Goal: Information Seeking & Learning: Check status

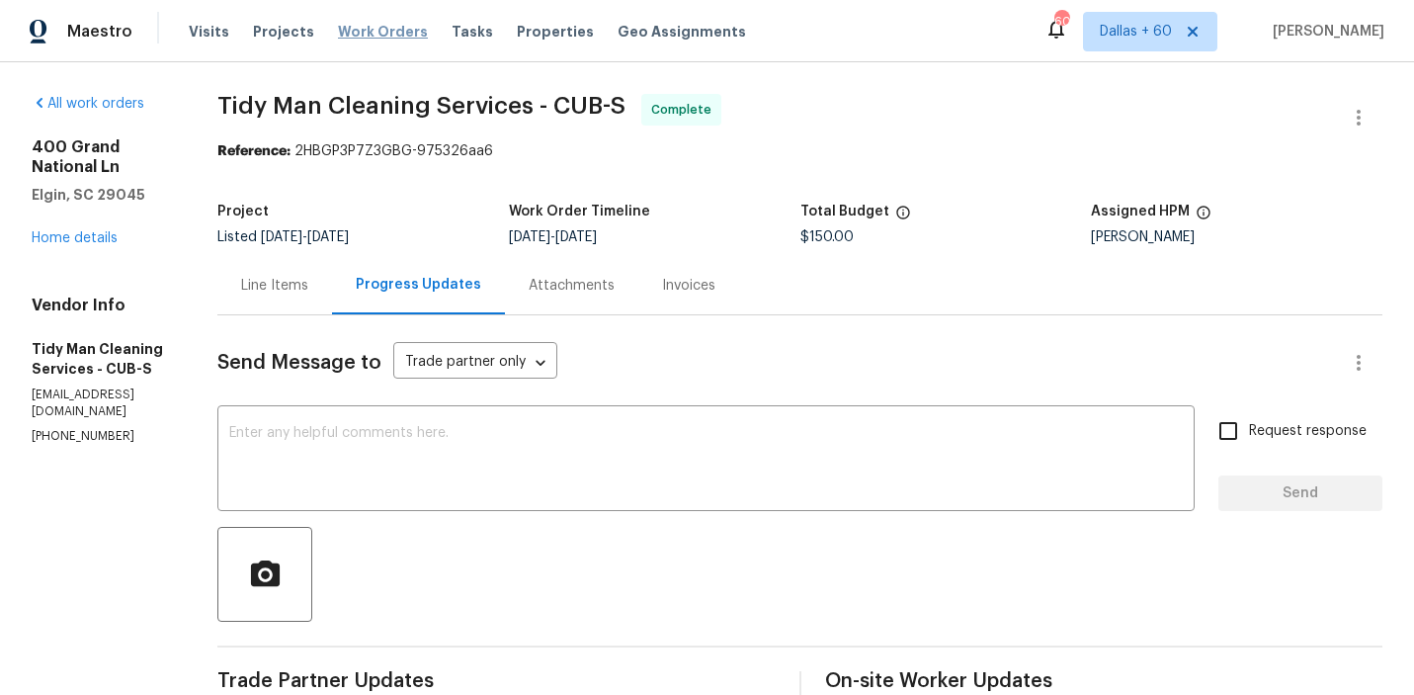
click at [357, 30] on span "Work Orders" at bounding box center [383, 32] width 90 height 20
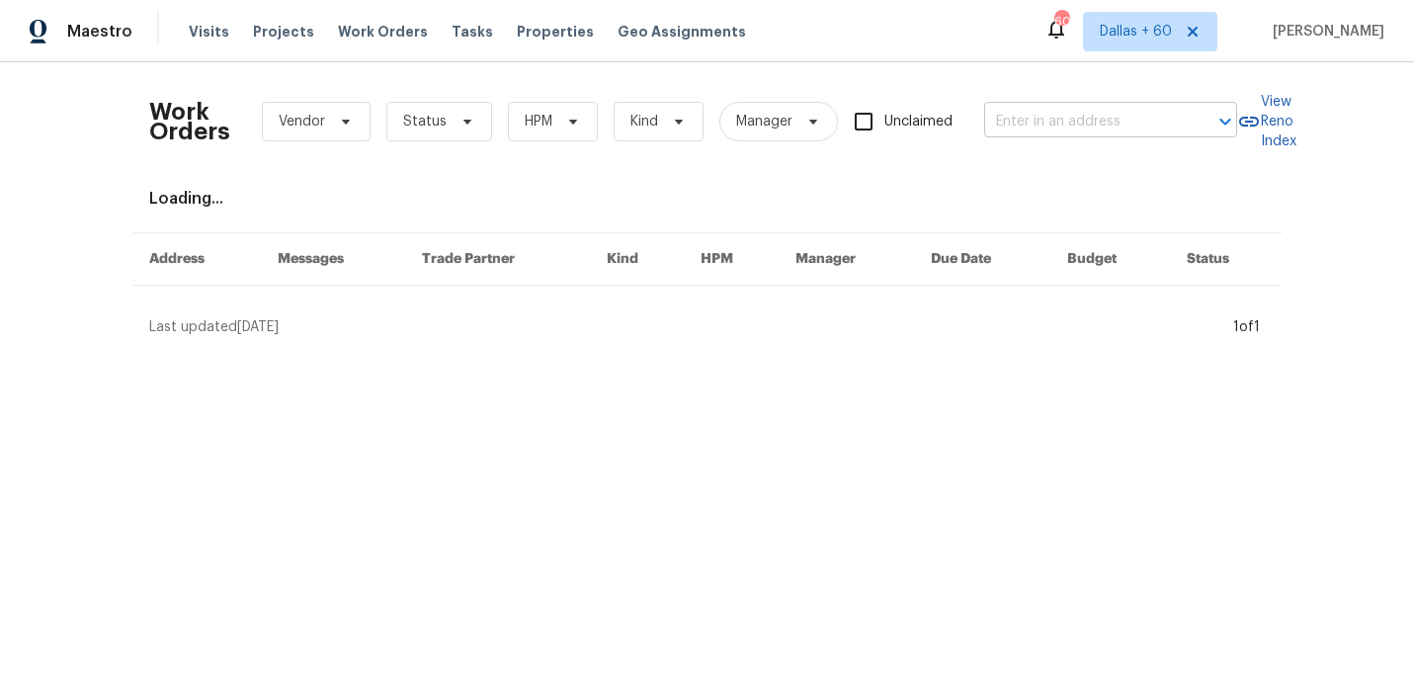
click at [1073, 117] on input "text" at bounding box center [1083, 122] width 198 height 31
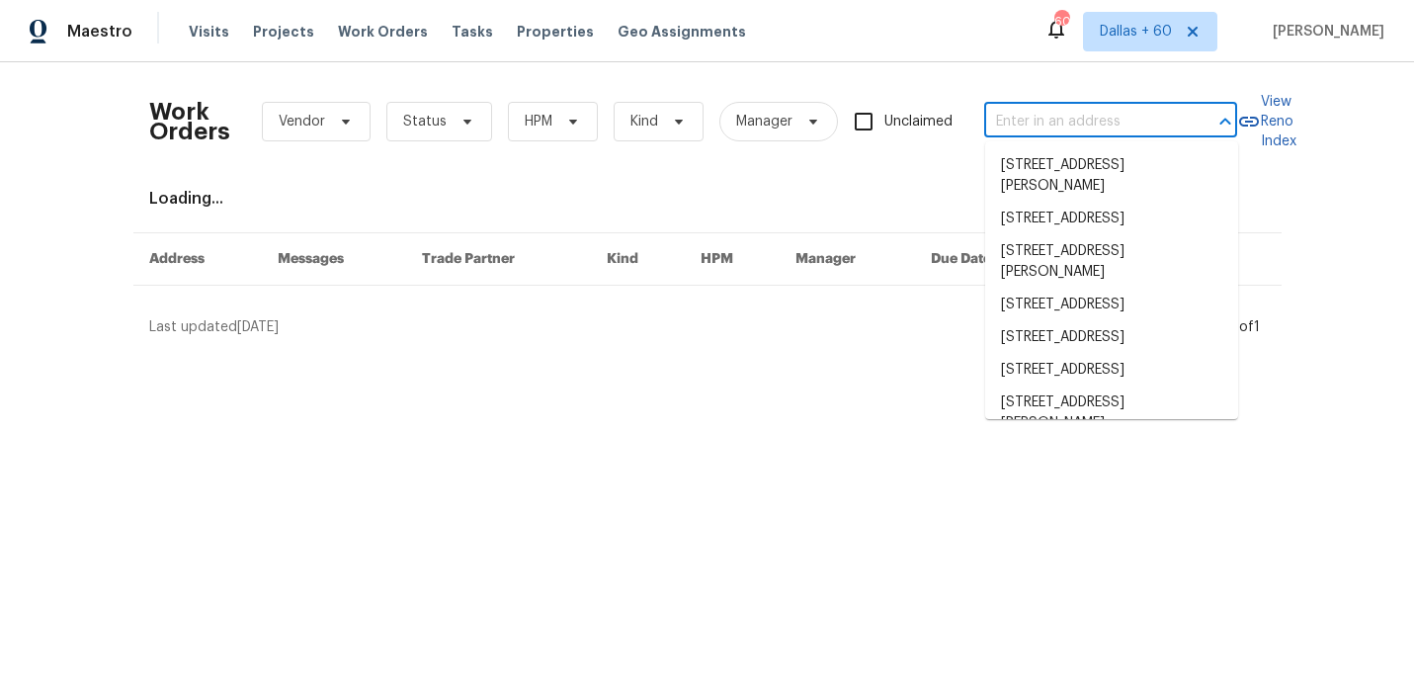
paste input "3831 Harry Wurzbach Rd Bldg 16, San Antonio, TX 78209"
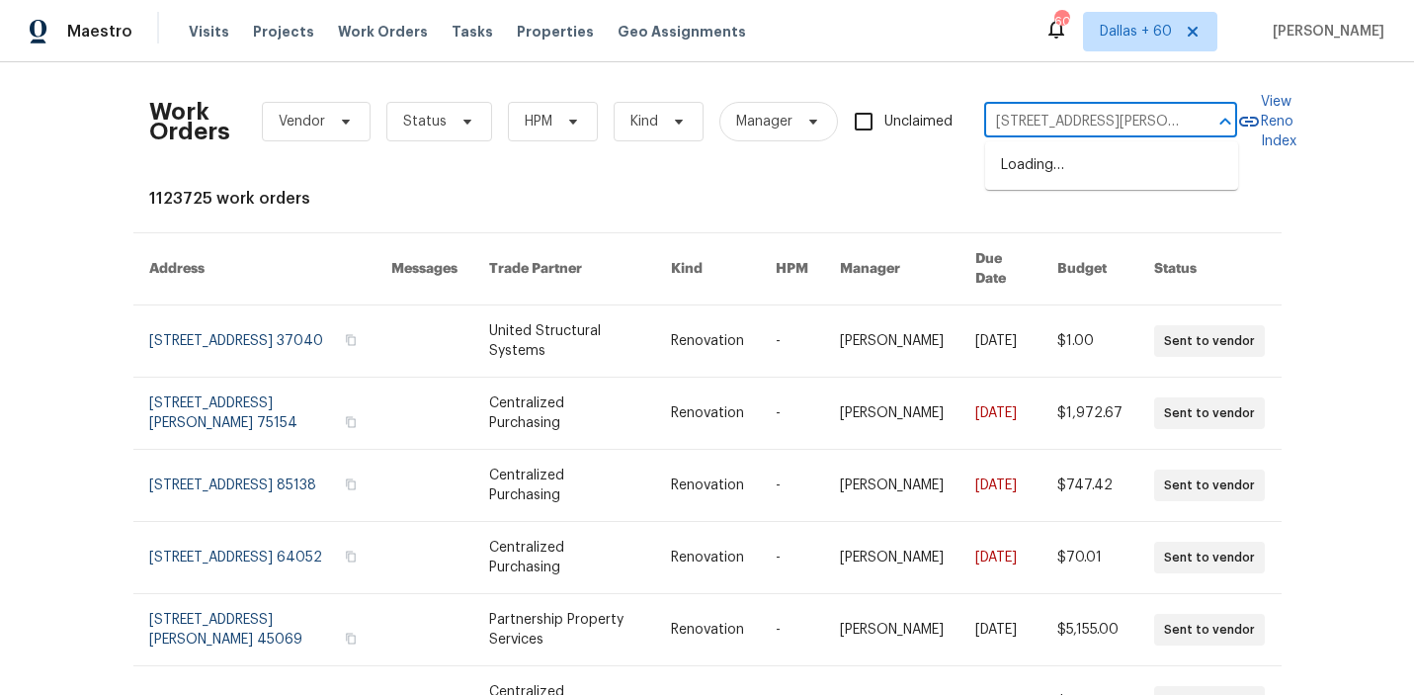
type input "3831 Harry Wurzbach Rd"
click at [1034, 175] on li "3831 Harry Wurzbach Rd Bldg 16, San Antonio, TX 78209" at bounding box center [1111, 175] width 253 height 53
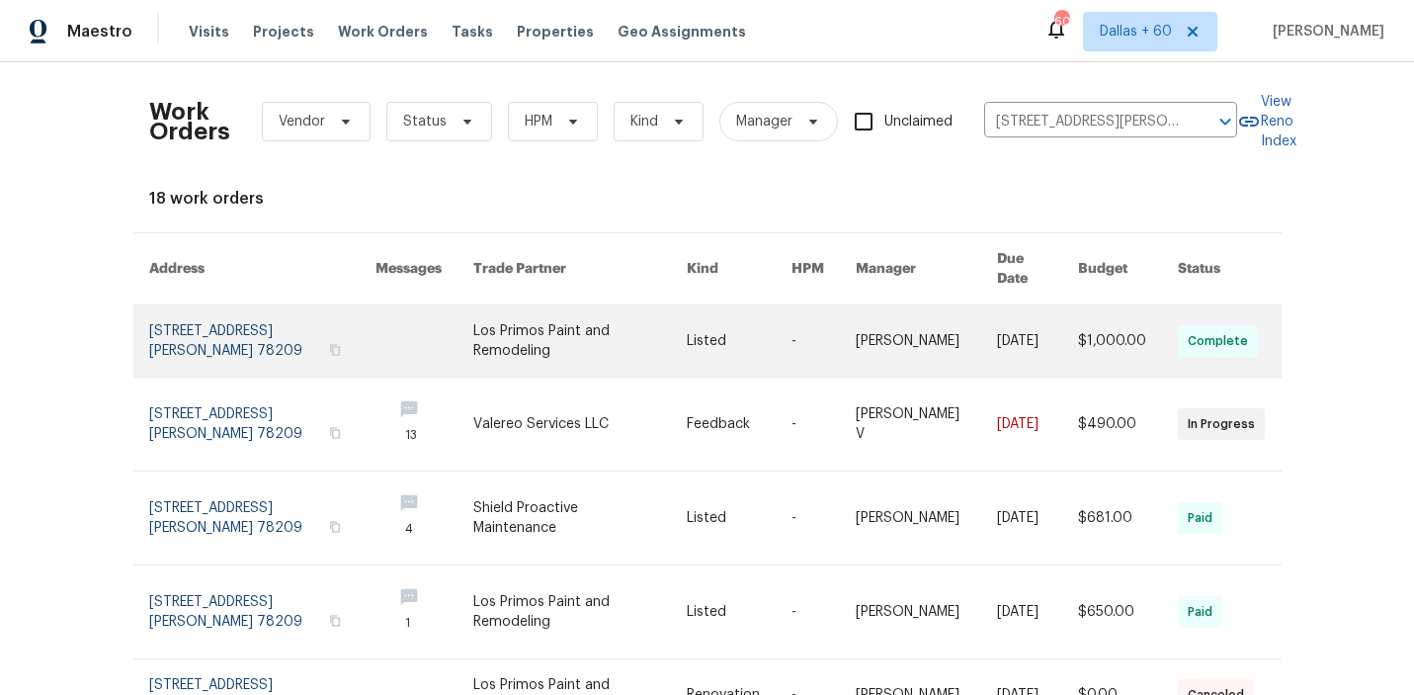
click at [621, 319] on link at bounding box center [579, 340] width 213 height 71
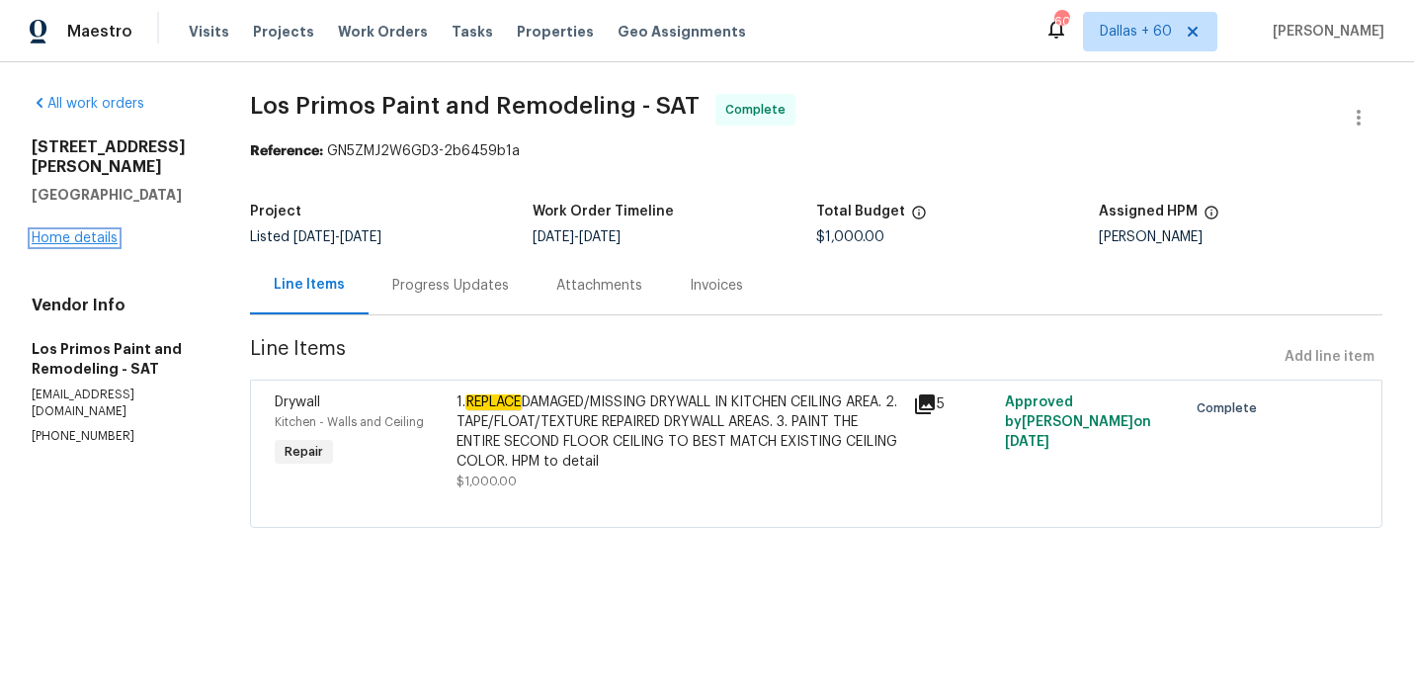
click at [104, 241] on link "Home details" at bounding box center [75, 238] width 86 height 14
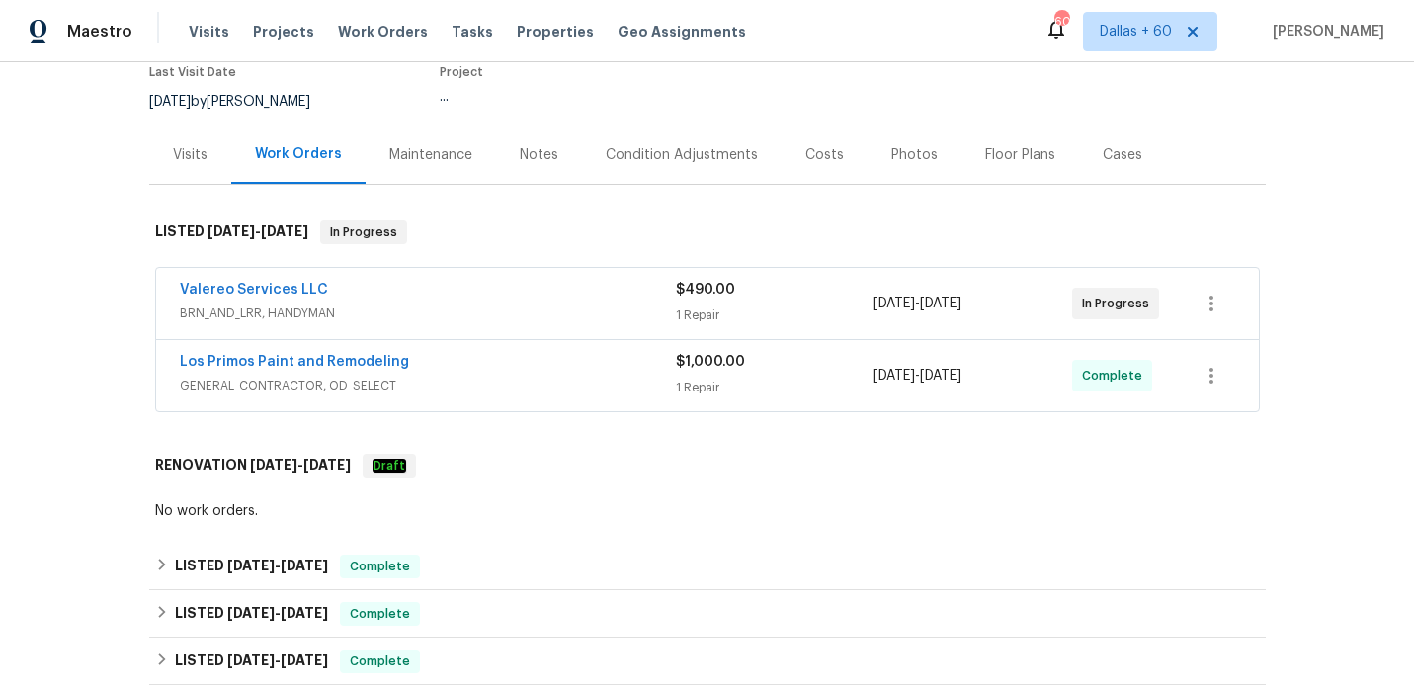
scroll to position [220, 0]
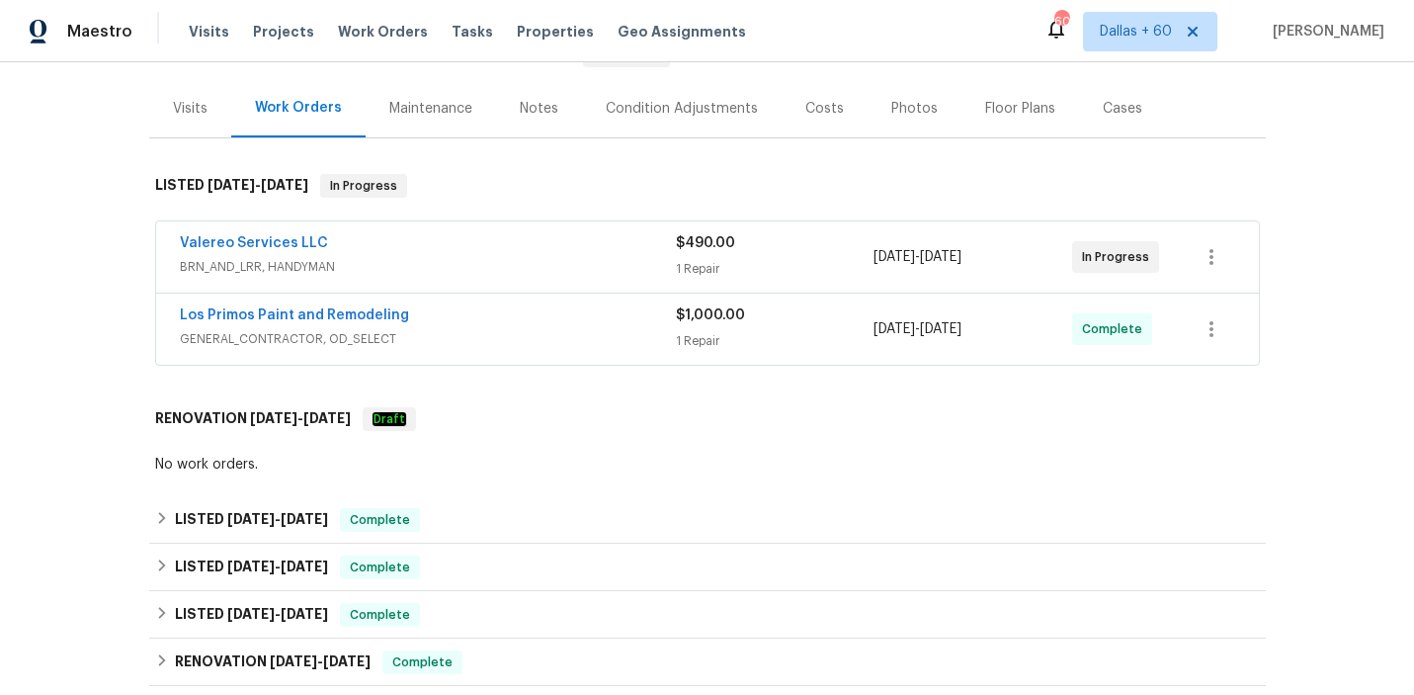
click at [586, 257] on div "Valereo Services LLC" at bounding box center [428, 245] width 496 height 24
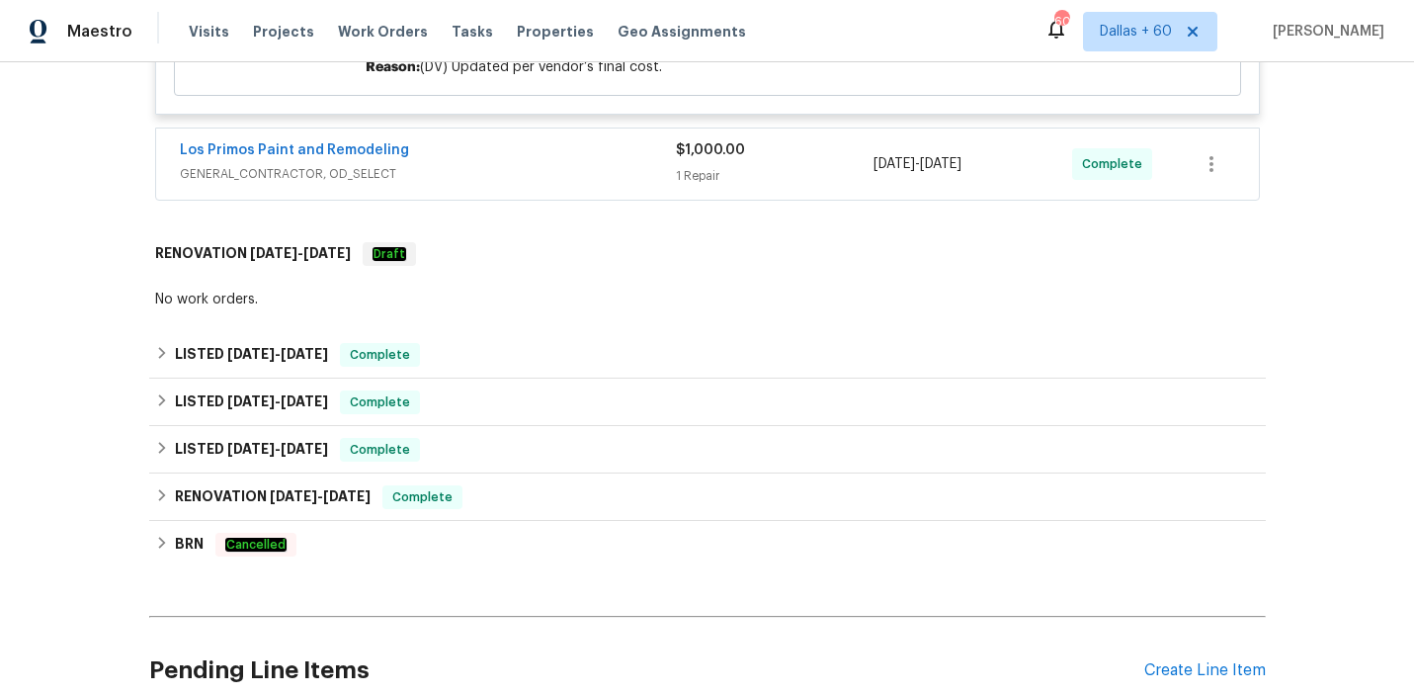
scroll to position [952, 0]
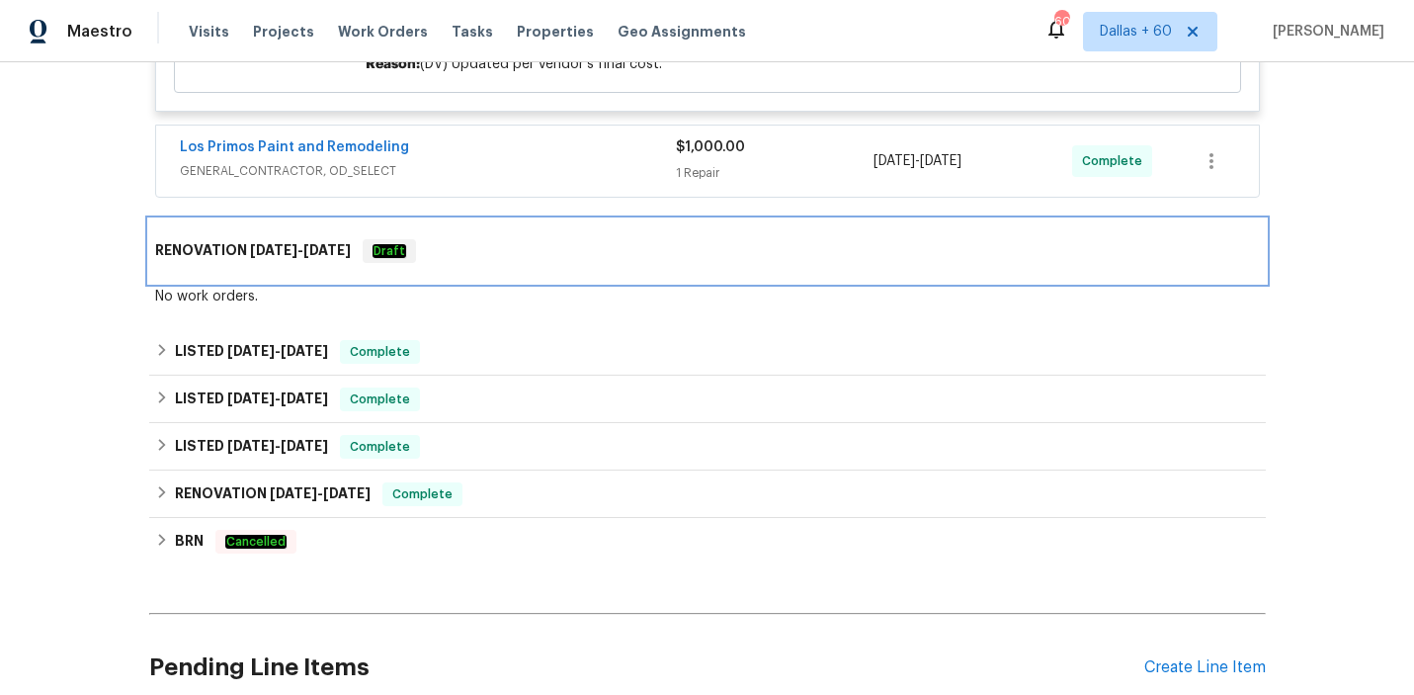
click at [562, 263] on div "RENOVATION 7/29/25 - 8/1/25 Draft" at bounding box center [707, 251] width 1105 height 24
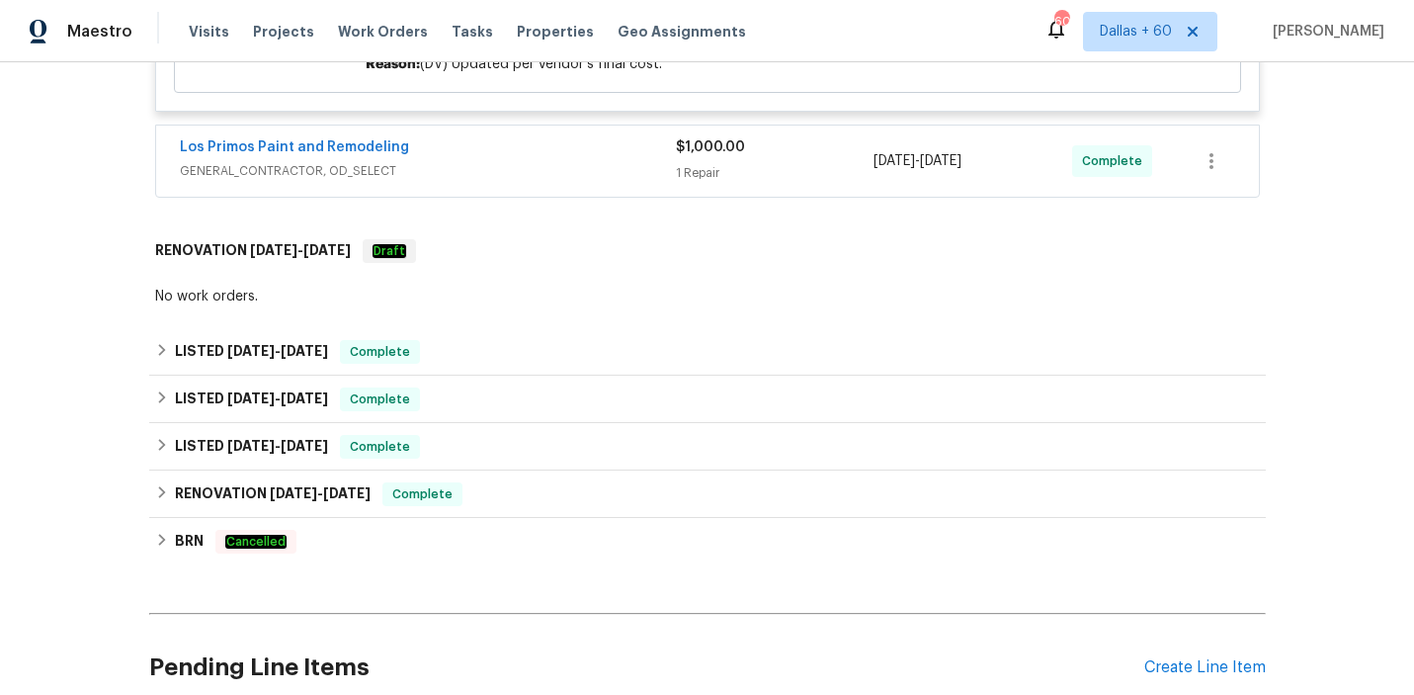
click at [556, 161] on div "Los Primos Paint and Remodeling" at bounding box center [428, 149] width 496 height 24
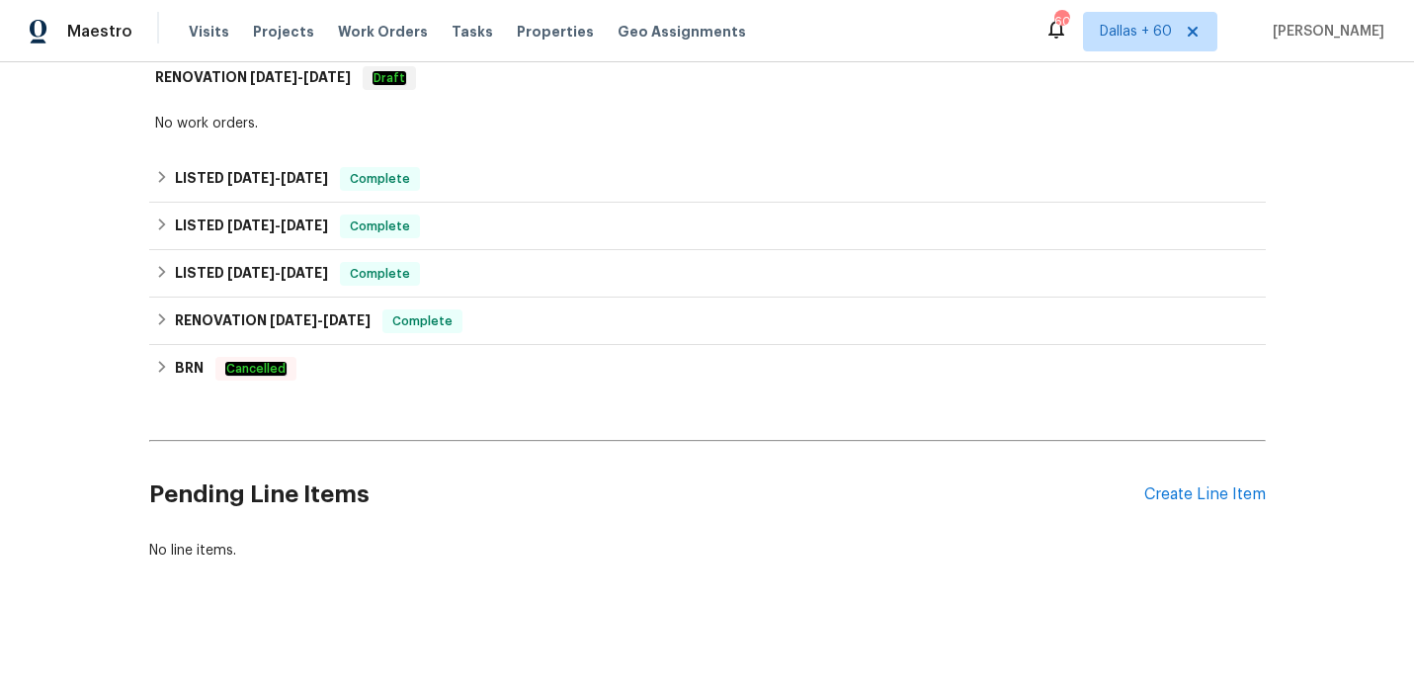
scroll to position [1343, 0]
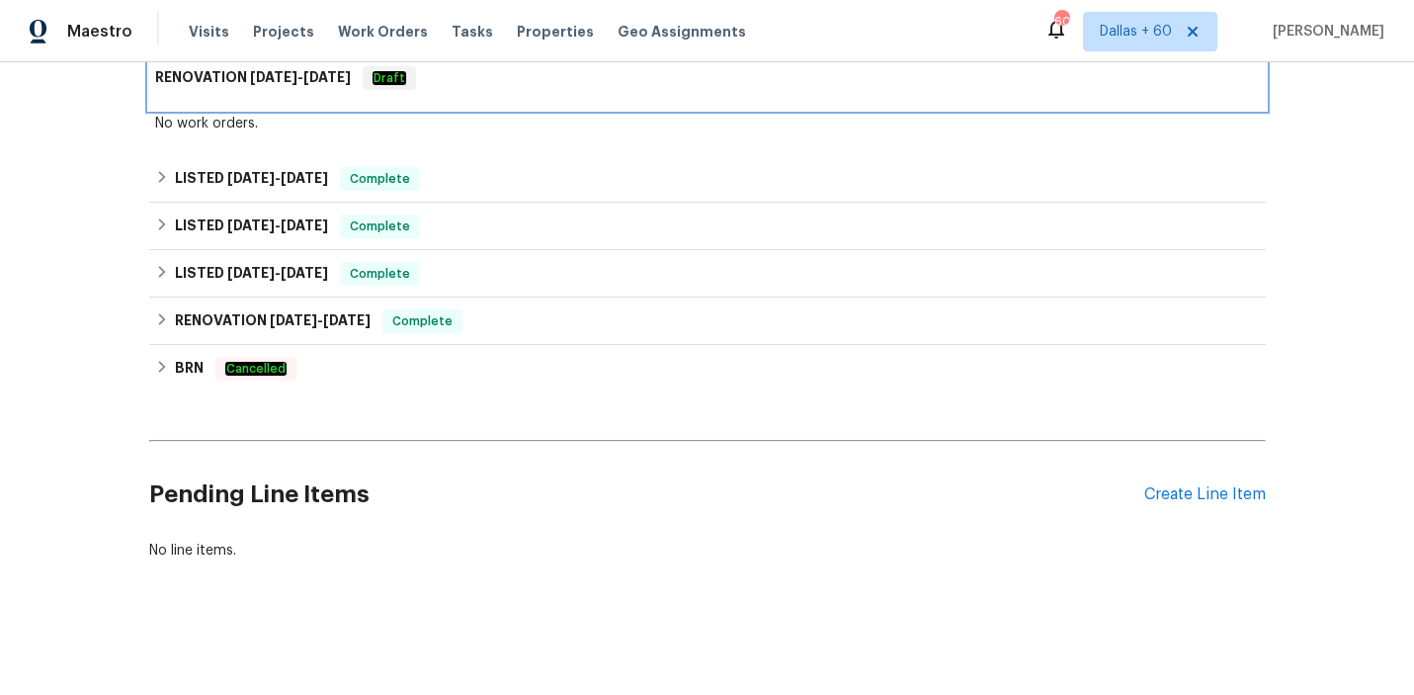
click at [536, 91] on div "RENOVATION 7/29/25 - 8/1/25 Draft" at bounding box center [707, 77] width 1117 height 63
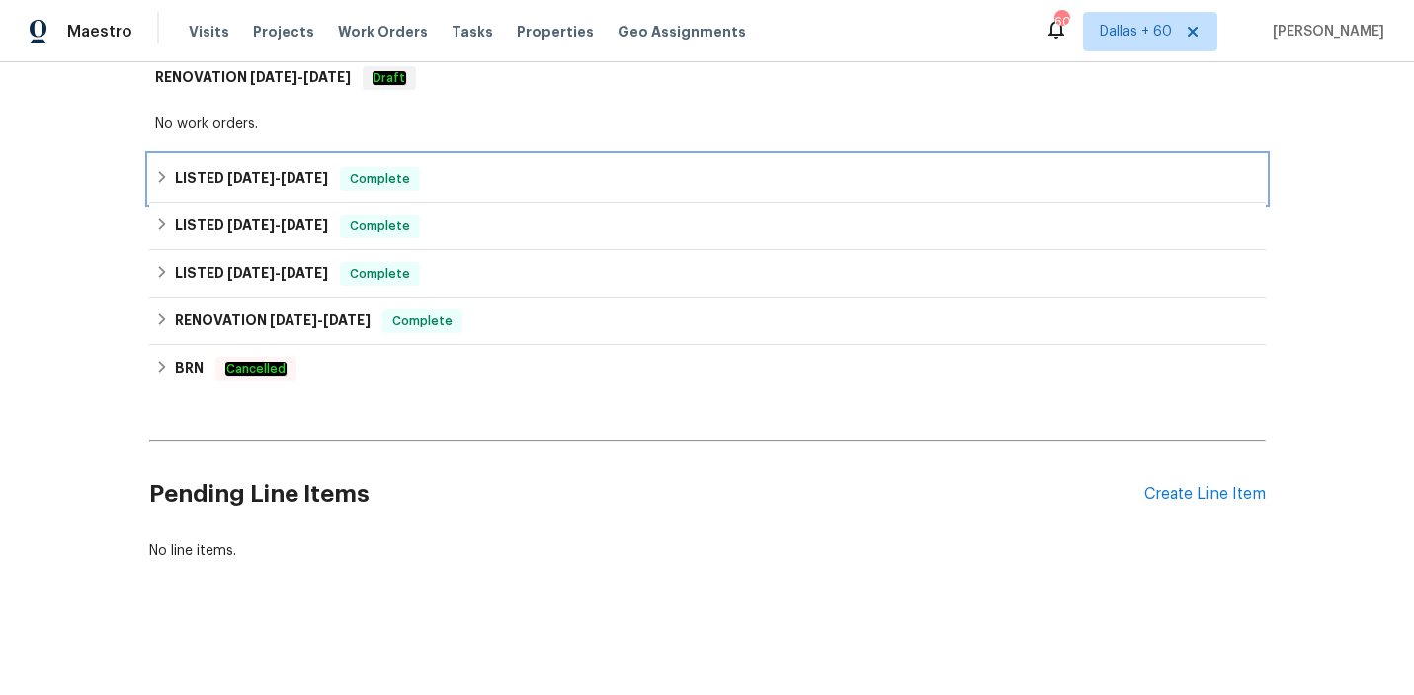
click at [536, 184] on div "LISTED 7/29/25 - 8/4/25 Complete" at bounding box center [707, 179] width 1105 height 24
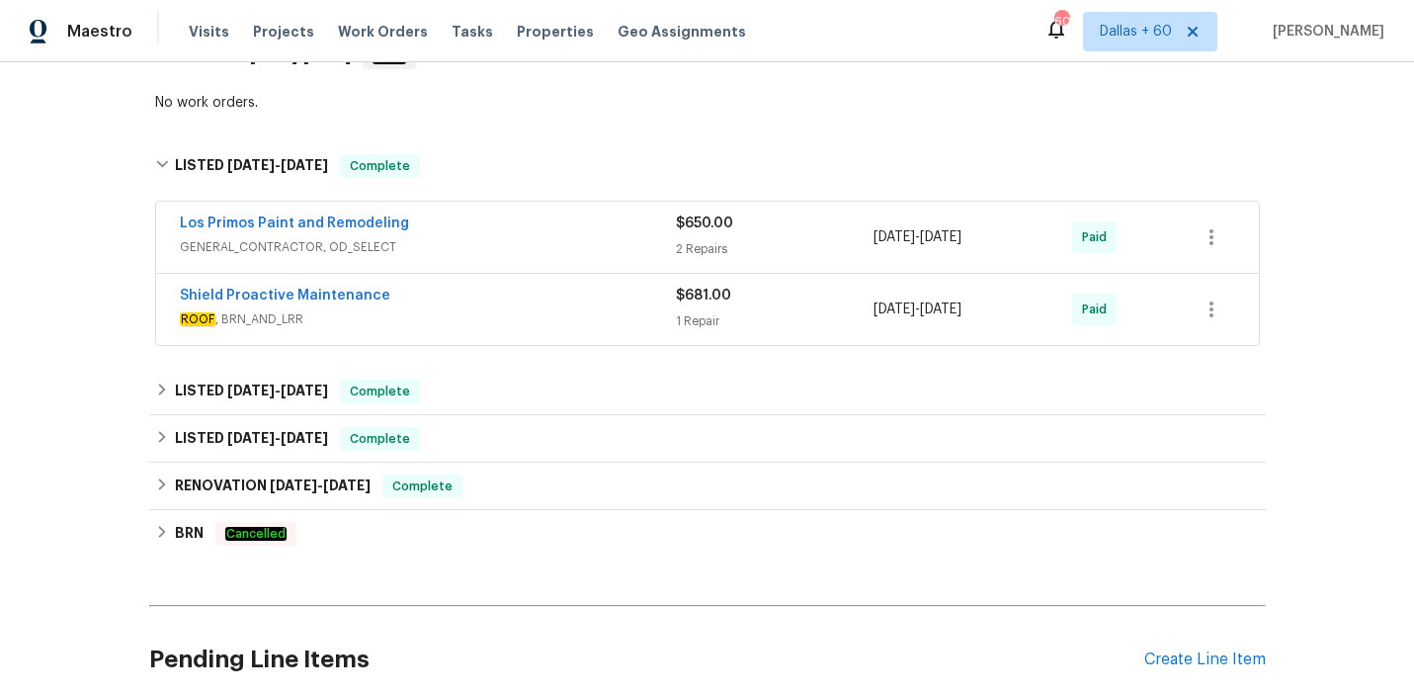
click at [506, 329] on span "ROOF , BRN_AND_LRR" at bounding box center [428, 319] width 496 height 20
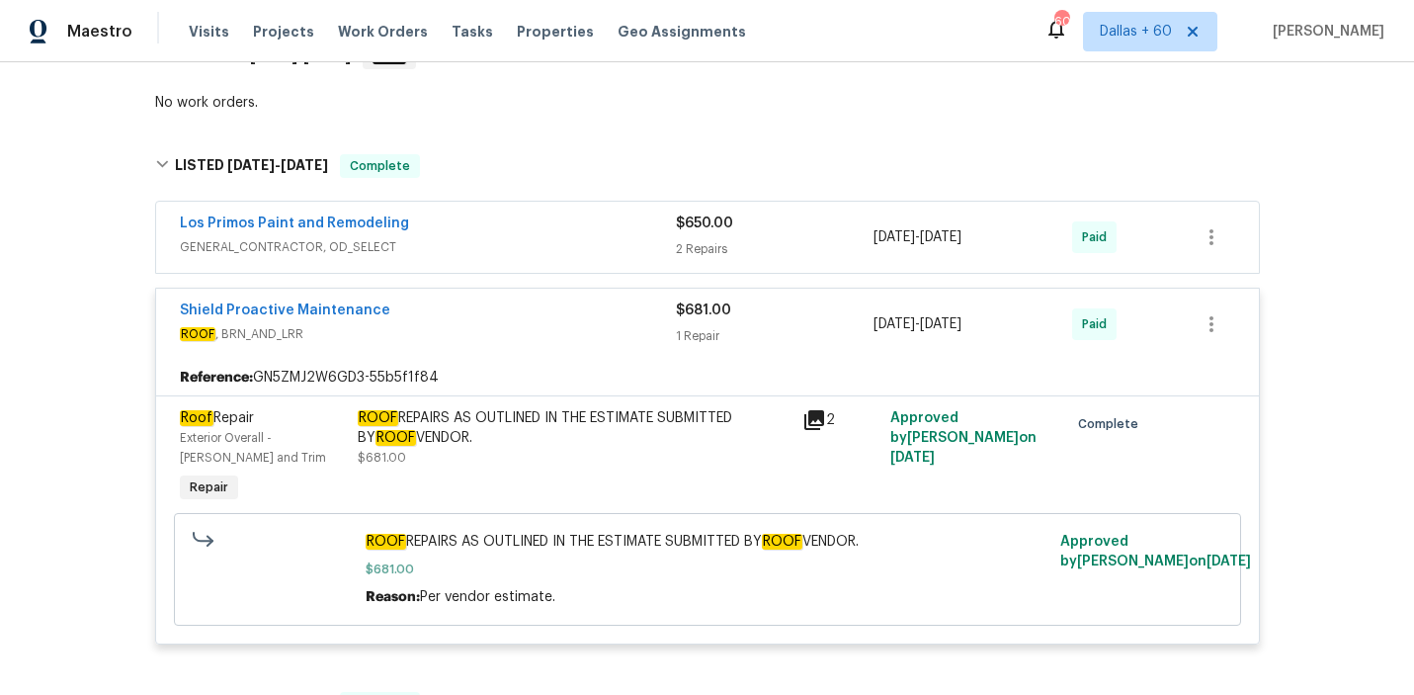
click at [510, 257] on span "GENERAL_CONTRACTOR, OD_SELECT" at bounding box center [428, 247] width 496 height 20
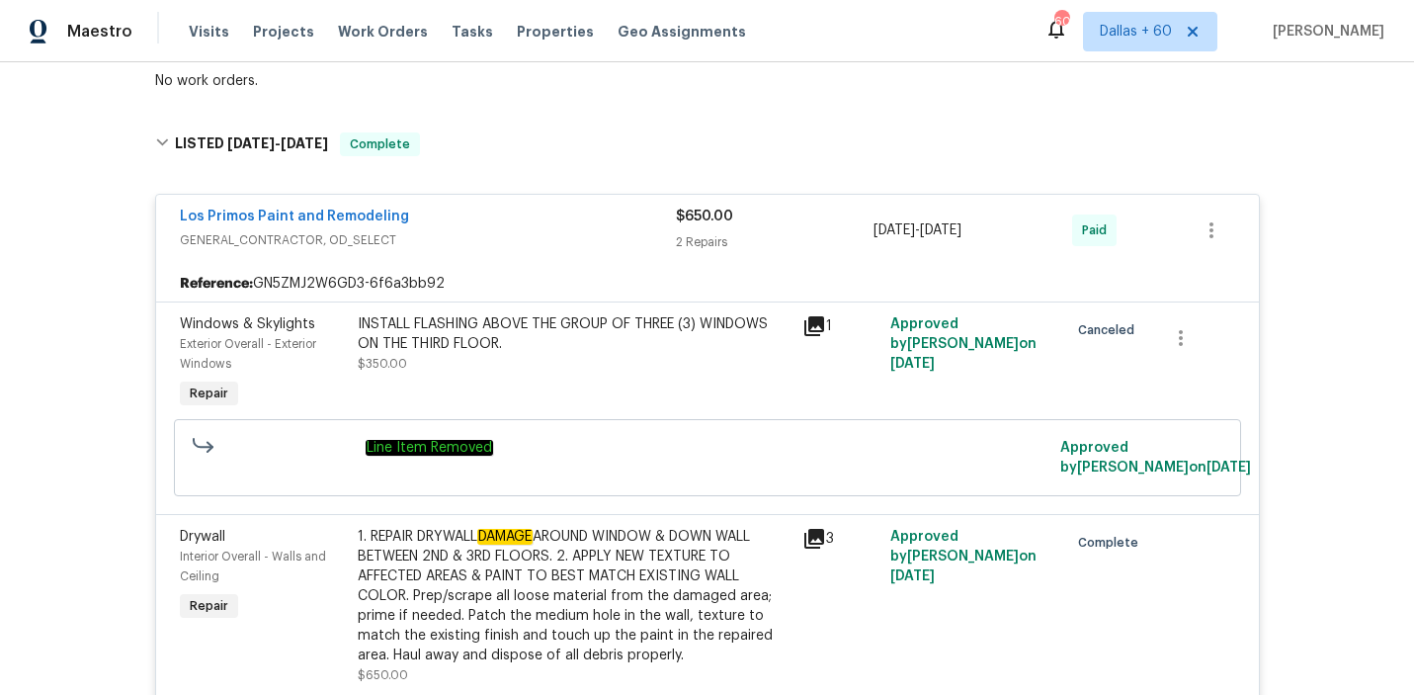
scroll to position [1371, 0]
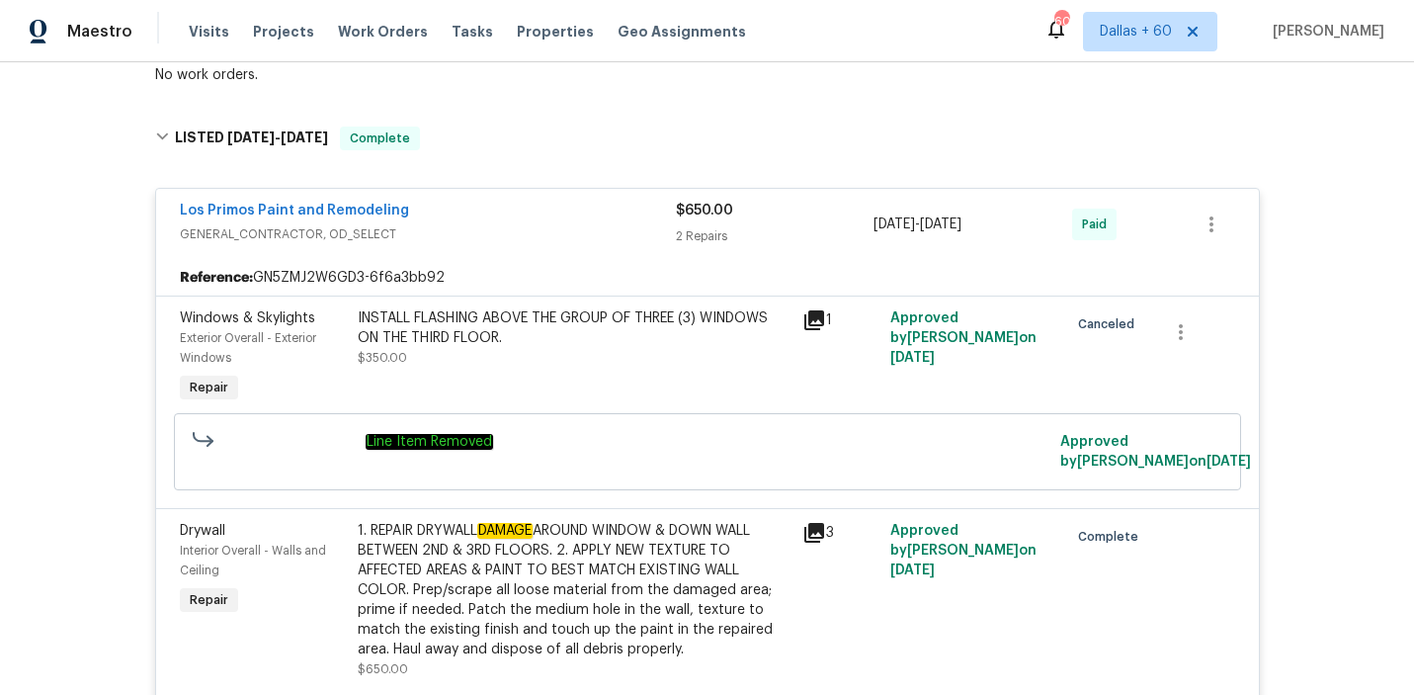
click at [570, 224] on div "Los Primos Paint and Remodeling" at bounding box center [428, 213] width 496 height 24
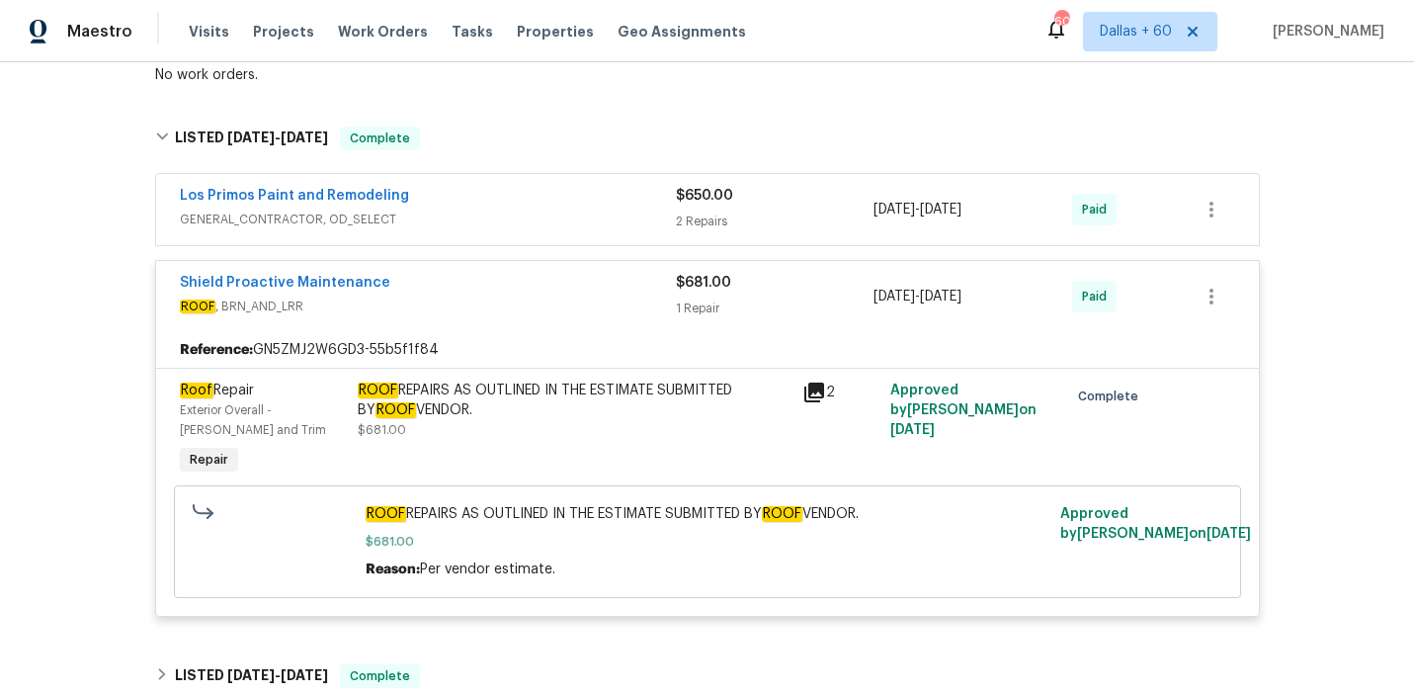
click at [562, 296] on div "Shield Proactive Maintenance" at bounding box center [428, 285] width 496 height 24
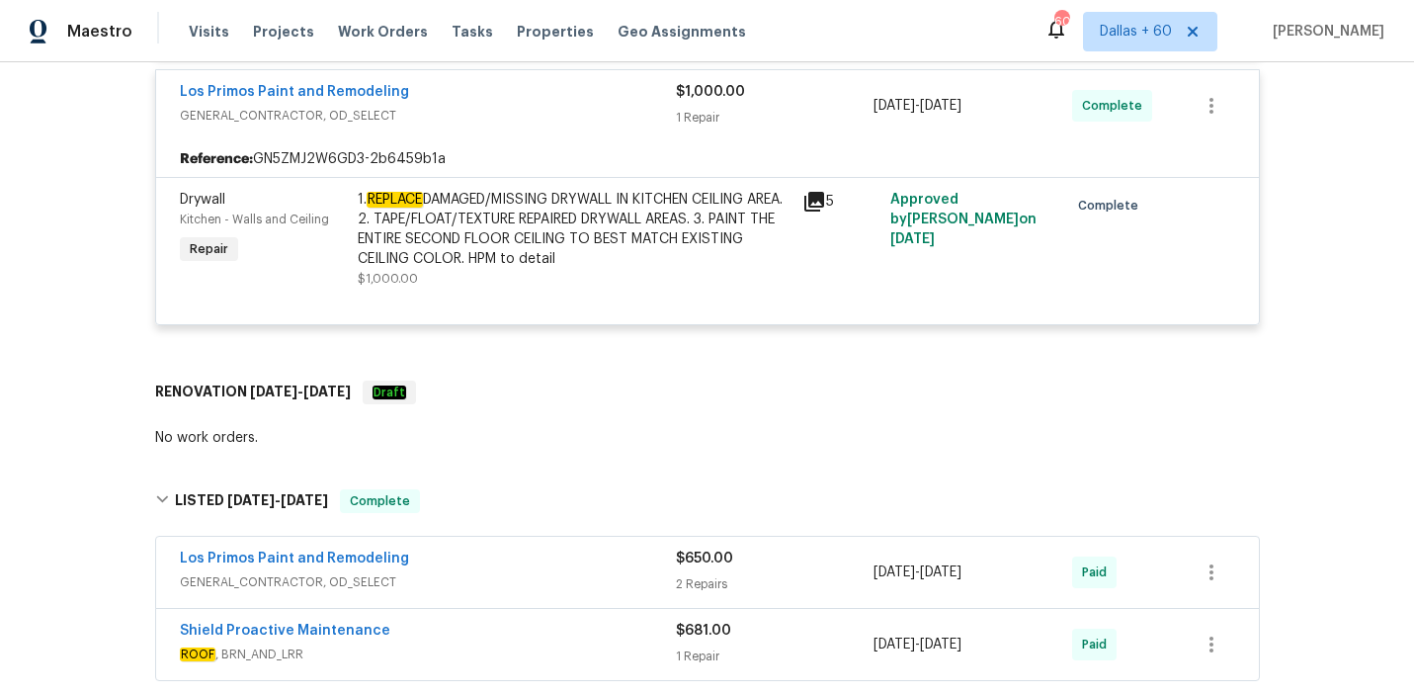
scroll to position [1007, 0]
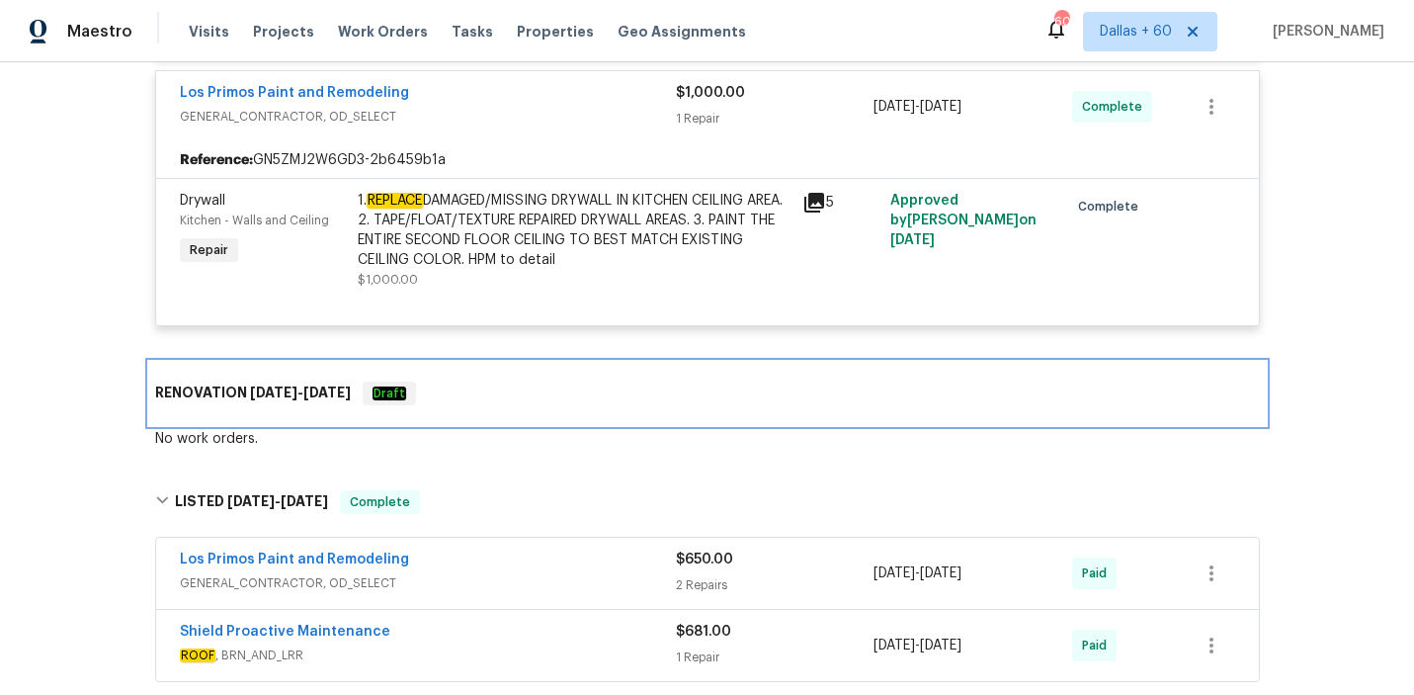
click at [511, 405] on div "RENOVATION 7/29/25 - 8/1/25 Draft" at bounding box center [707, 393] width 1105 height 24
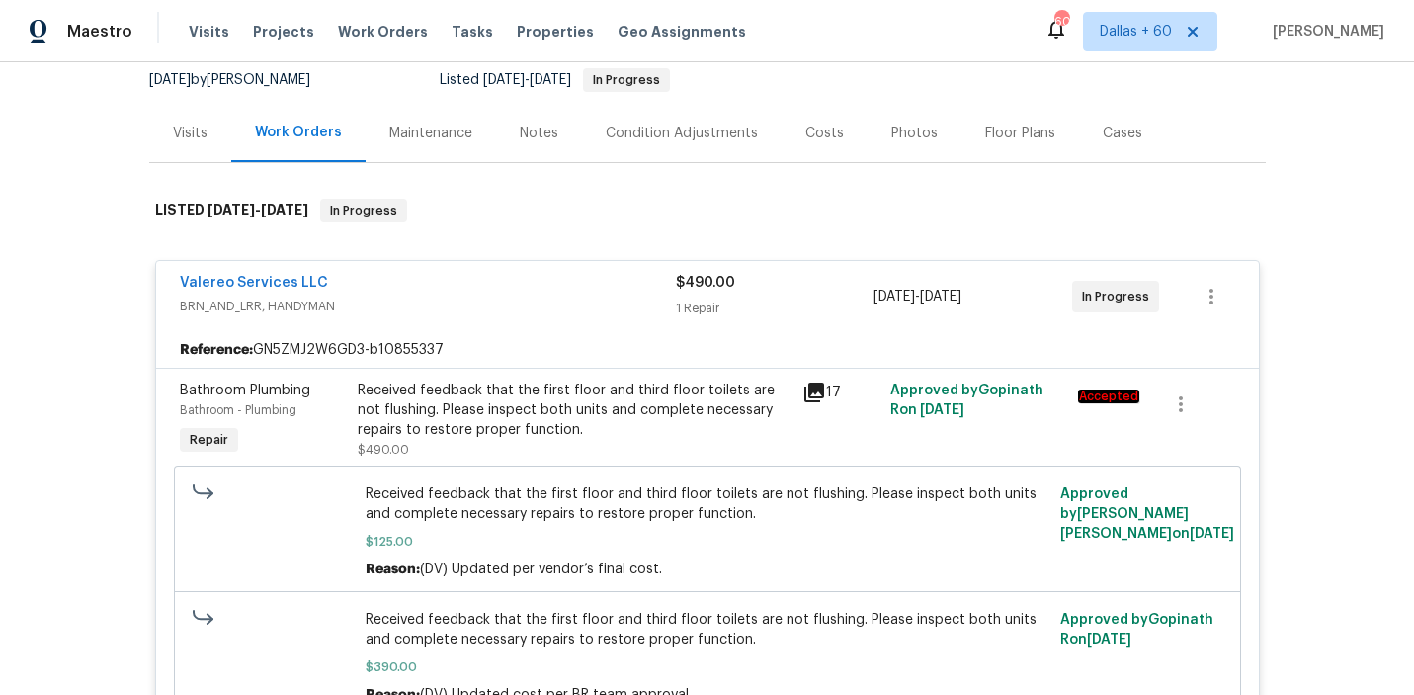
scroll to position [0, 0]
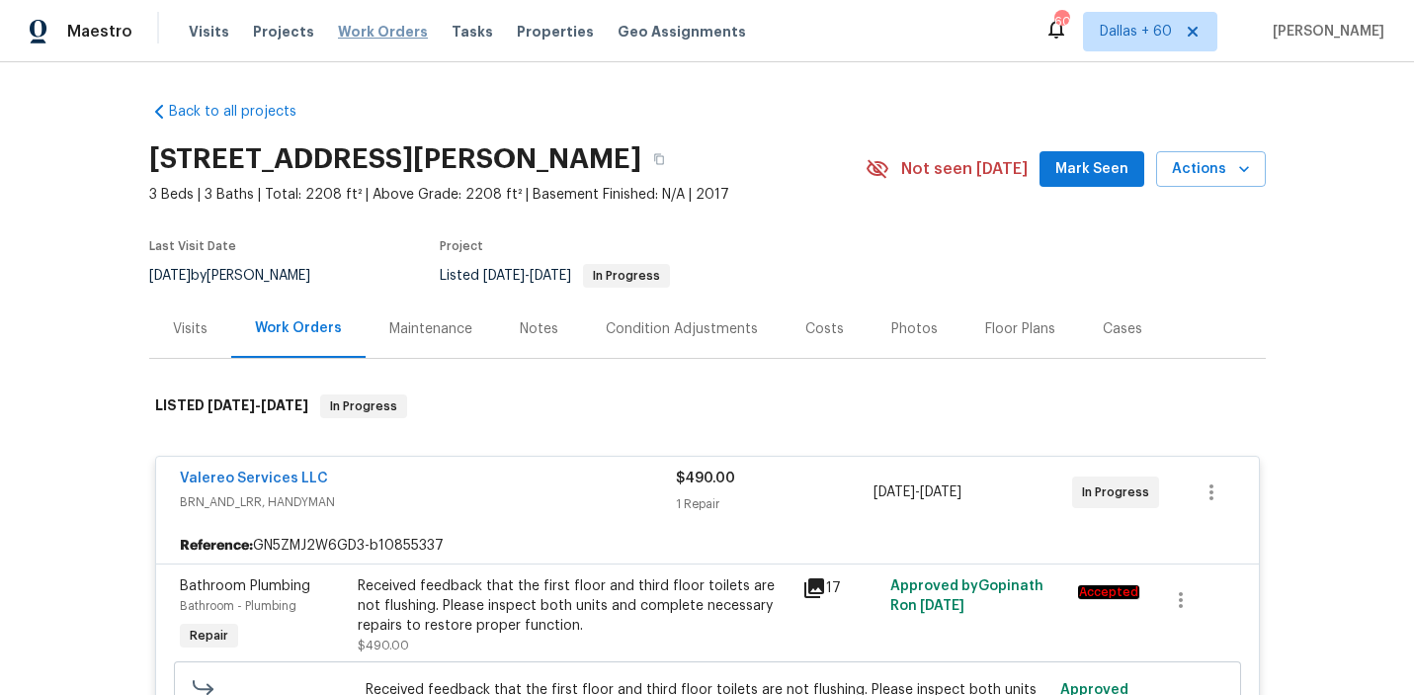
click at [378, 36] on span "Work Orders" at bounding box center [383, 32] width 90 height 20
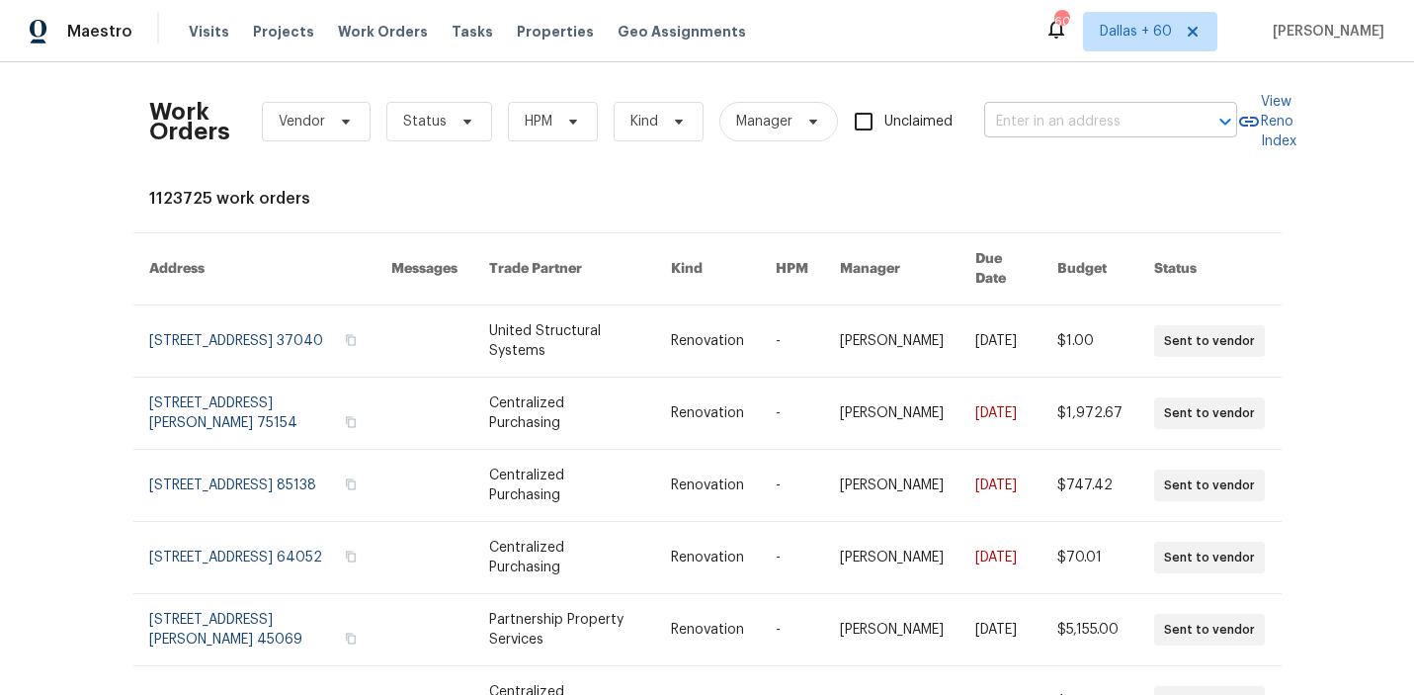
click at [1185, 123] on div "​" at bounding box center [1110, 122] width 253 height 31
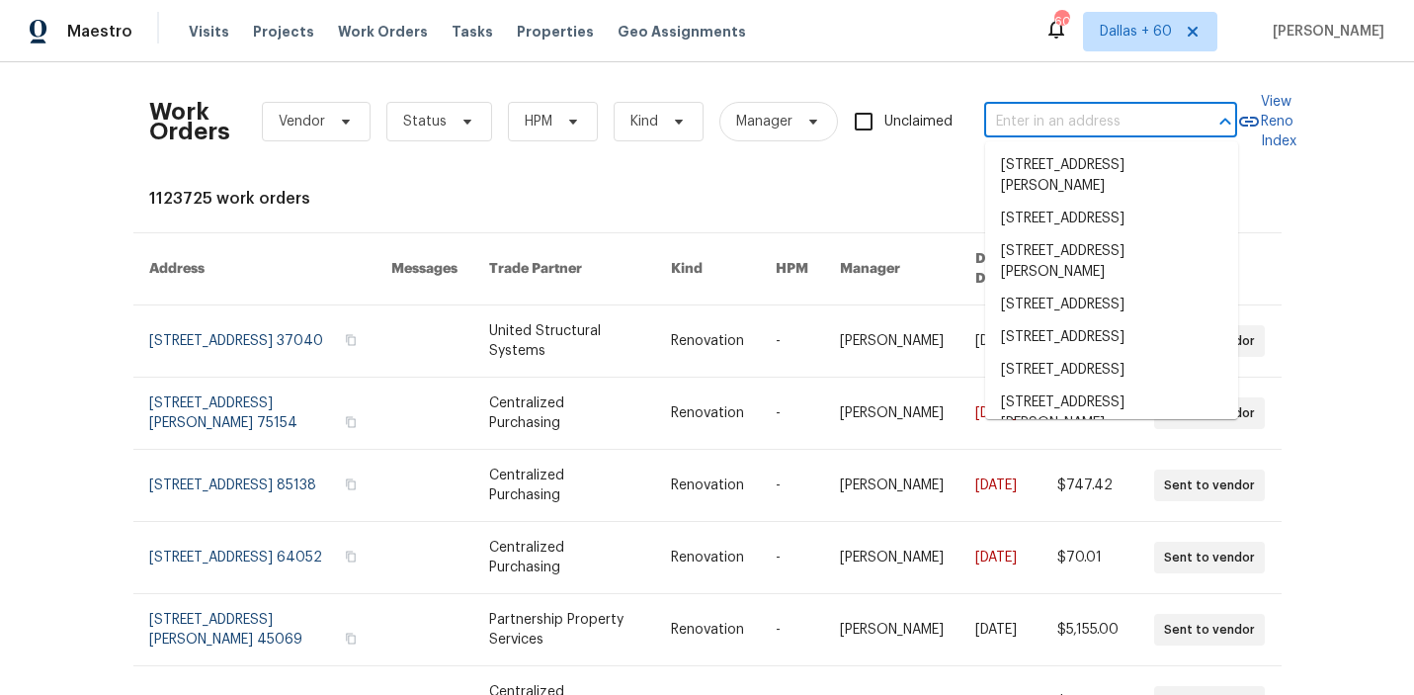
paste input "11130 Poachers Run, Chesterfield, VA 23832"
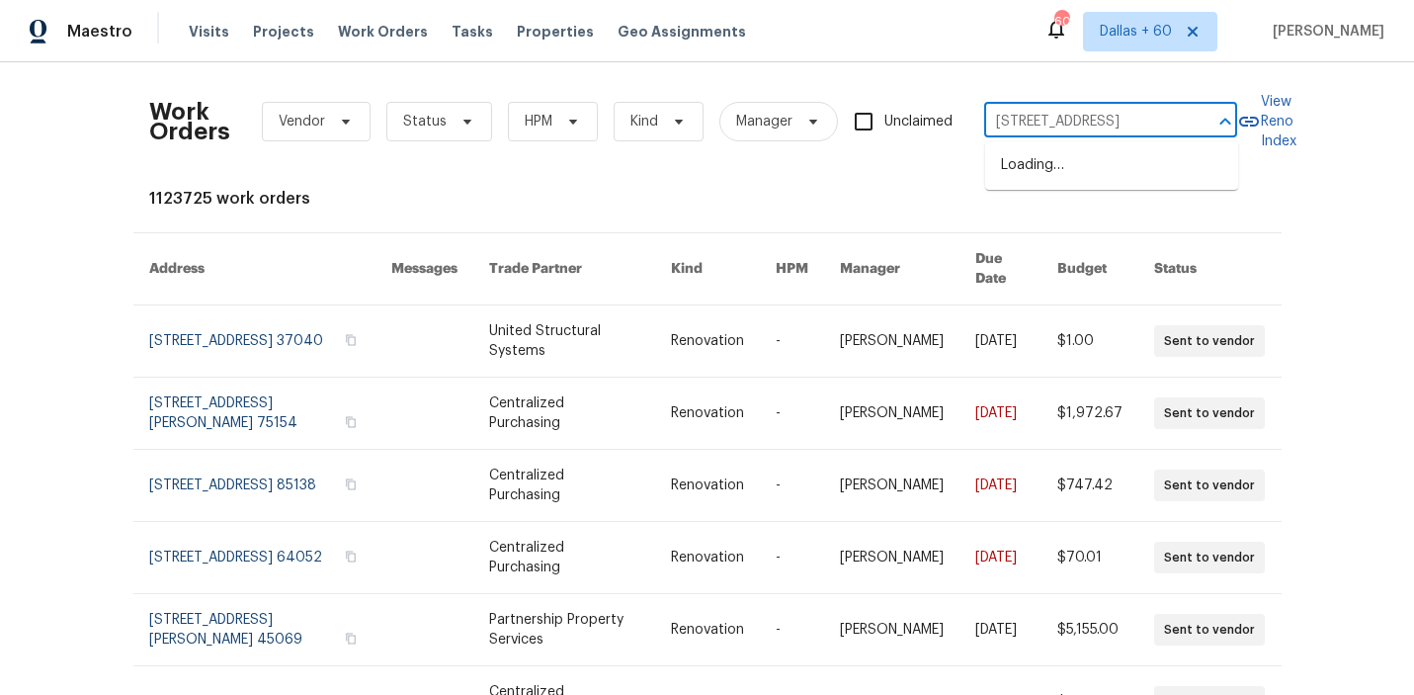
scroll to position [0, 96]
type input "11130 Poachers Run, Chesterfield, VA 23832"
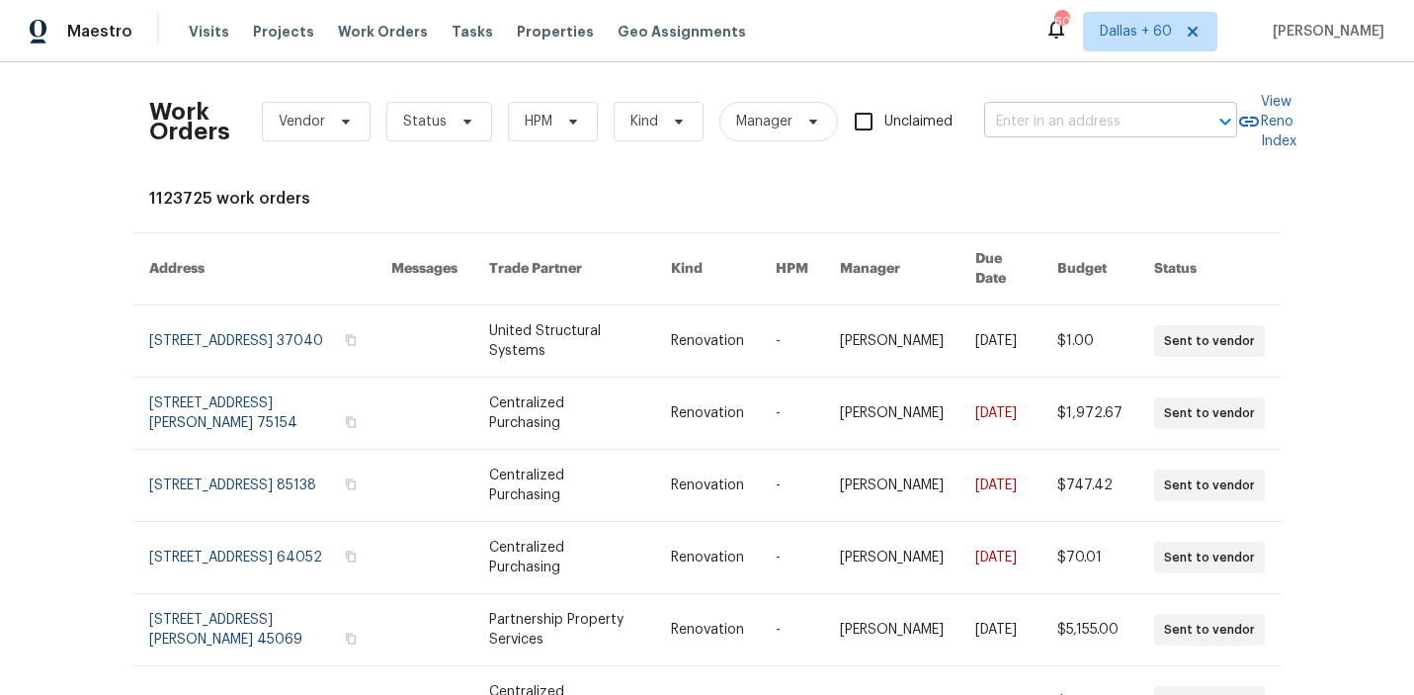
click at [1109, 128] on input "text" at bounding box center [1083, 122] width 198 height 31
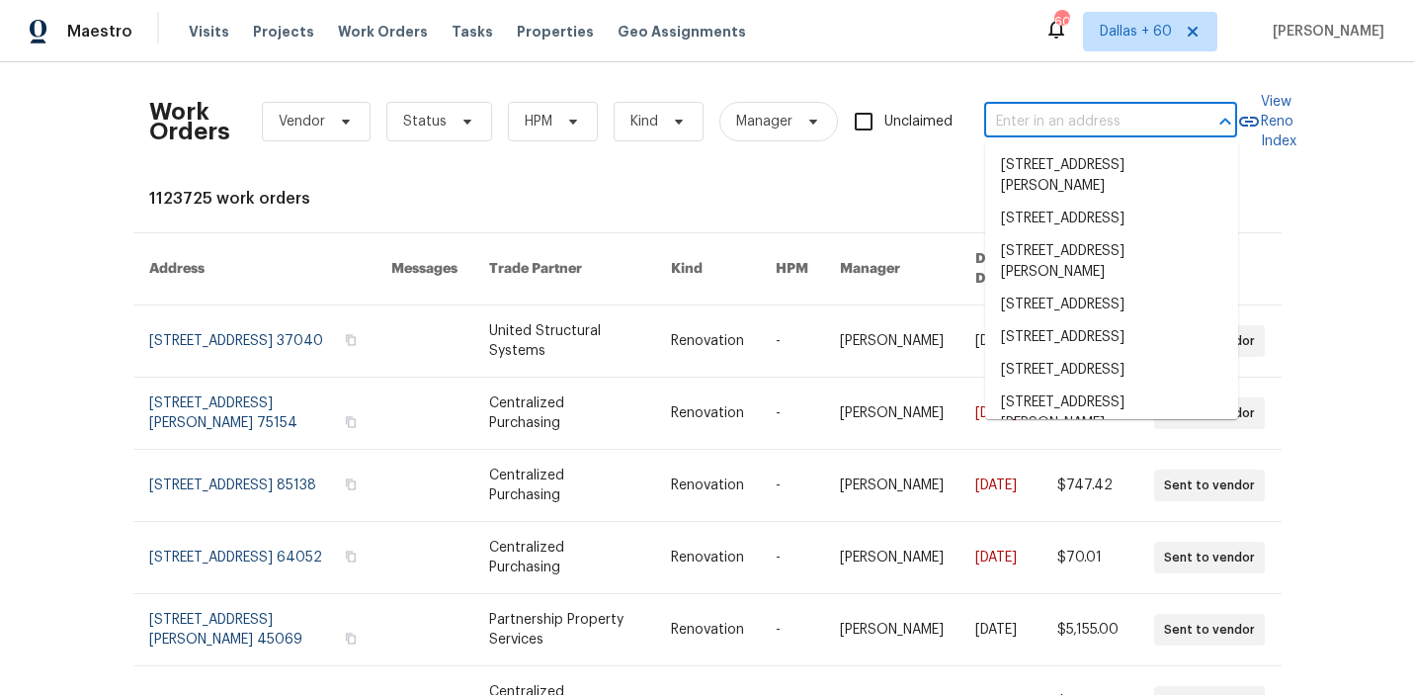
paste input "11130 Poachers Run, Chesterfield, VA 23832"
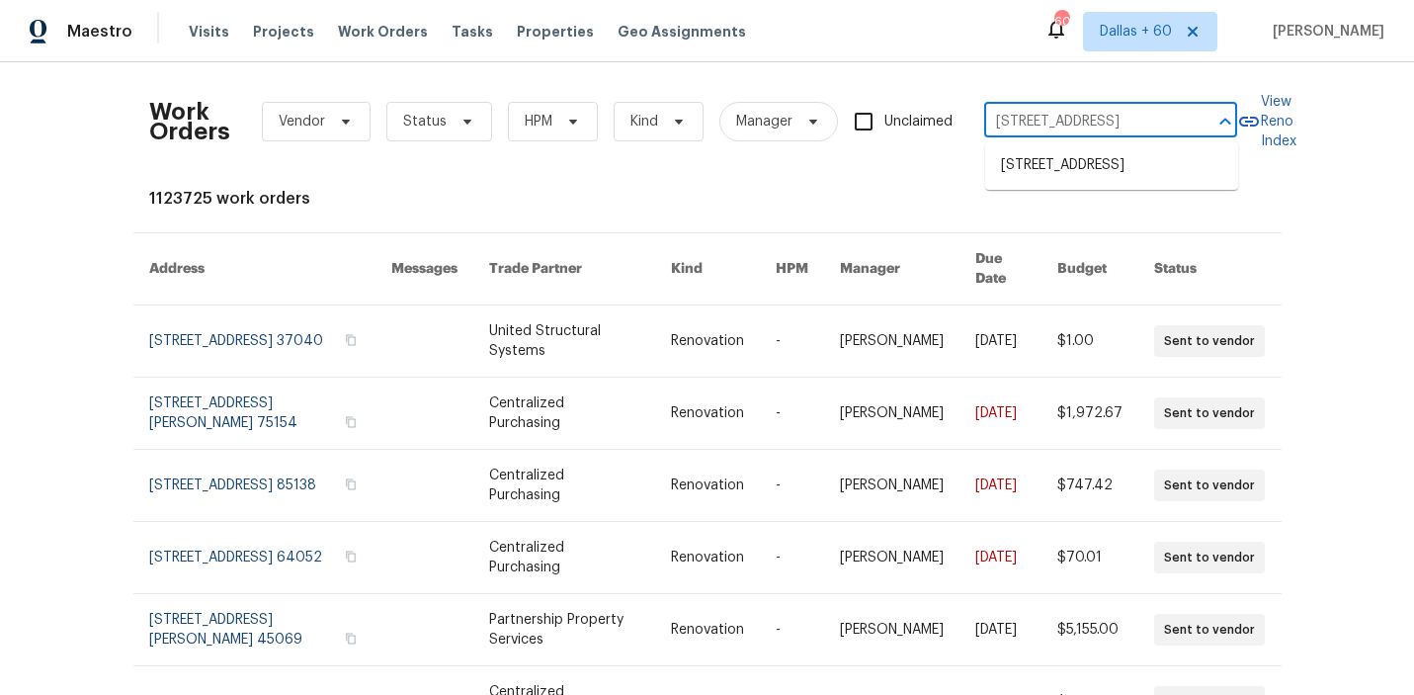
scroll to position [0, 96]
type input "11130 Poachers Run, Chesterfield, VA 23832"
click at [1159, 162] on li "11130 Poachers Run, Chesterfield, VA 23832" at bounding box center [1111, 165] width 253 height 33
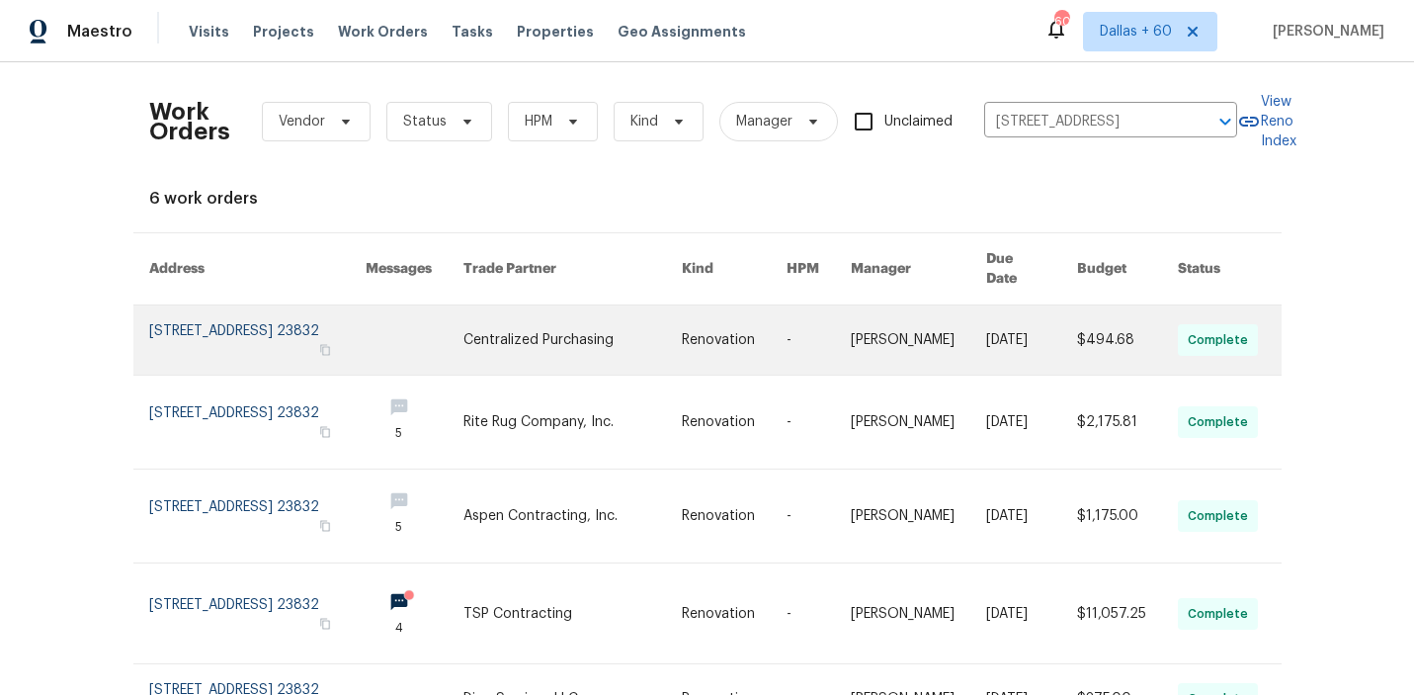
click at [669, 313] on td "Renovation" at bounding box center [718, 340] width 105 height 70
click at [413, 310] on link at bounding box center [415, 339] width 98 height 69
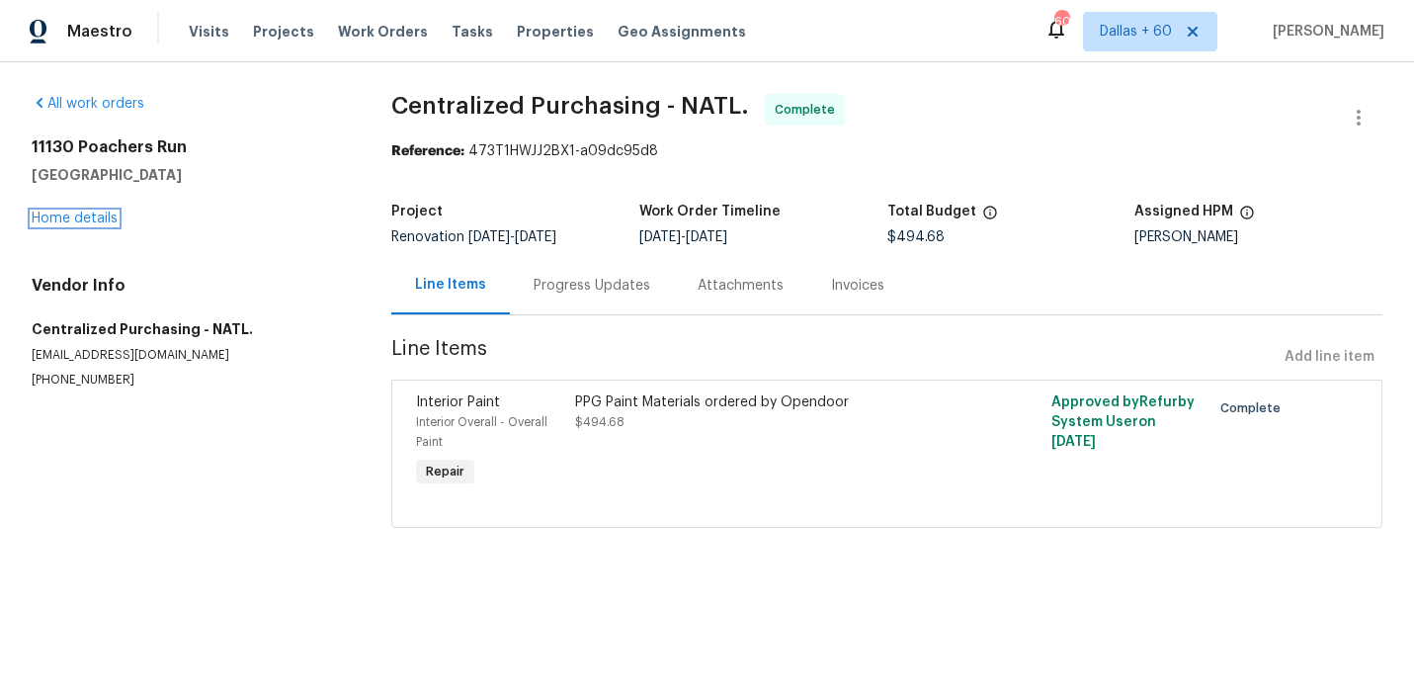
click at [103, 223] on link "Home details" at bounding box center [75, 218] width 86 height 14
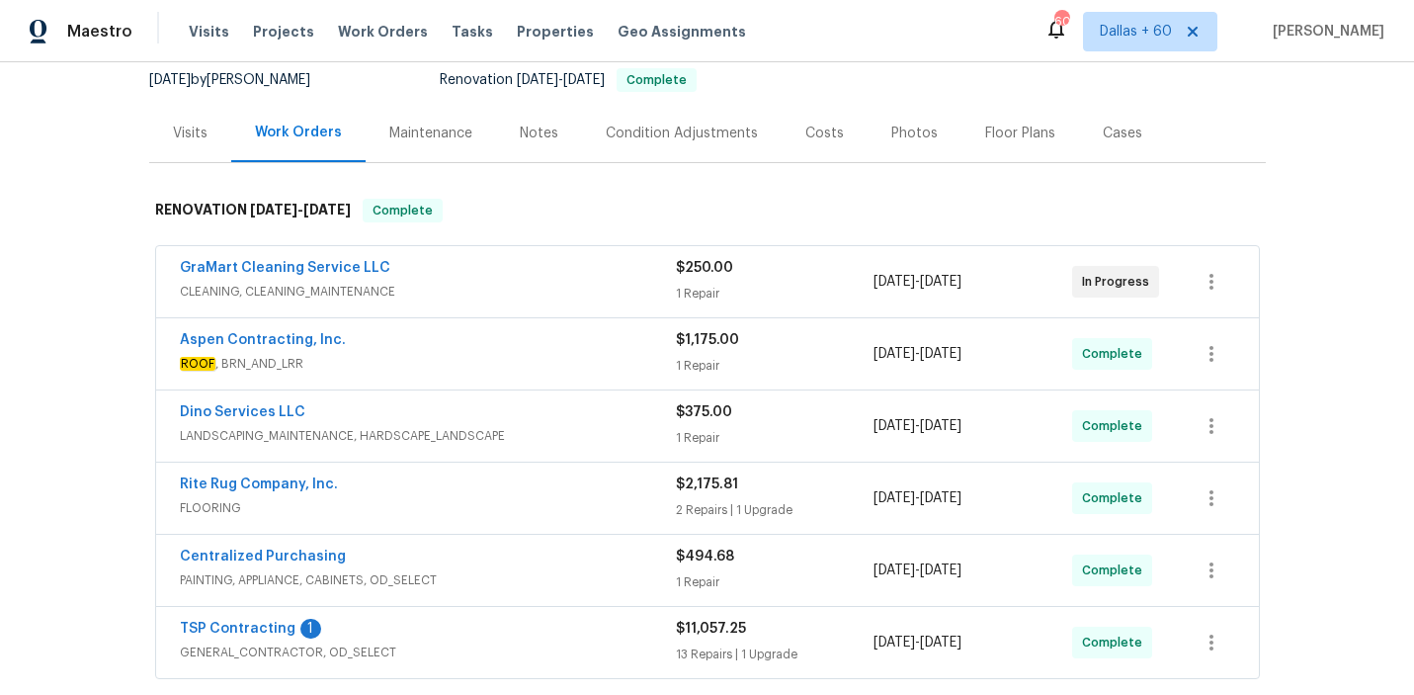
click at [567, 282] on span "CLEANING, CLEANING_MAINTENANCE" at bounding box center [428, 292] width 496 height 20
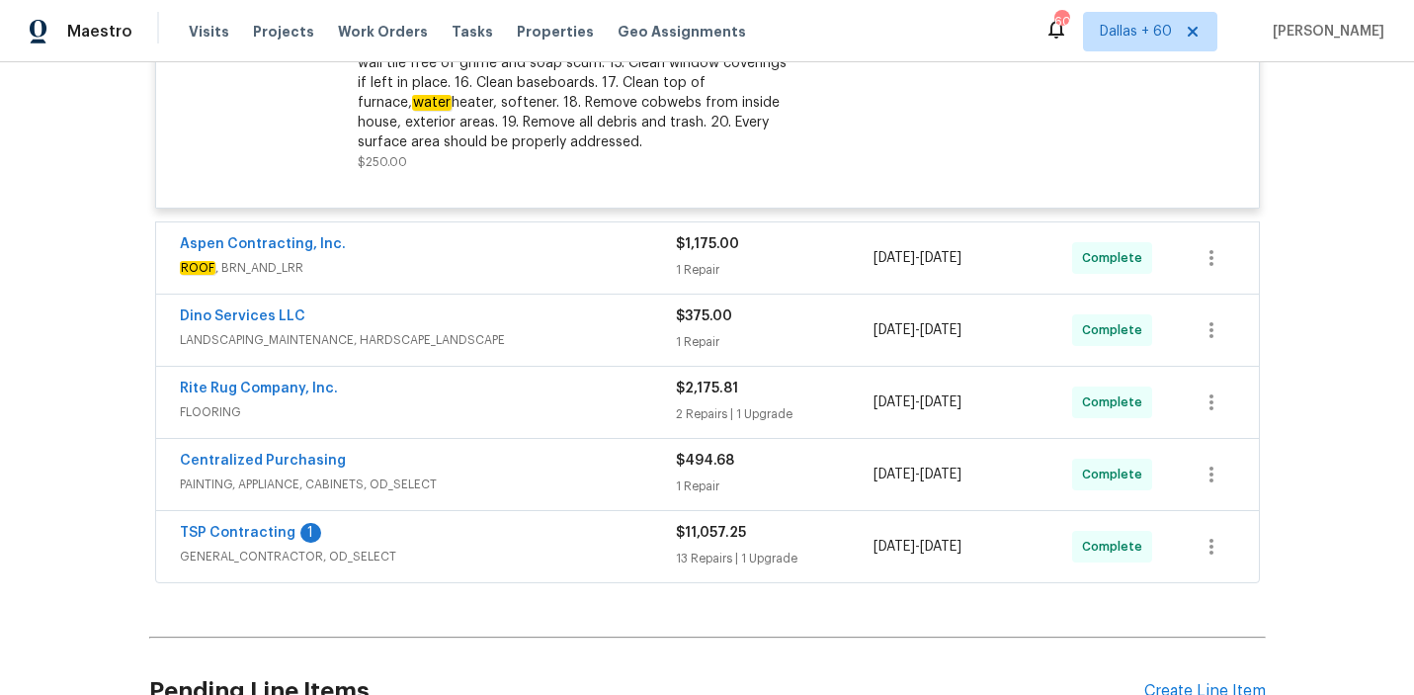
click at [567, 261] on span "ROOF , BRN_AND_LRR" at bounding box center [428, 268] width 496 height 20
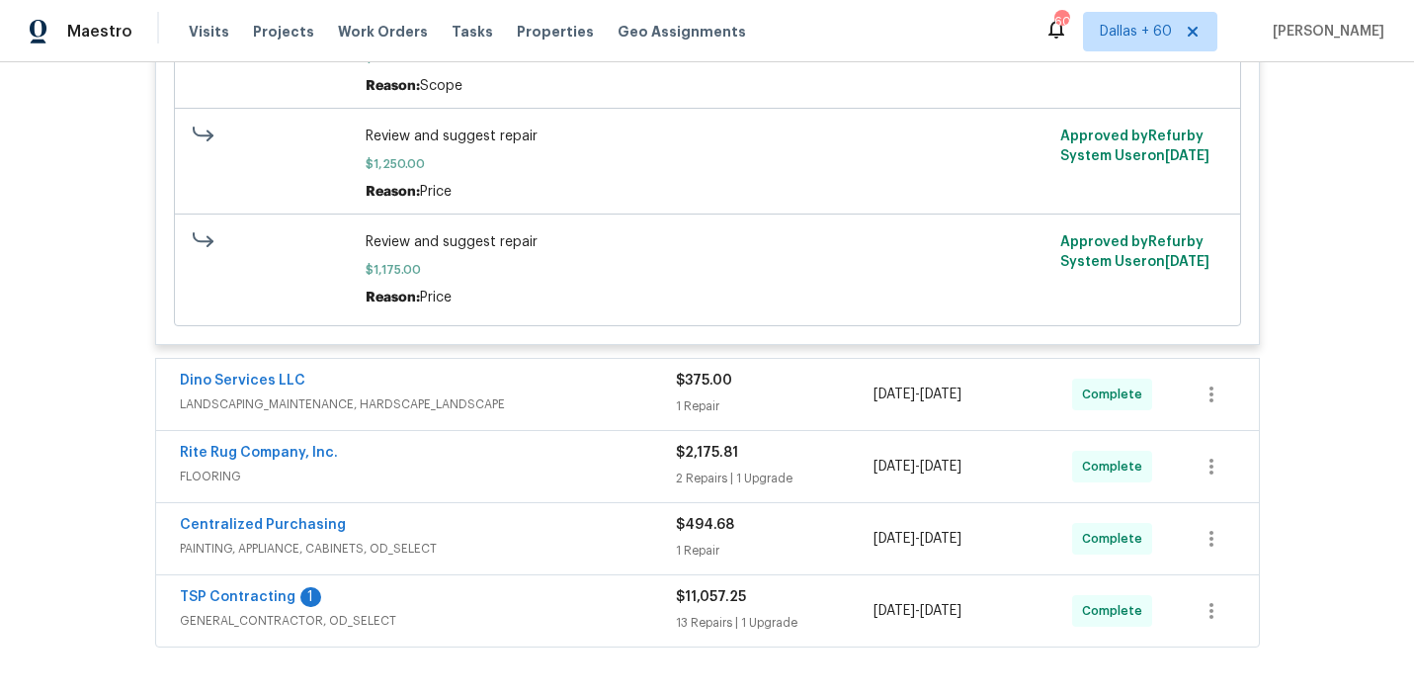
scroll to position [1215, 0]
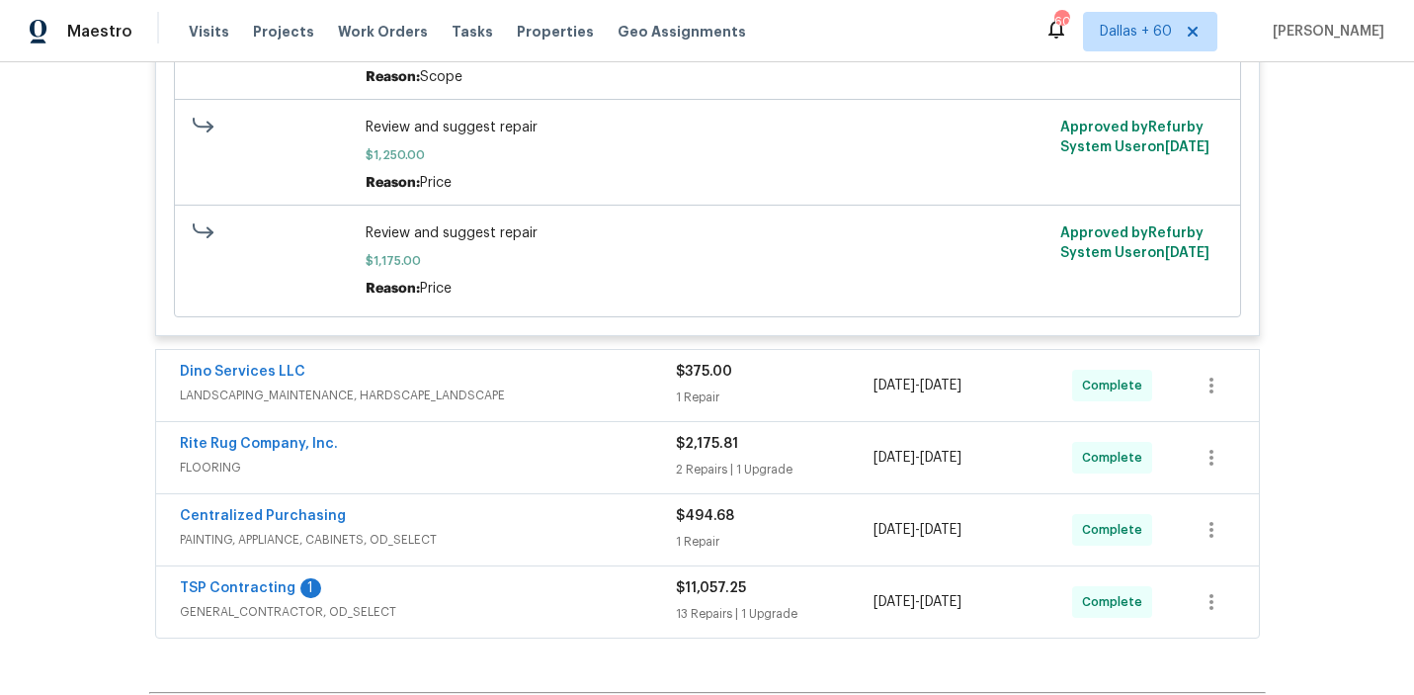
click at [593, 392] on span "LANDSCAPING_MAINTENANCE, HARDSCAPE_LANDSCAPE" at bounding box center [428, 395] width 496 height 20
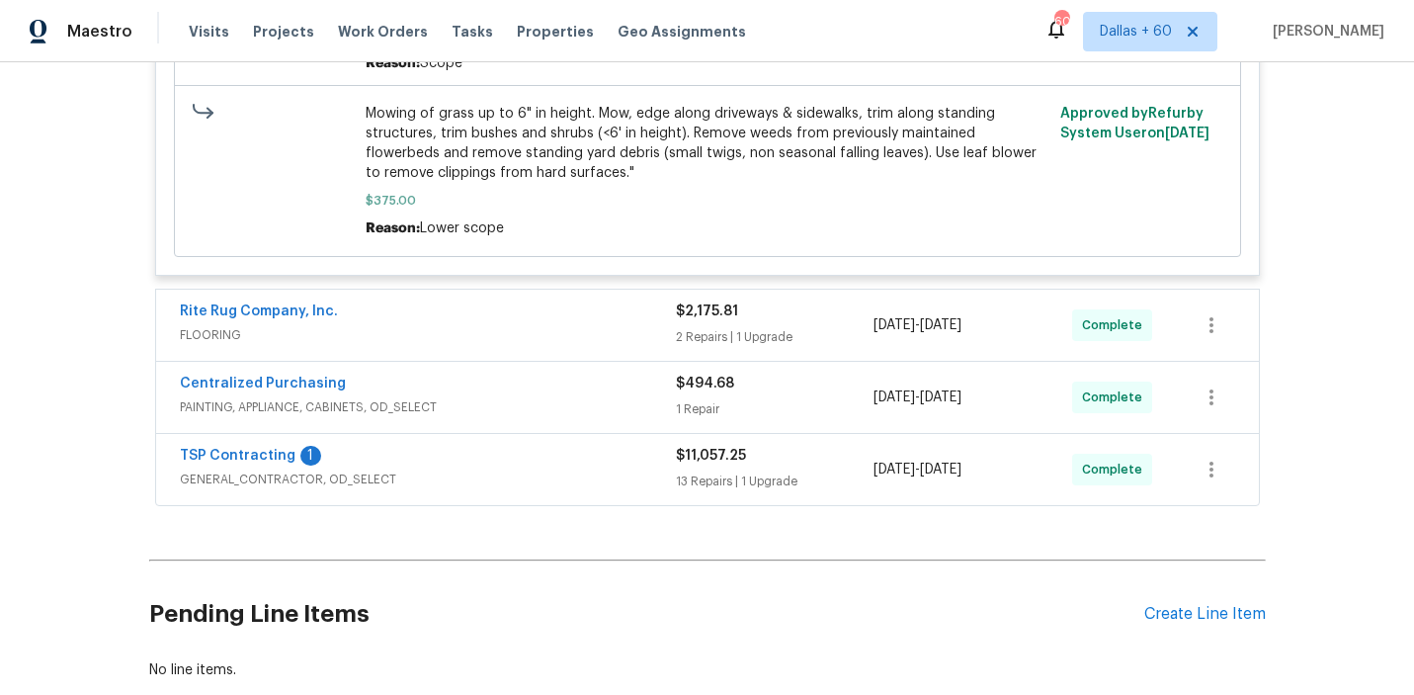
scroll to position [1974, 0]
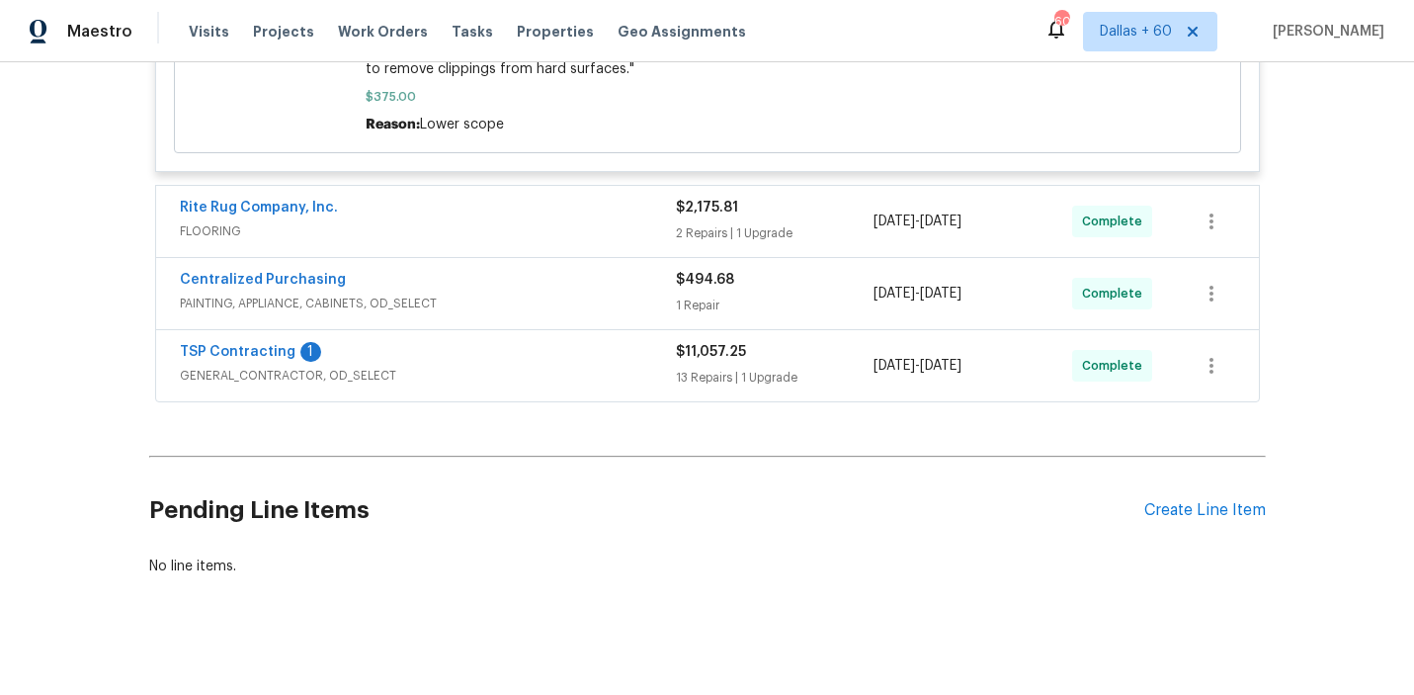
click at [610, 221] on span "FLOORING" at bounding box center [428, 231] width 496 height 20
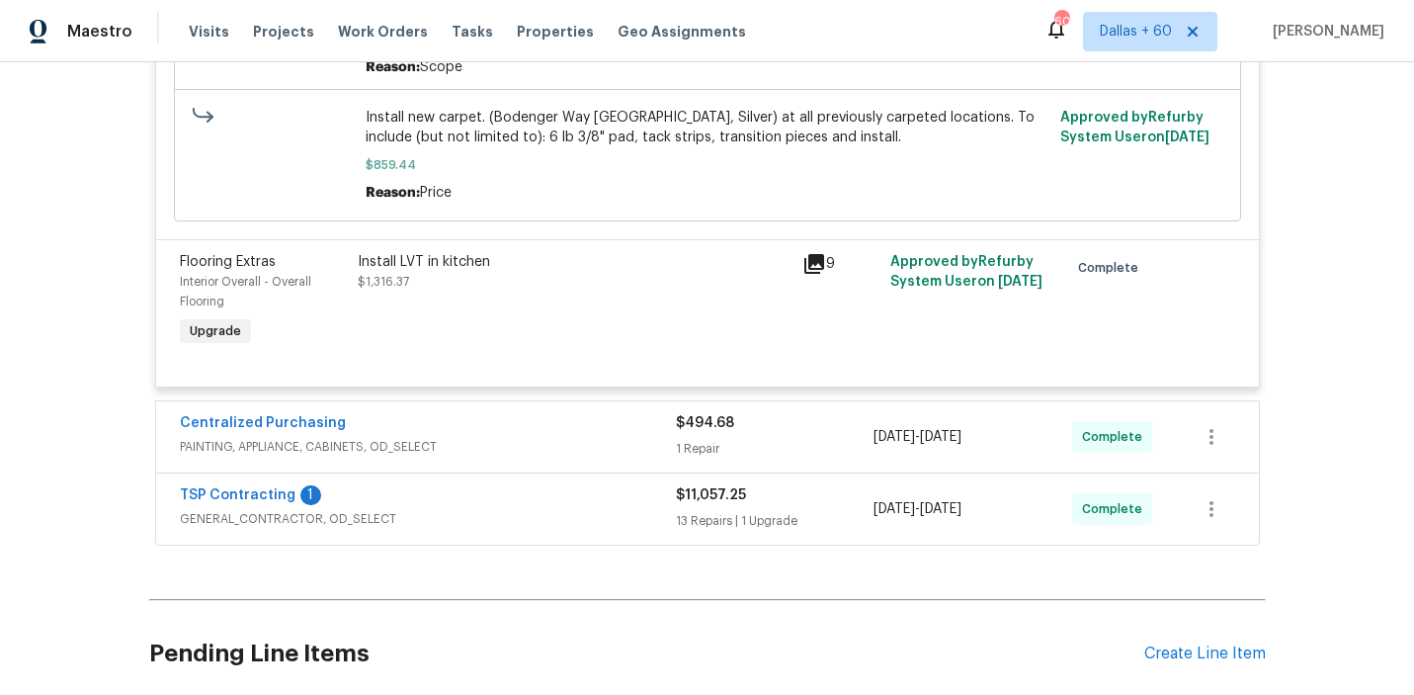
scroll to position [2777, 0]
click at [566, 447] on span "PAINTING, APPLIANCE, CABINETS, OD_SELECT" at bounding box center [428, 449] width 496 height 20
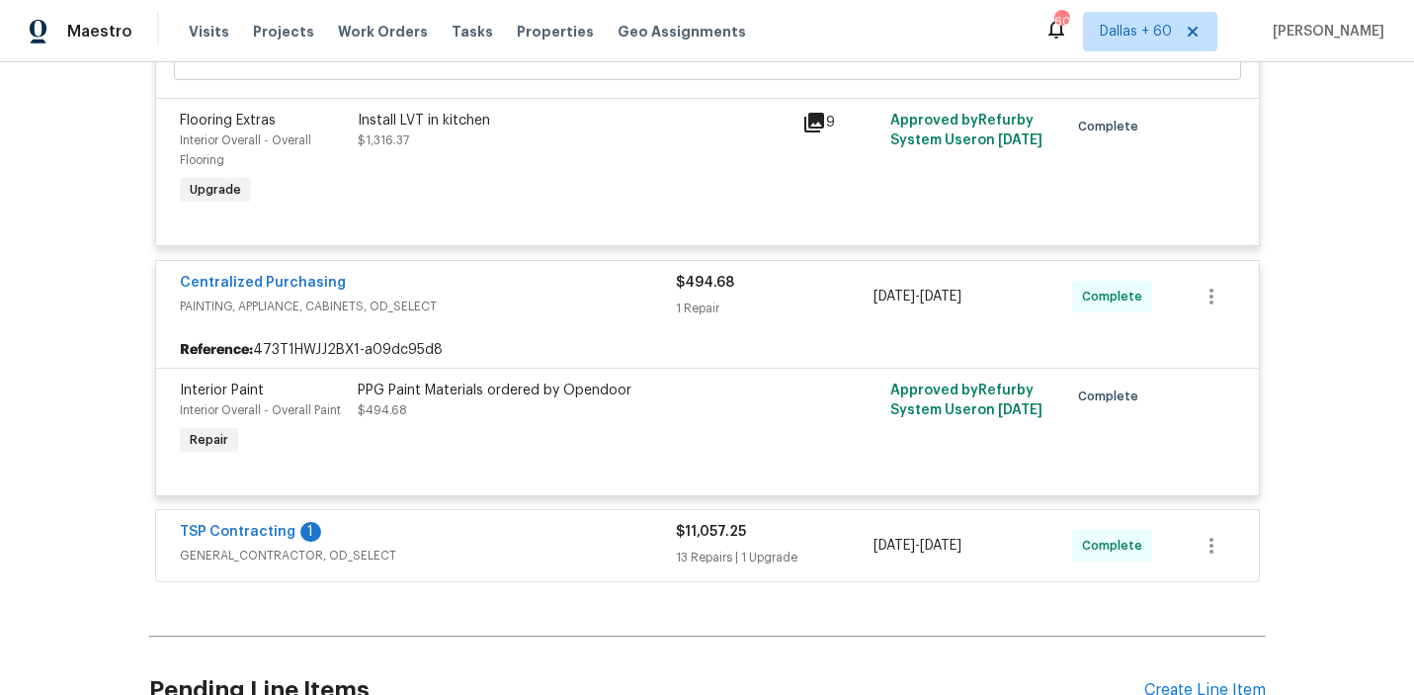
scroll to position [2994, 0]
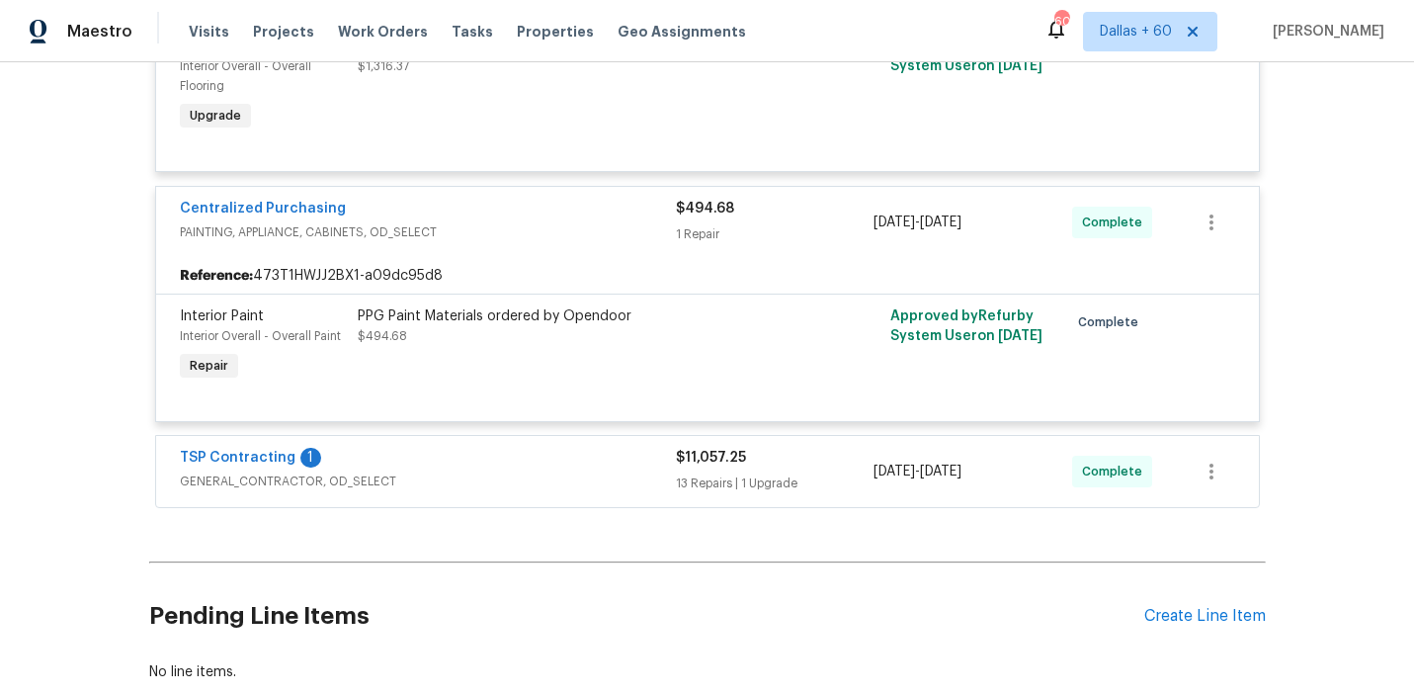
click at [547, 485] on span "GENERAL_CONTRACTOR, OD_SELECT" at bounding box center [428, 481] width 496 height 20
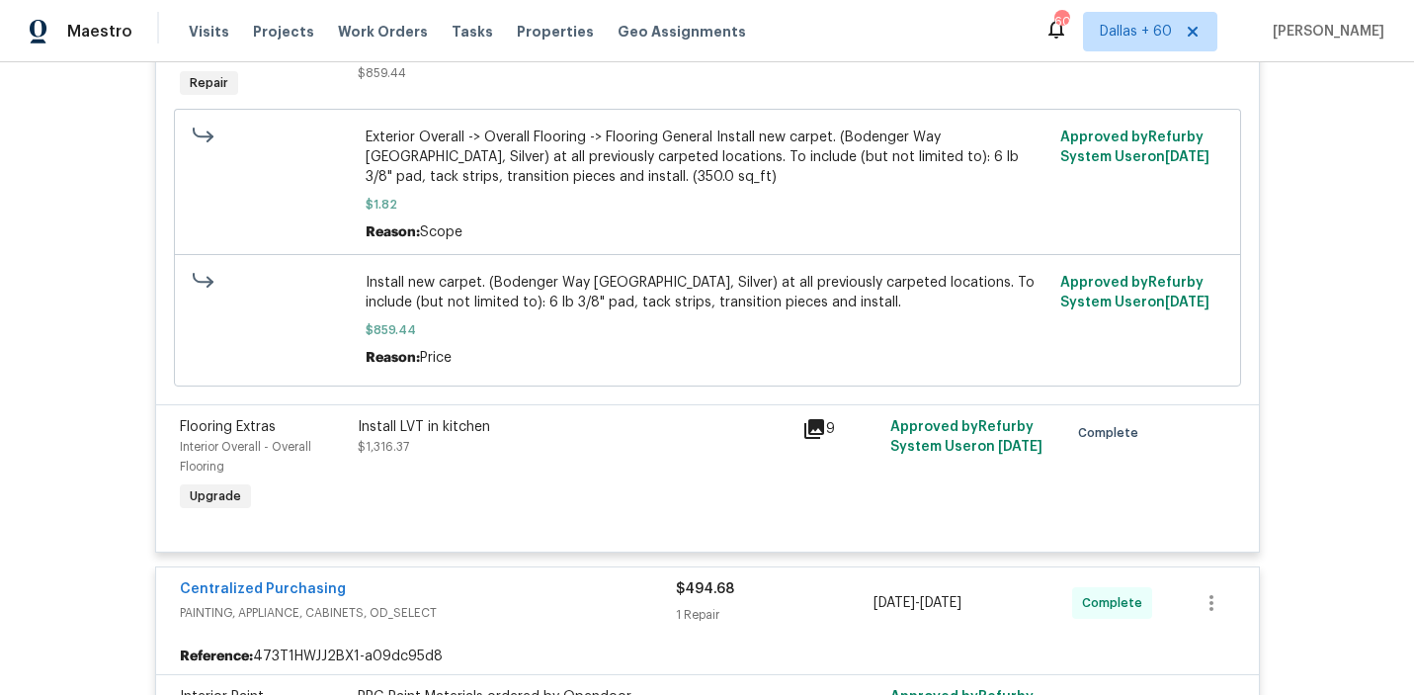
scroll to position [2613, 0]
click at [636, 452] on div "Install LVT in kitchen $1,316.37" at bounding box center [574, 438] width 433 height 40
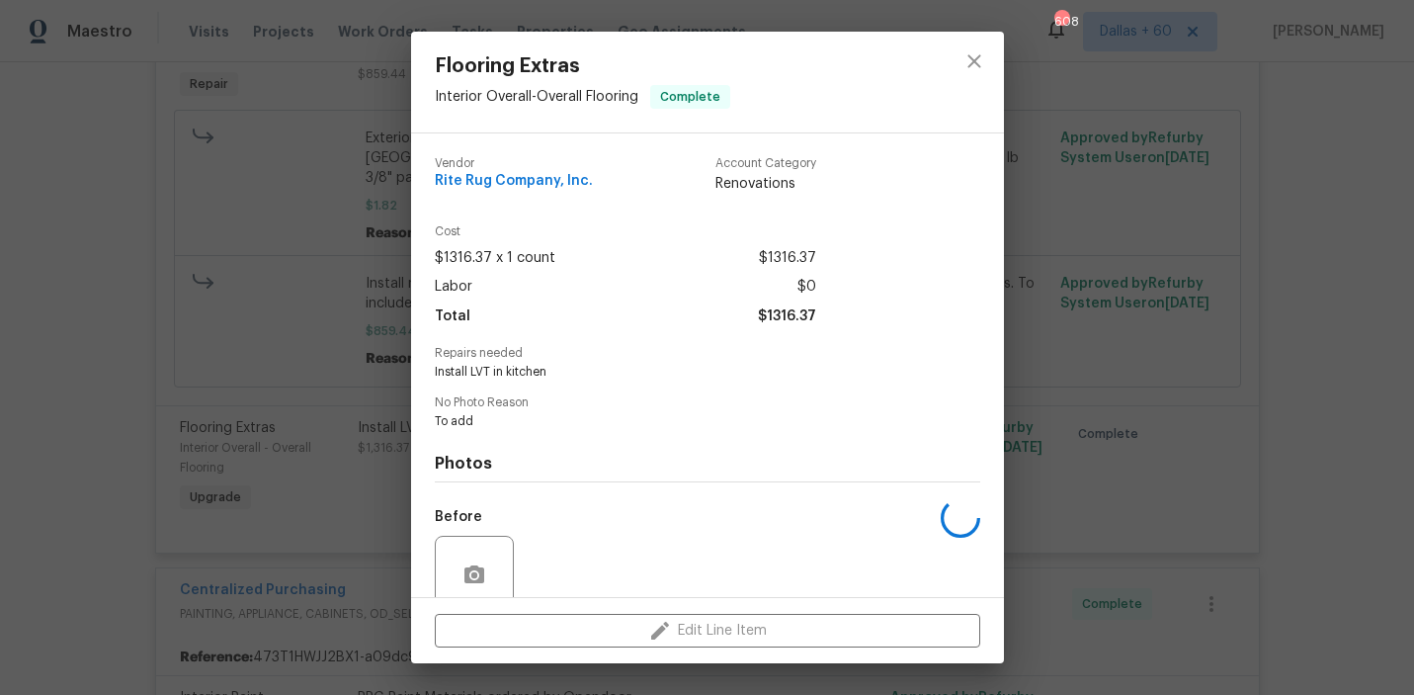
scroll to position [165, 0]
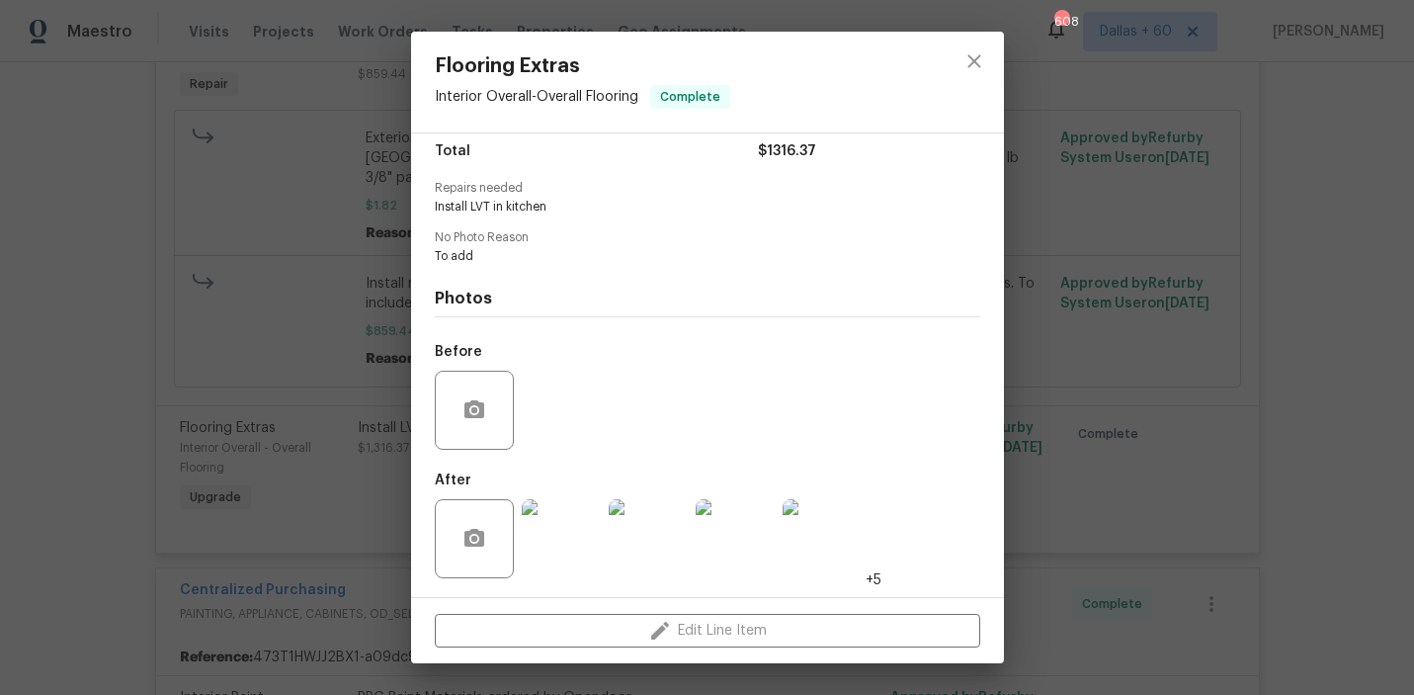
click at [551, 532] on img at bounding box center [561, 538] width 79 height 79
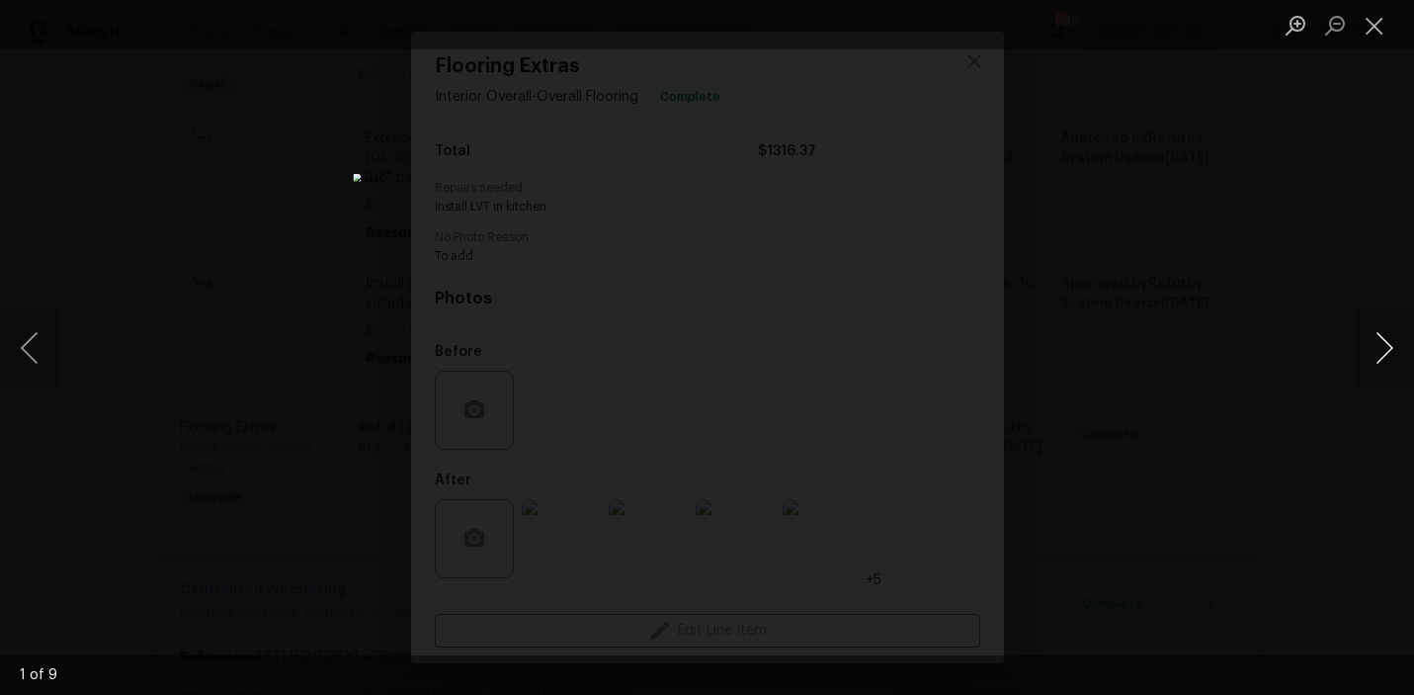
click at [1374, 352] on button "Next image" at bounding box center [1384, 347] width 59 height 79
click at [1273, 486] on div "Lightbox" at bounding box center [707, 347] width 1414 height 695
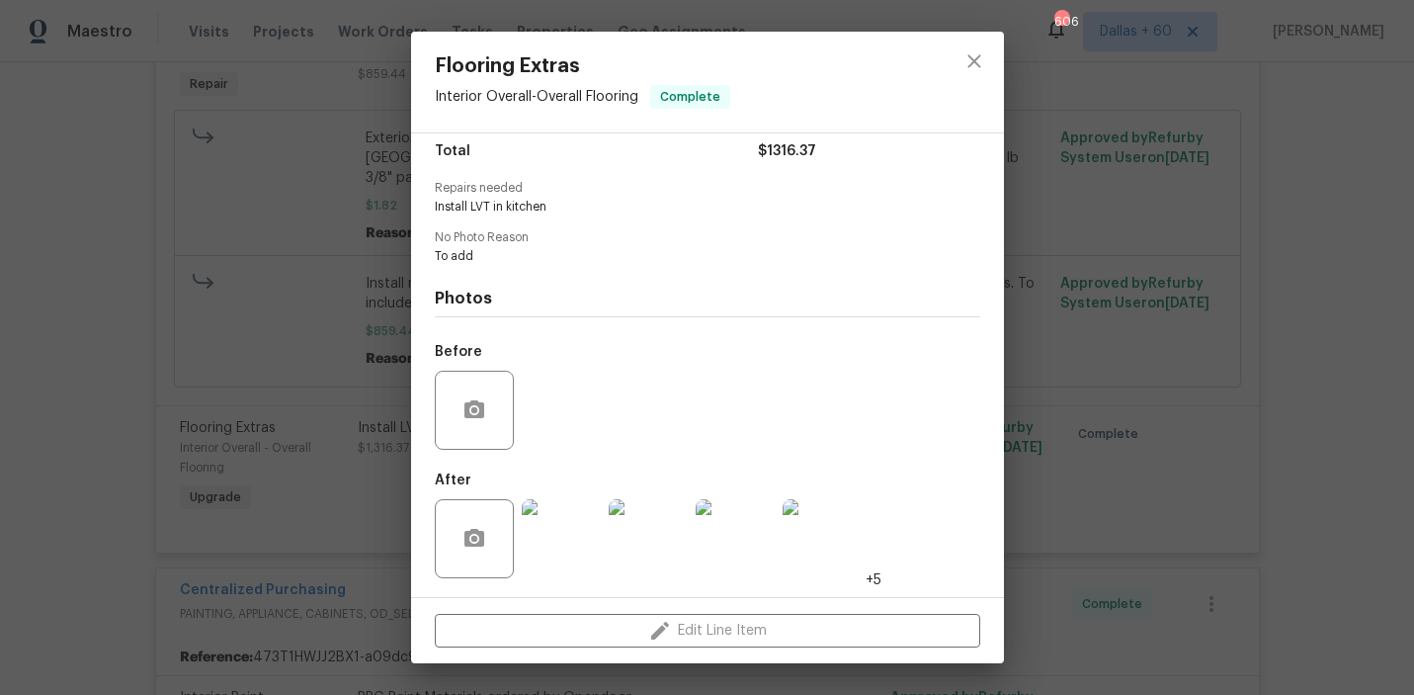
click at [88, 213] on div "Flooring Extras Interior Overall - Overall Flooring Complete Vendor Rite Rug Co…" at bounding box center [707, 347] width 1414 height 695
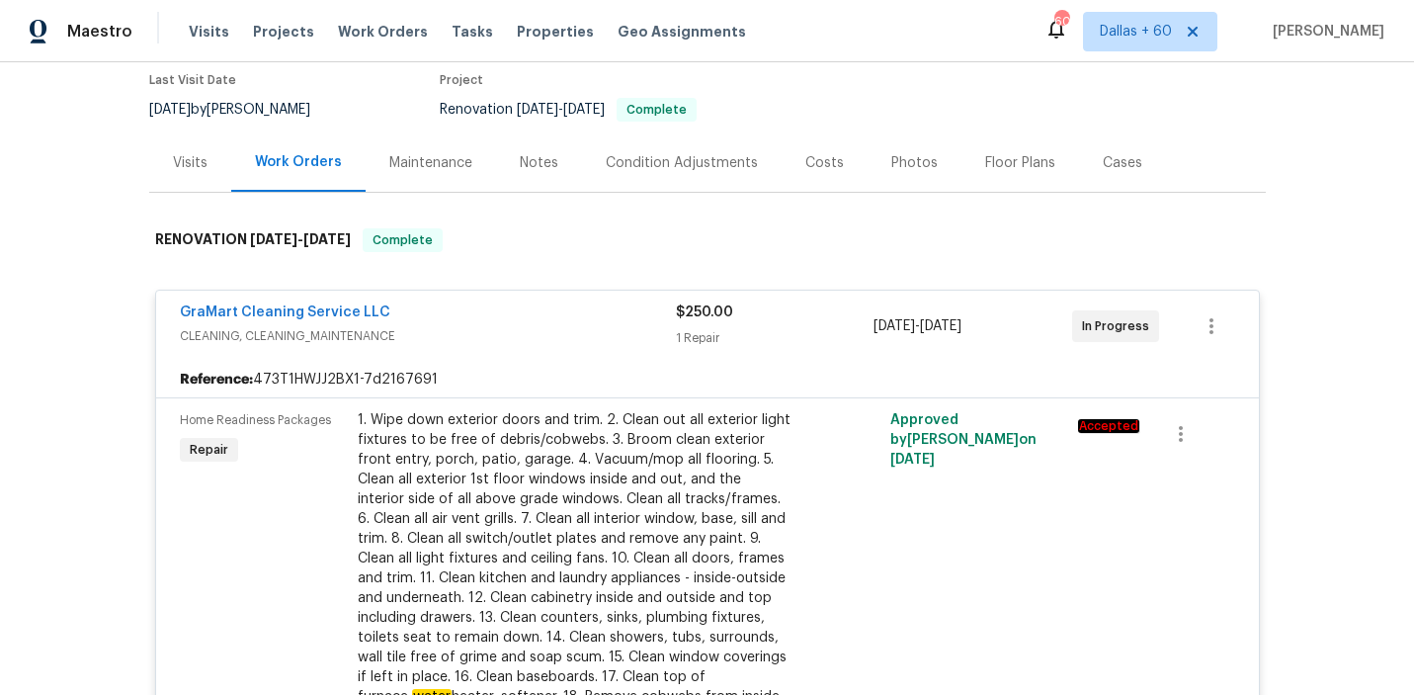
scroll to position [0, 0]
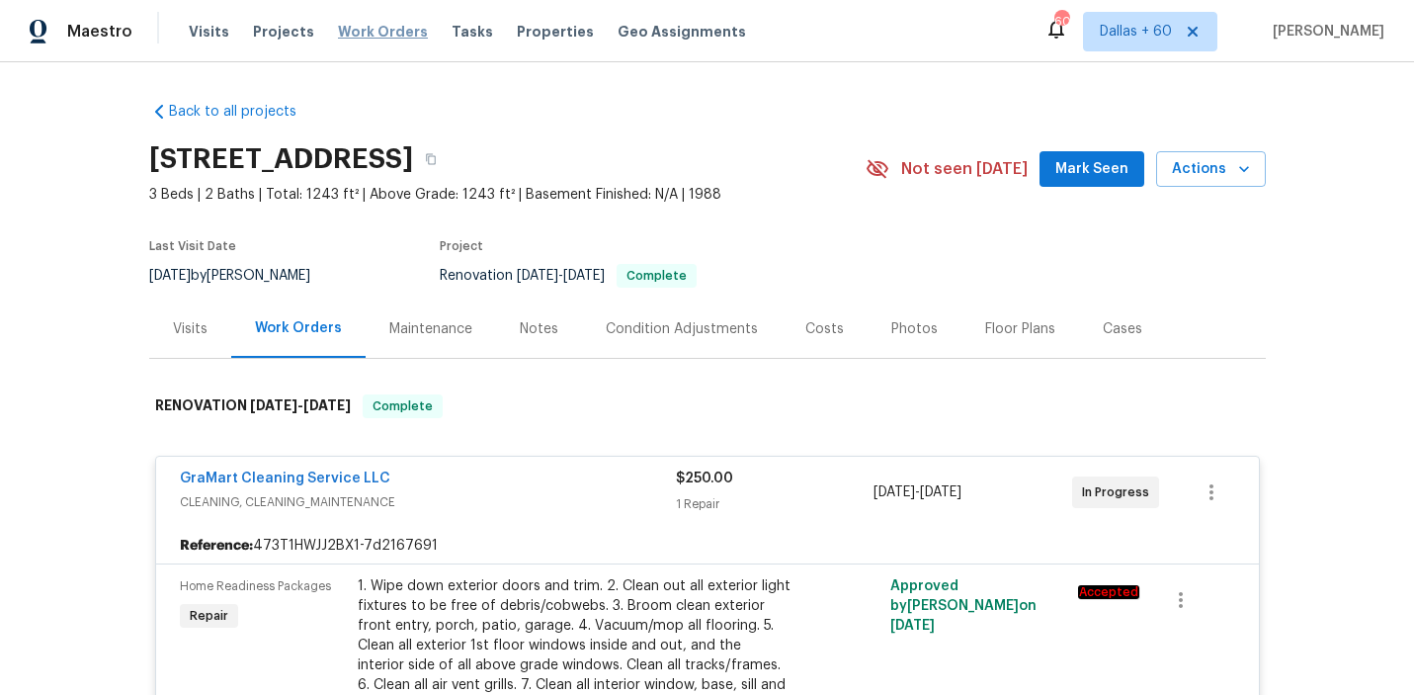
click at [378, 32] on span "Work Orders" at bounding box center [383, 32] width 90 height 20
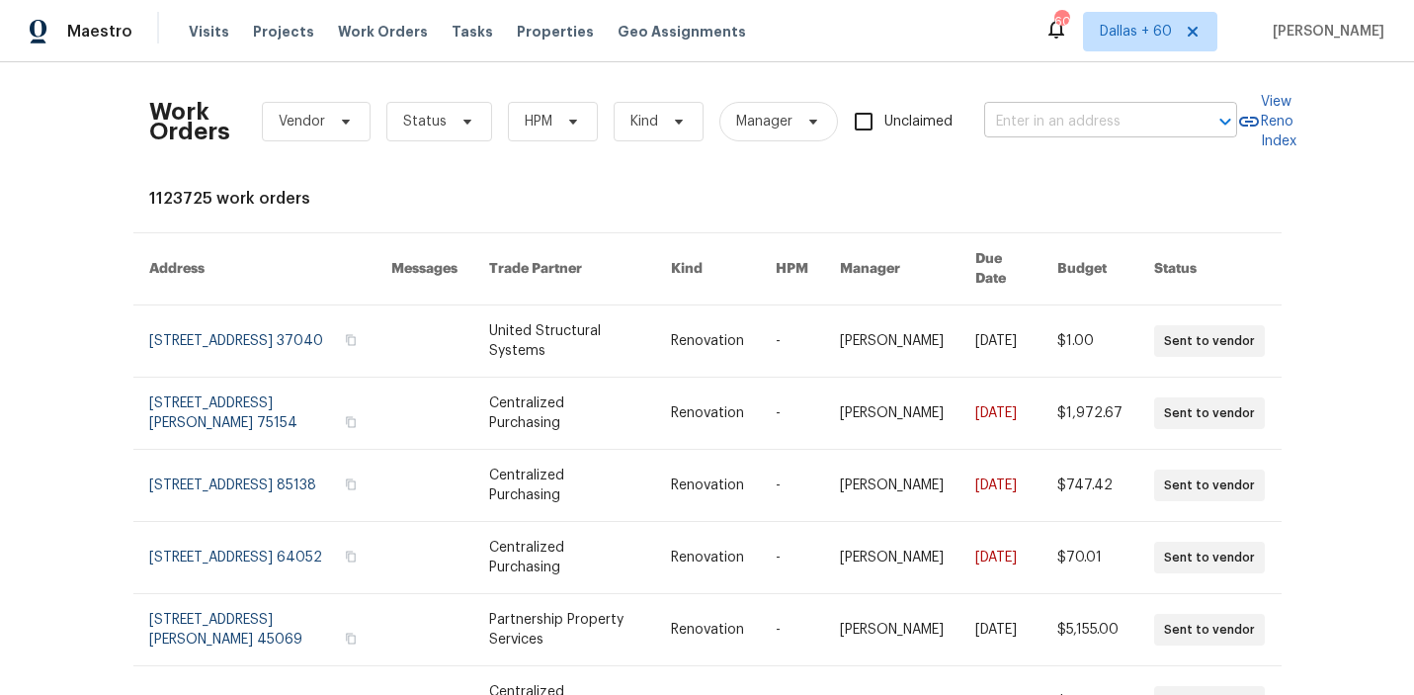
click at [1054, 121] on input "text" at bounding box center [1083, 122] width 198 height 31
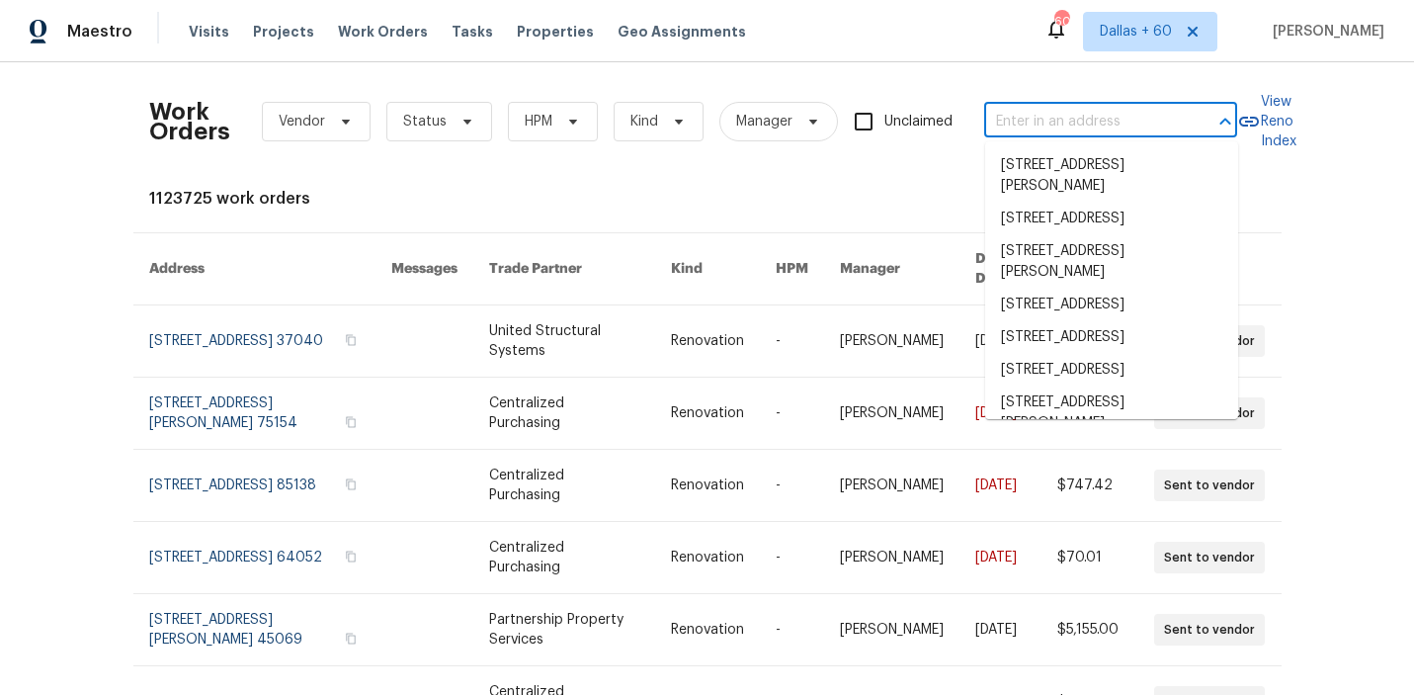
paste input "9401 Rutlandshire Dr Mechanicsville, VA 23116"
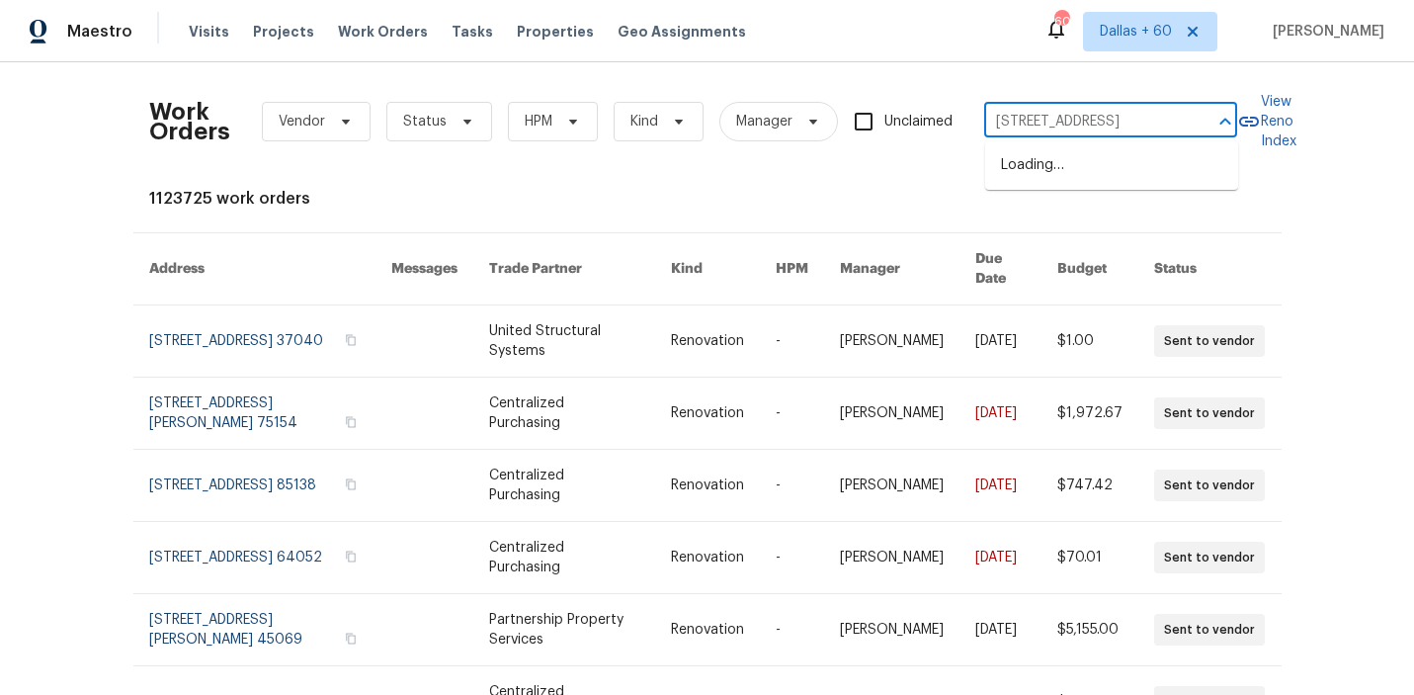
type input "9401 Rutlandshire Dr Mechanicsville, VA 23116"
click at [1069, 164] on li "9401 Rutlandshire Dr, Mechanicsville, VA 23116" at bounding box center [1111, 165] width 253 height 33
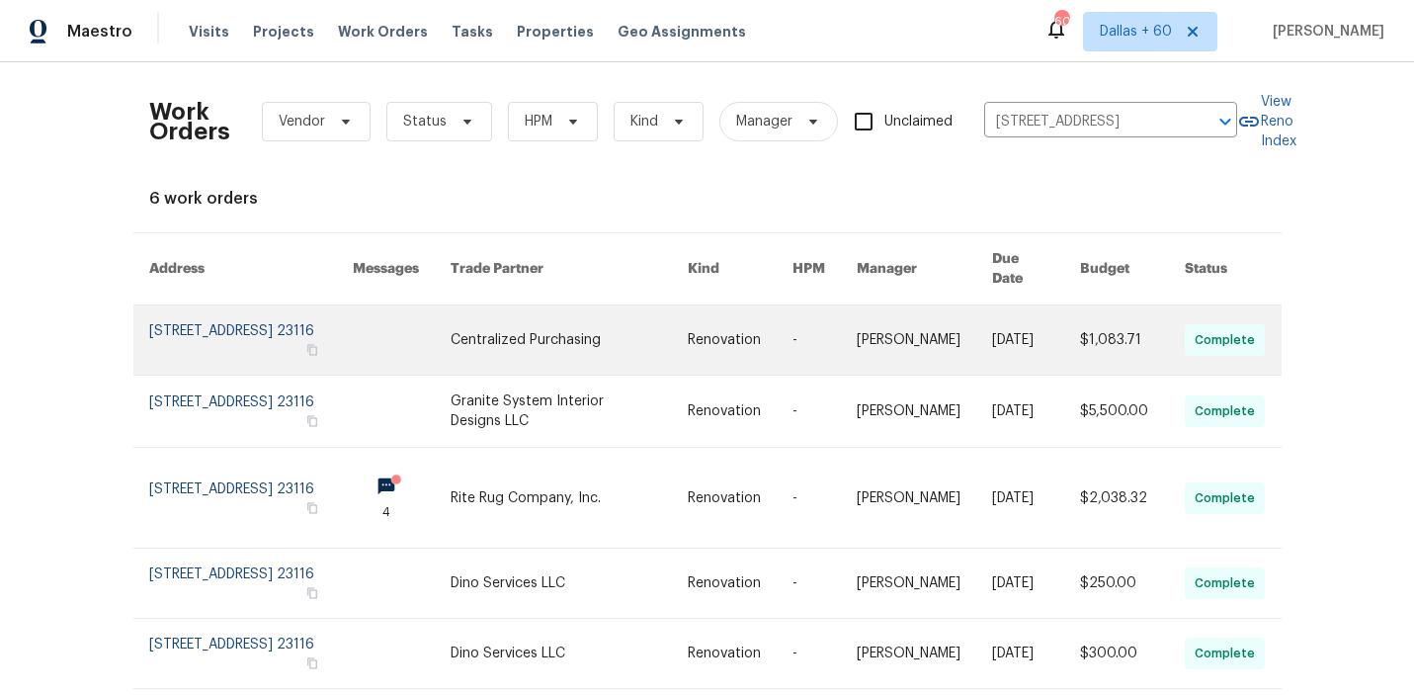
click at [570, 325] on link at bounding box center [569, 339] width 237 height 69
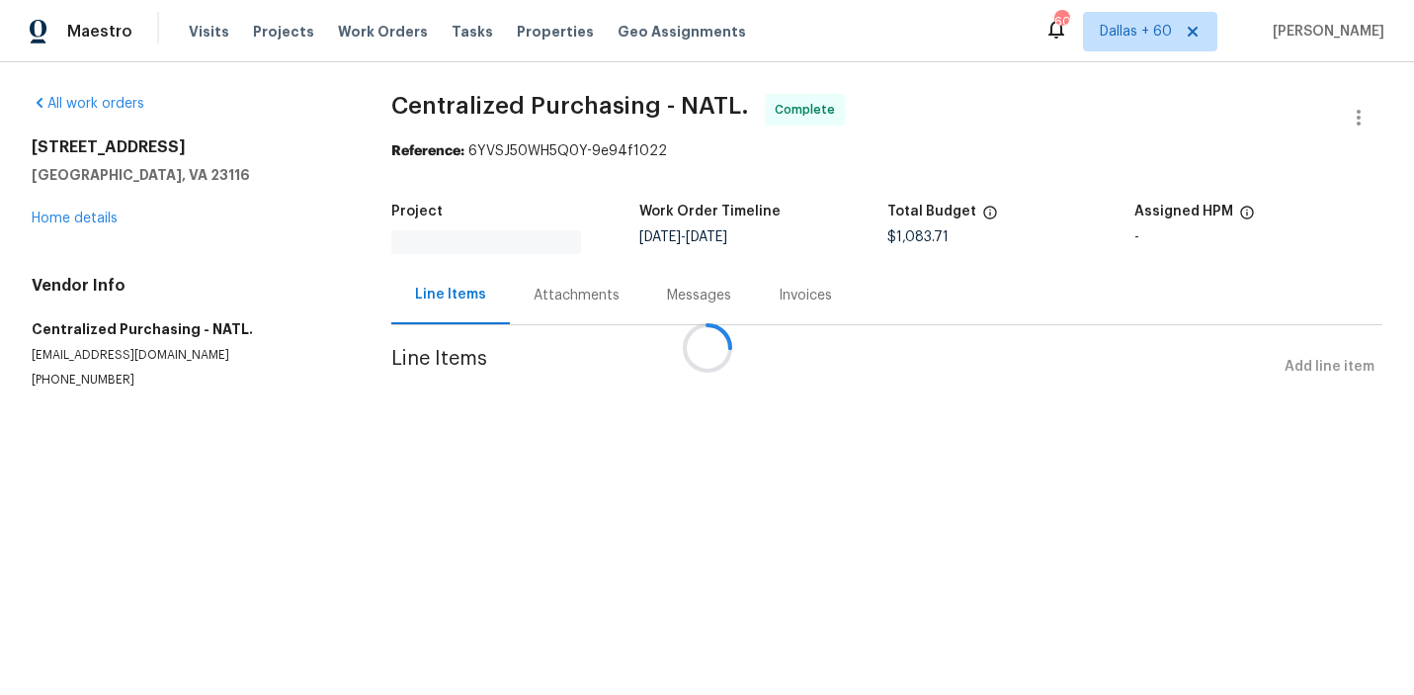
click at [67, 222] on div at bounding box center [707, 347] width 1414 height 695
click at [67, 208] on div at bounding box center [707, 347] width 1414 height 695
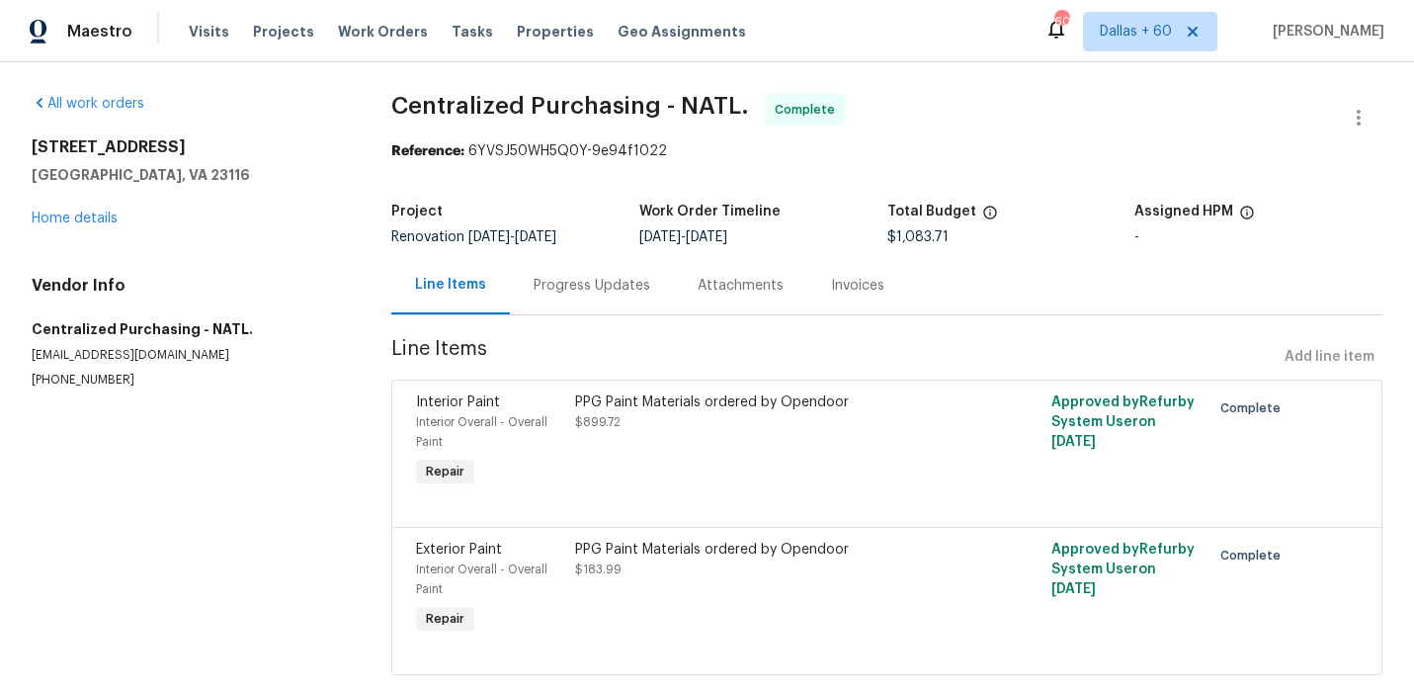
click at [68, 227] on div "9401 Rutlandshire Dr Mechanicsville, VA 23116 Home details" at bounding box center [188, 182] width 312 height 91
click at [72, 220] on link "Home details" at bounding box center [75, 218] width 86 height 14
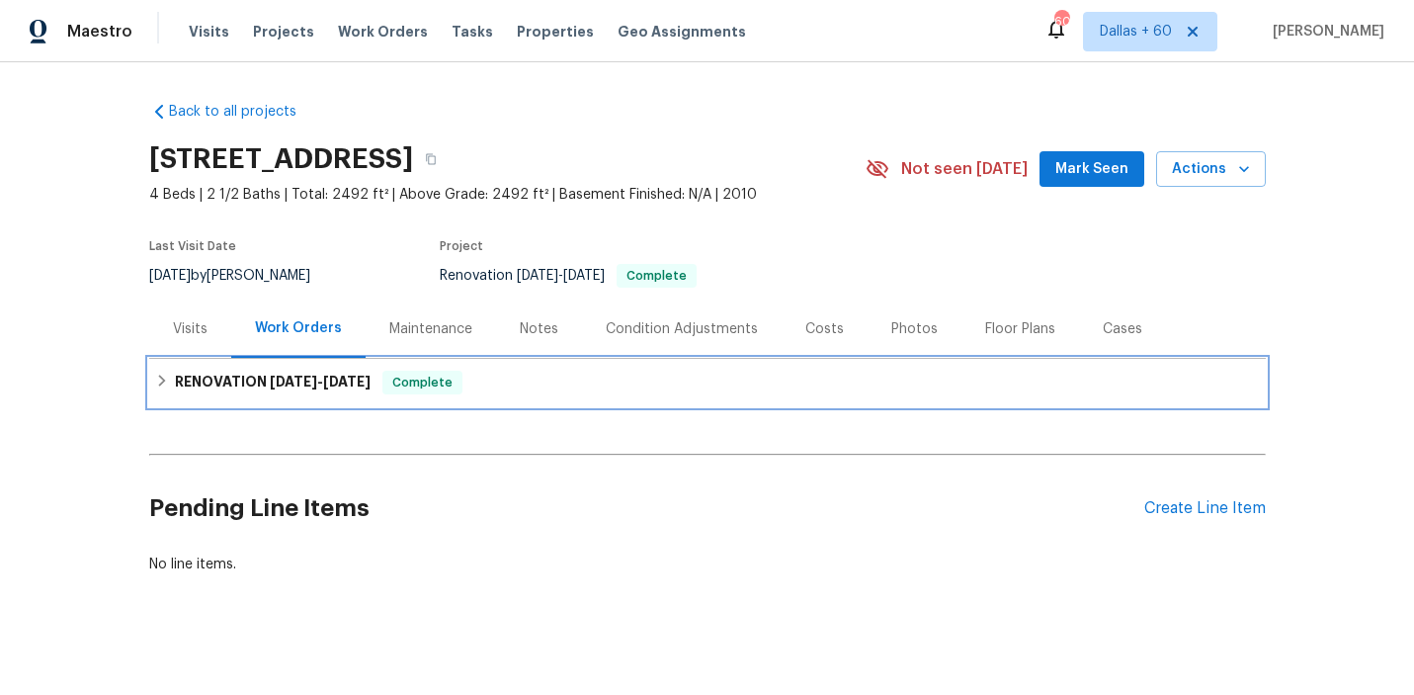
click at [553, 371] on div "RENOVATION 9/19/25 - 9/29/25 Complete" at bounding box center [707, 383] width 1105 height 24
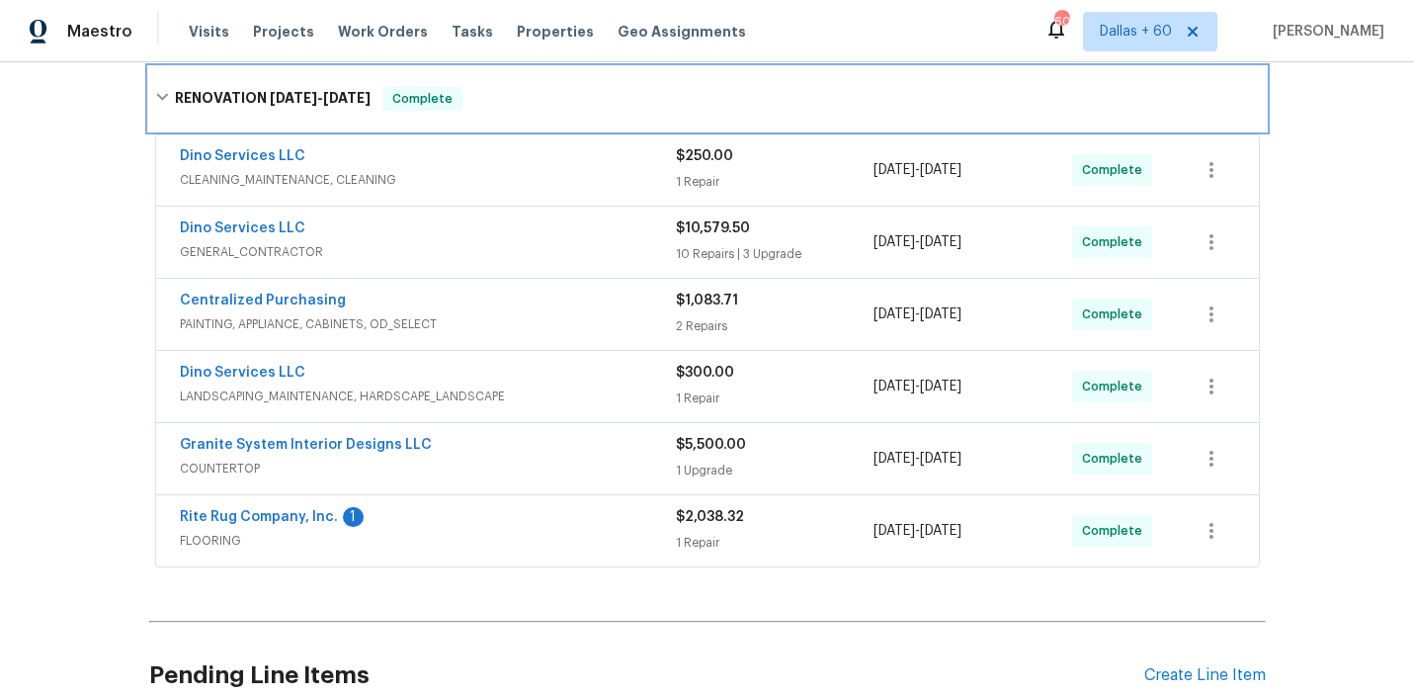
scroll to position [307, 0]
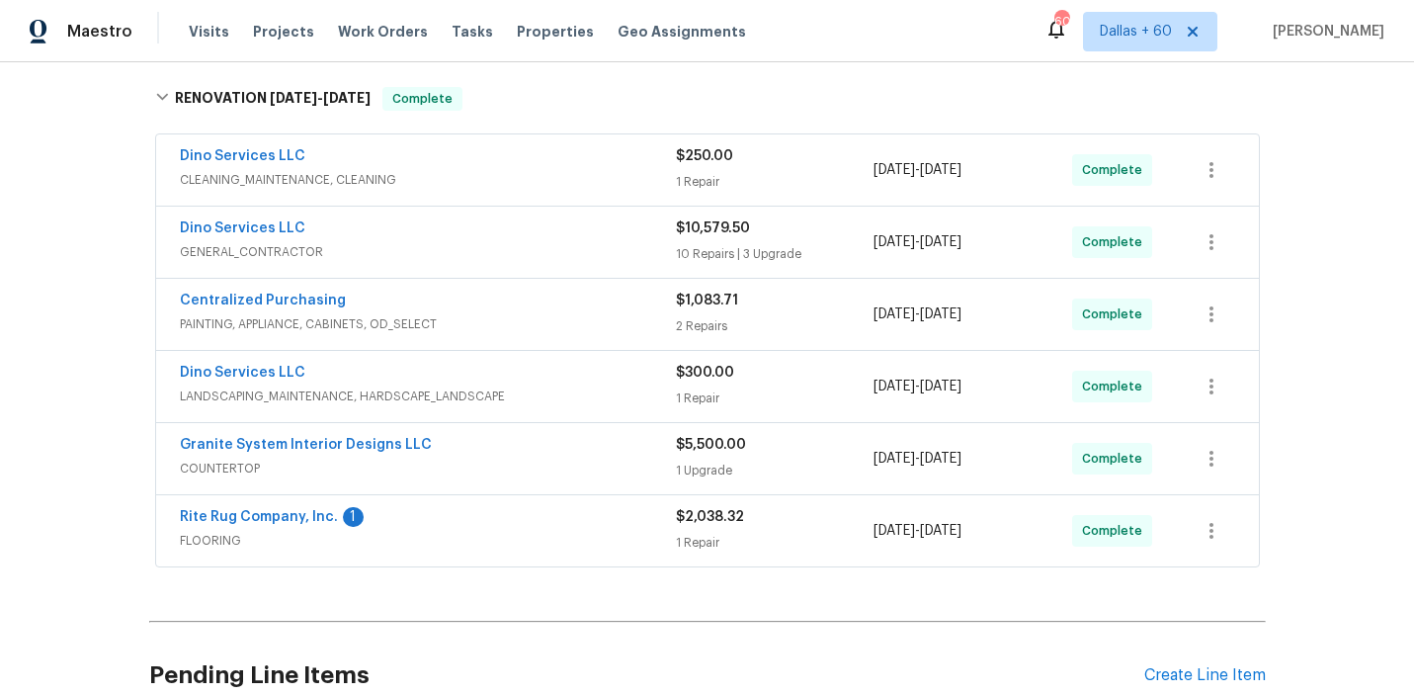
click at [588, 178] on span "CLEANING_MAINTENANCE, CLEANING" at bounding box center [428, 180] width 496 height 20
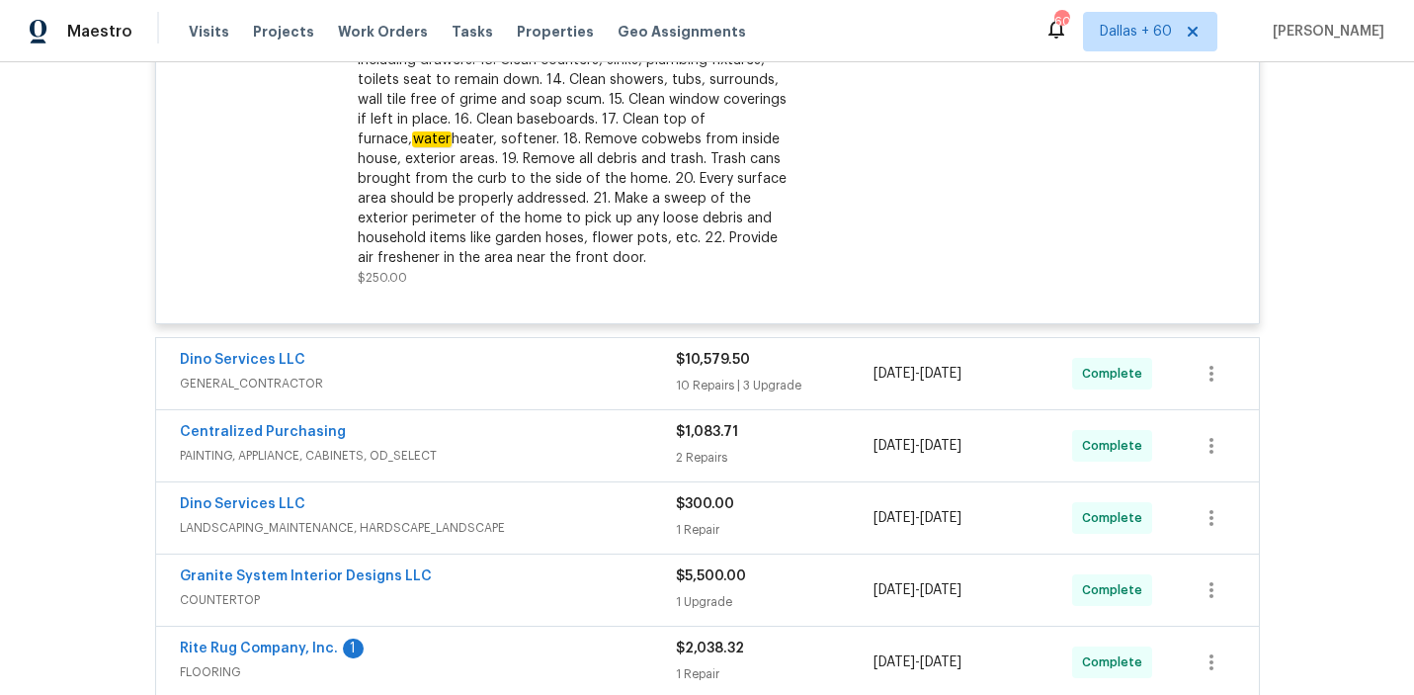
scroll to position [880, 0]
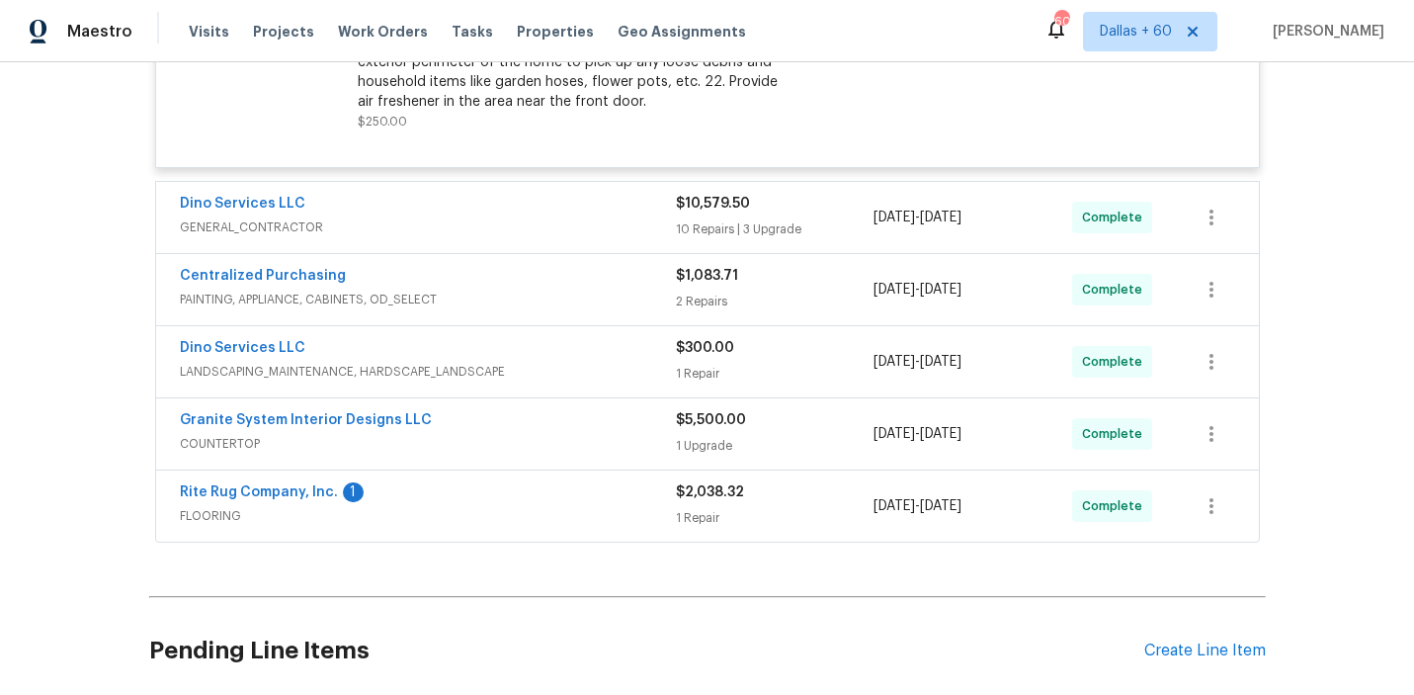
click at [568, 218] on span "GENERAL_CONTRACTOR" at bounding box center [428, 227] width 496 height 20
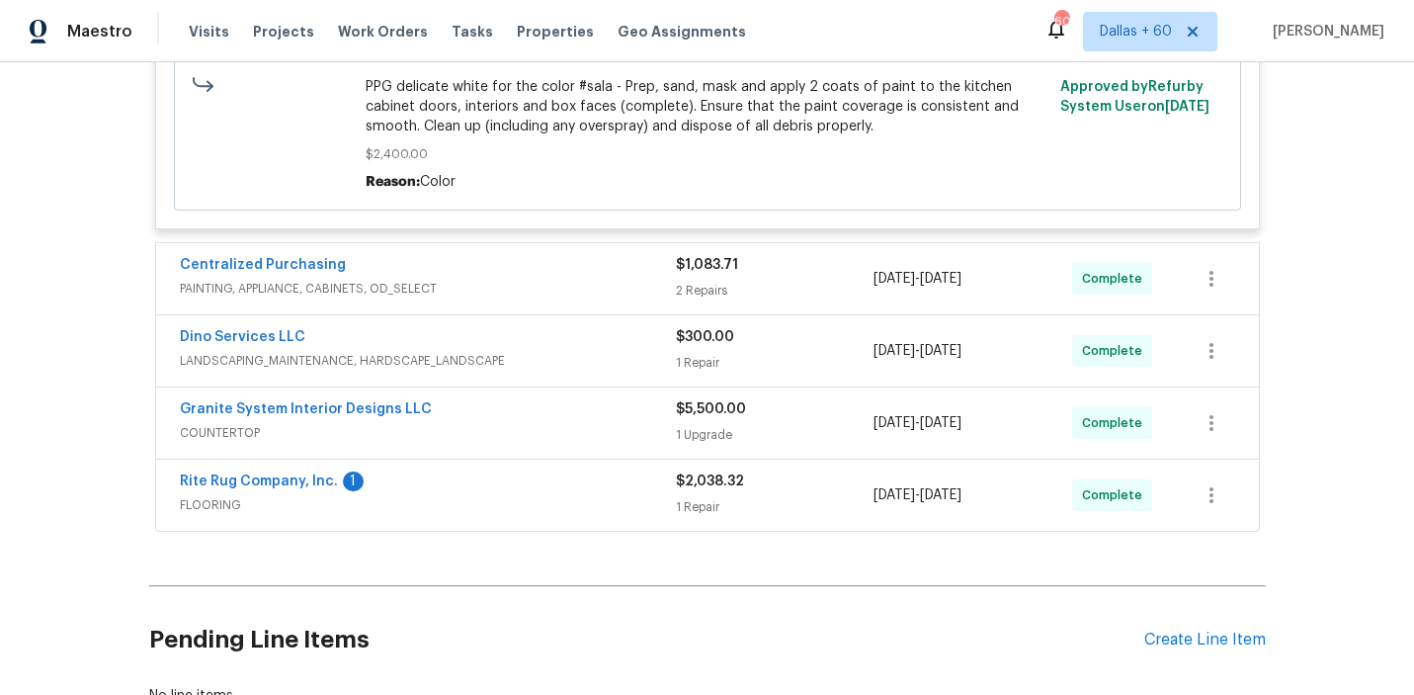
scroll to position [3034, 0]
click at [559, 293] on span "PAINTING, APPLIANCE, CABINETS, OD_SELECT" at bounding box center [428, 290] width 496 height 20
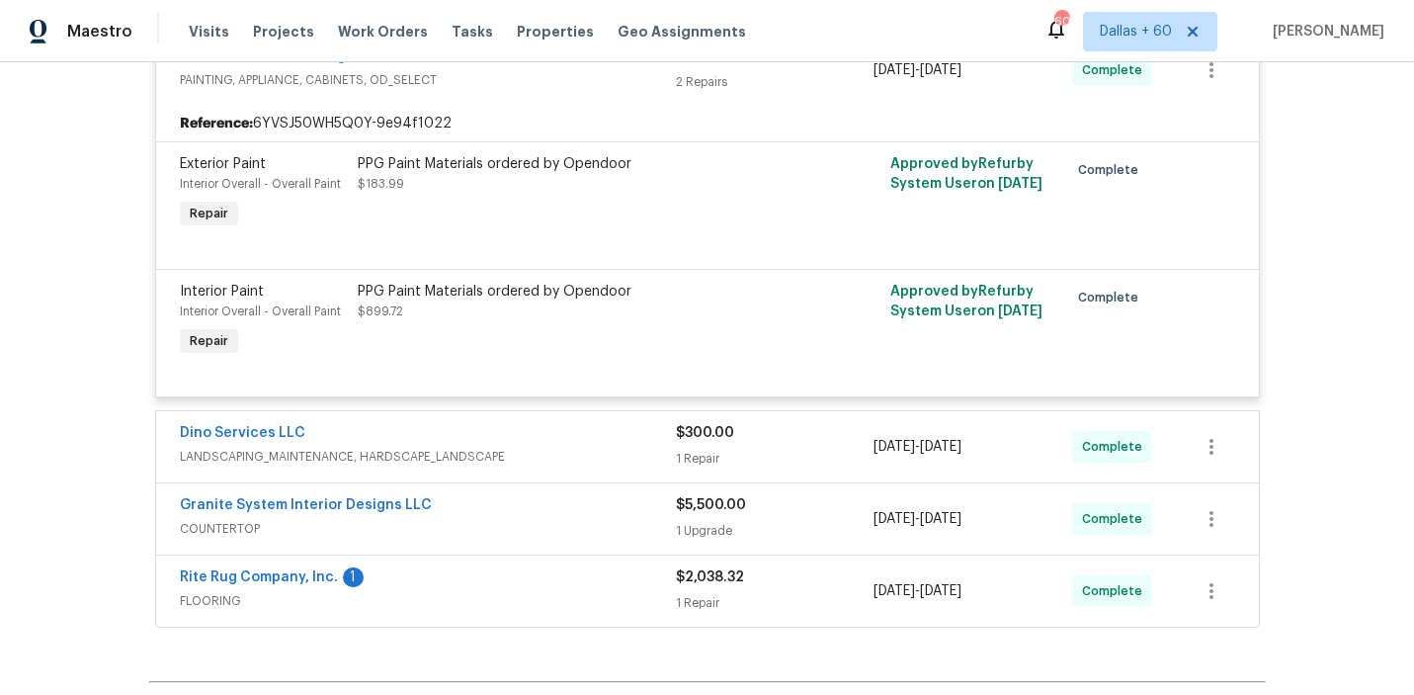
click at [585, 429] on div "Dino Services LLC LANDSCAPING_MAINTENANCE, HARDSCAPE_LANDSCAPE $300.00 1 Repair…" at bounding box center [707, 446] width 1103 height 71
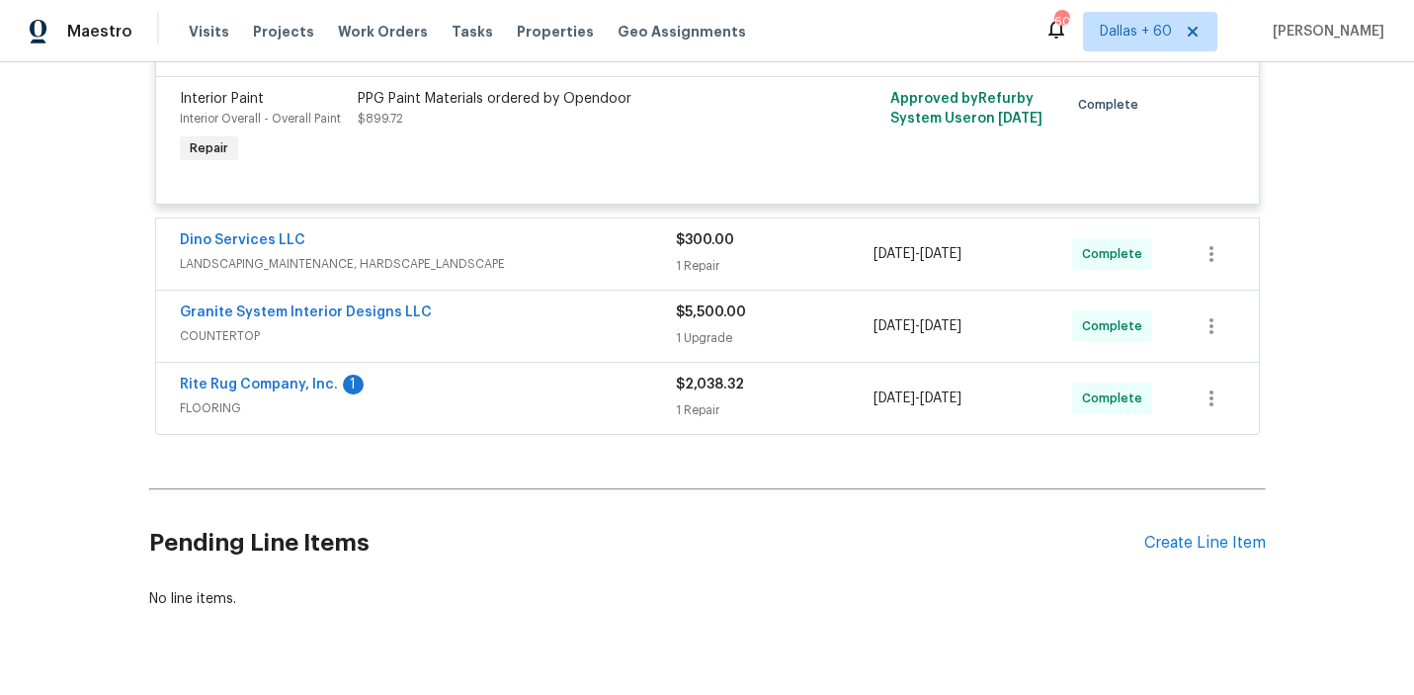
click at [586, 254] on div "Dino Services LLC" at bounding box center [428, 242] width 496 height 24
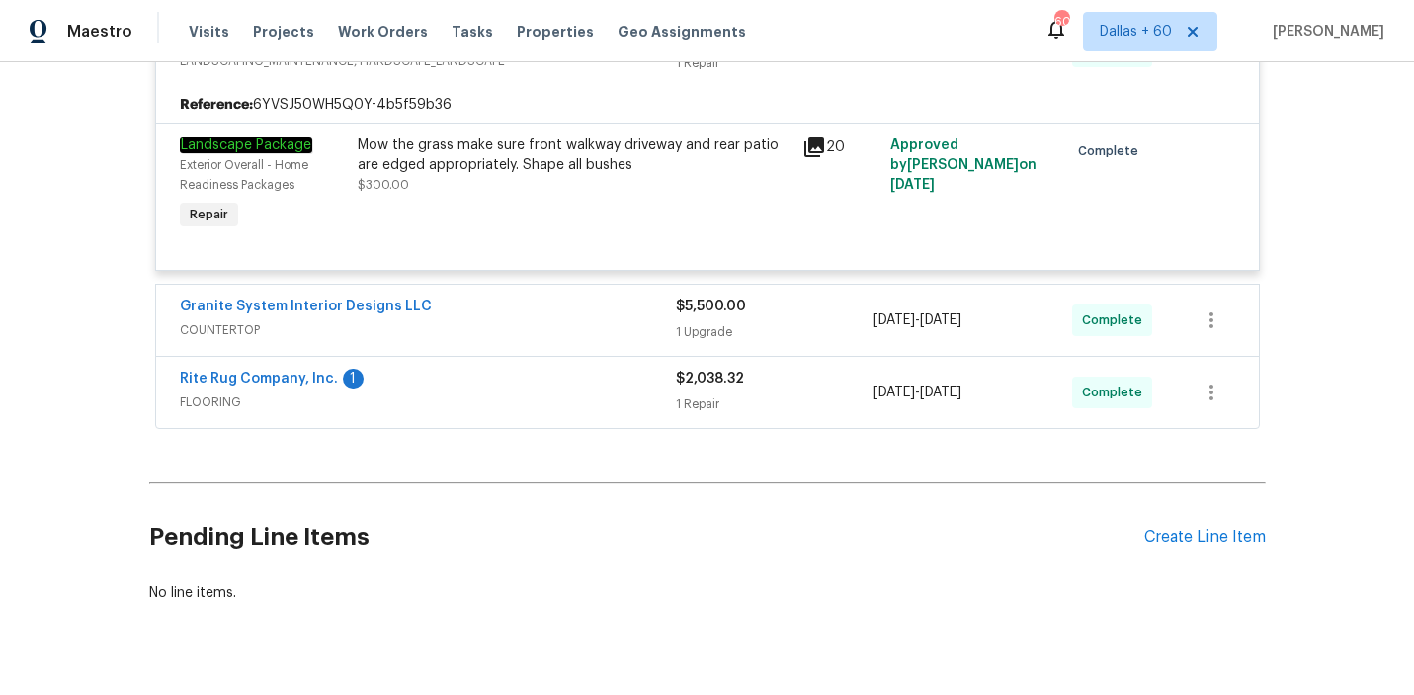
scroll to position [3643, 0]
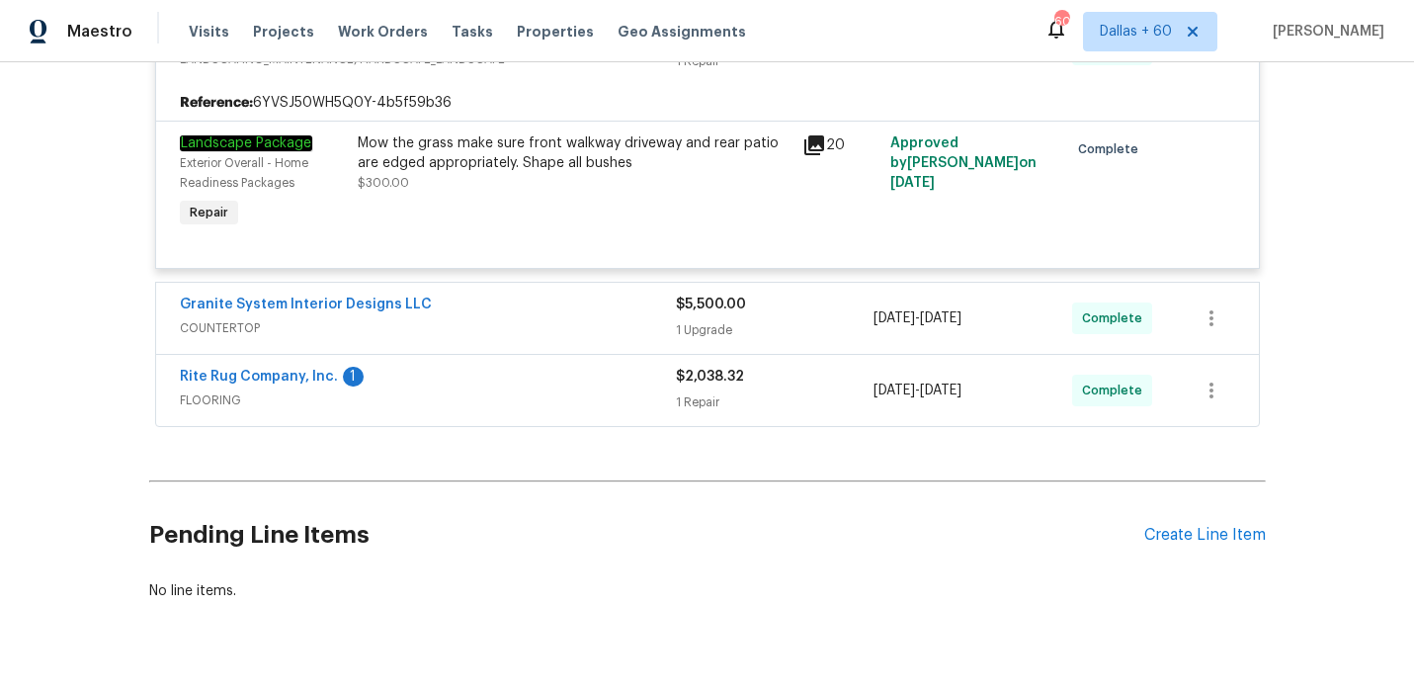
click at [553, 390] on div "Rite Rug Company, Inc. 1" at bounding box center [428, 379] width 496 height 24
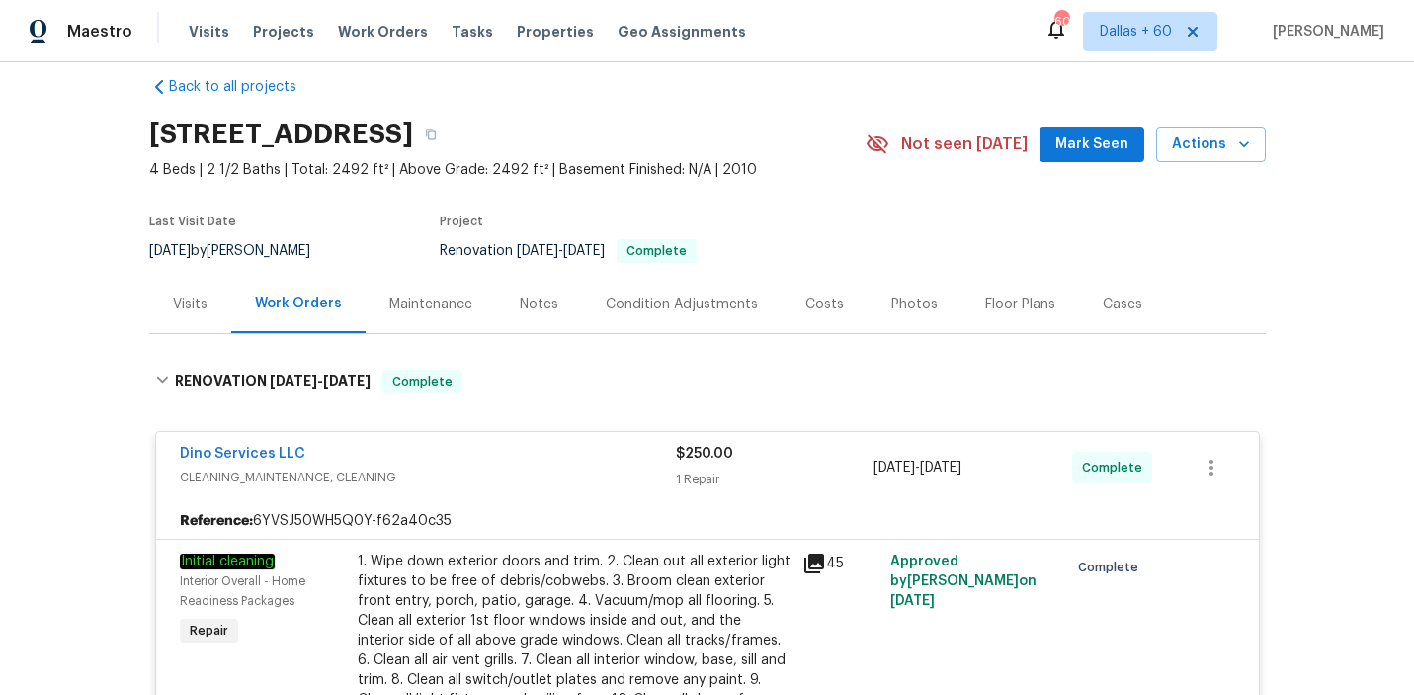
scroll to position [0, 0]
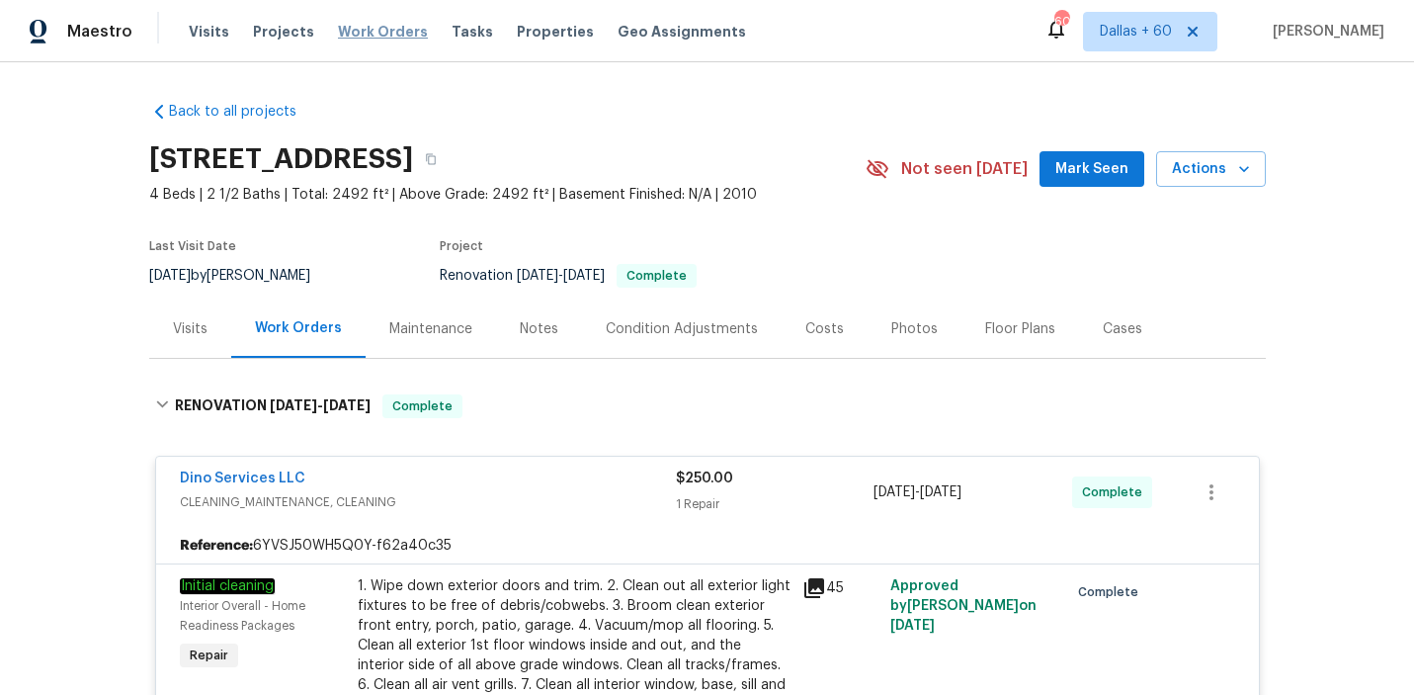
click at [363, 32] on span "Work Orders" at bounding box center [383, 32] width 90 height 20
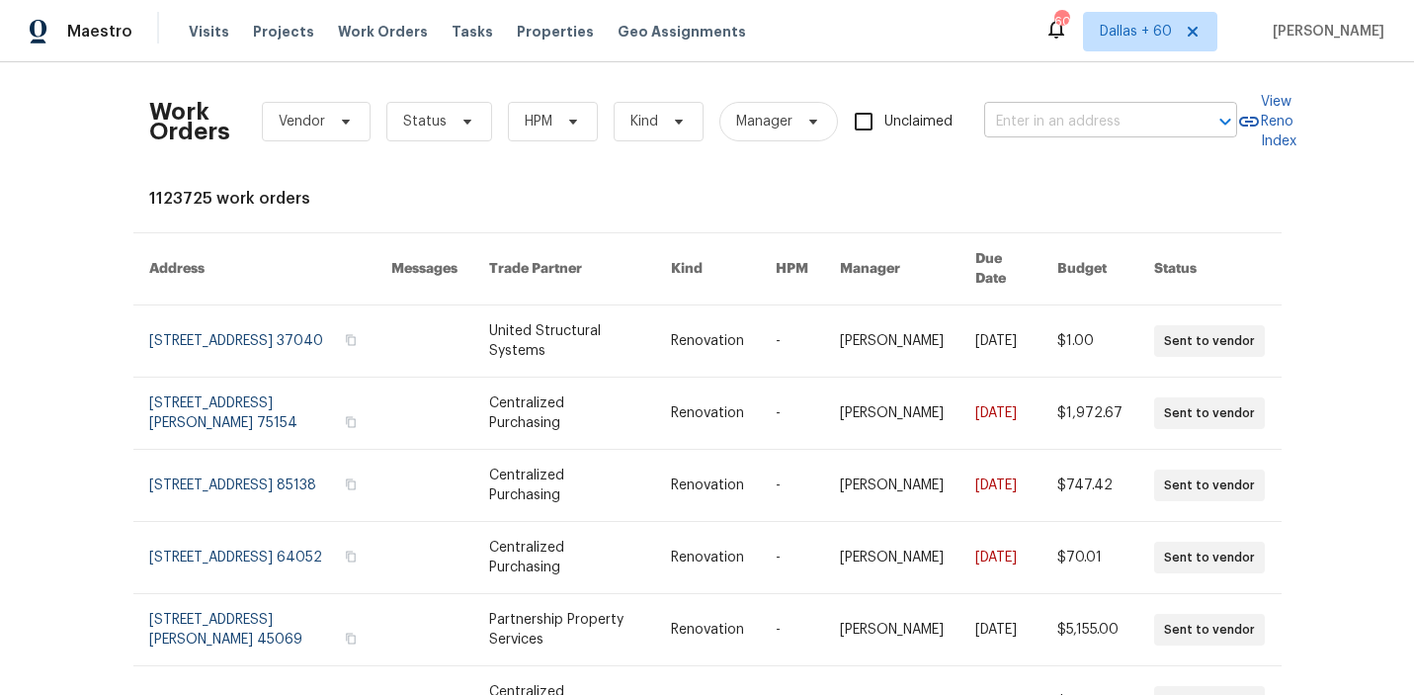
click at [1066, 129] on input "text" at bounding box center [1083, 122] width 198 height 31
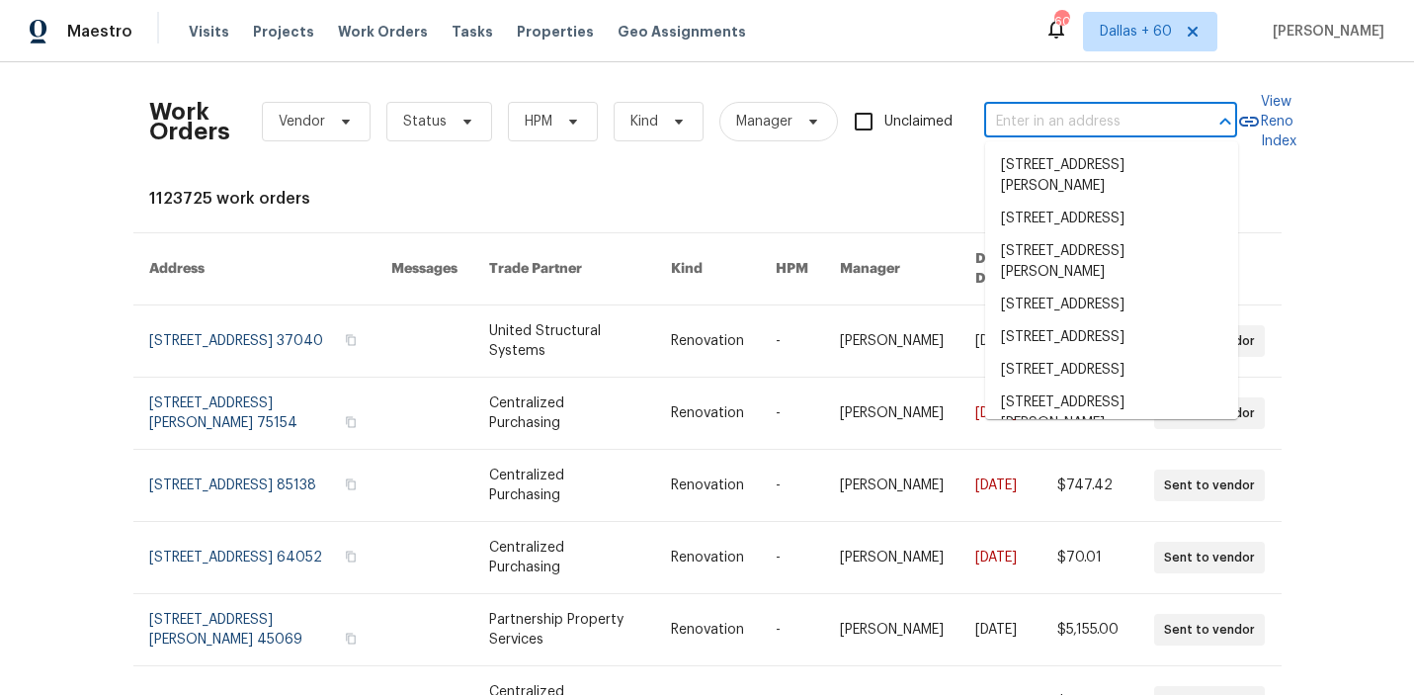
paste input "810 River Valley Dr, Jonesboro, GA 30238"
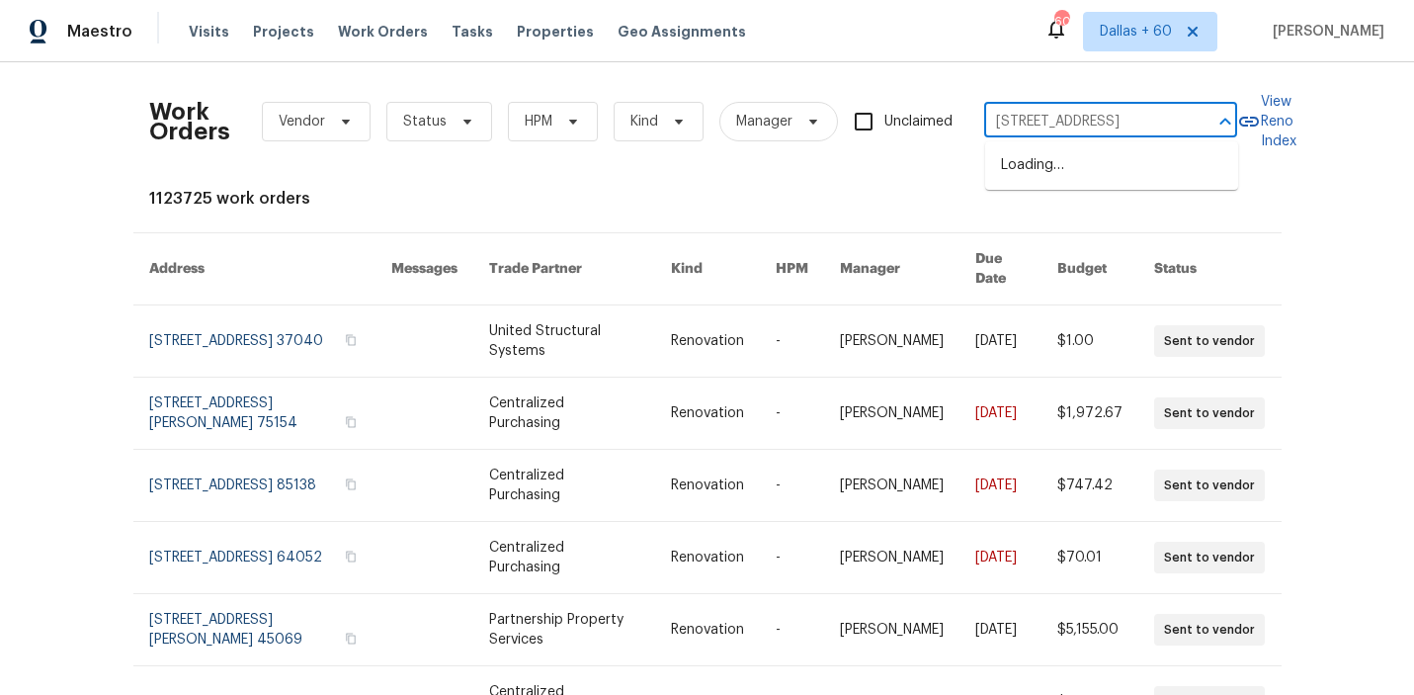
scroll to position [0, 80]
type input "810 River Valley Dr, Jonesboro, GA 30238"
click at [1079, 165] on li "810 River Valley Dr, Jonesboro, GA 30238" at bounding box center [1111, 165] width 253 height 33
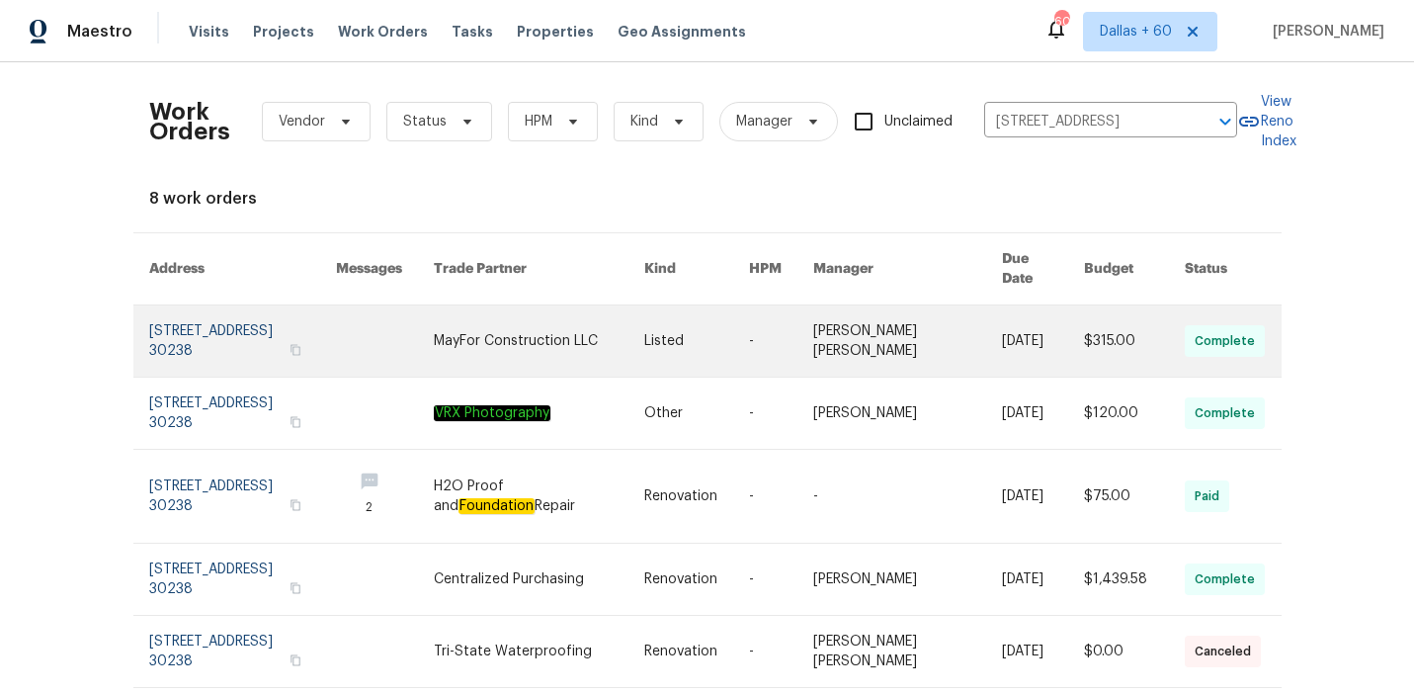
click at [582, 330] on link at bounding box center [539, 340] width 210 height 71
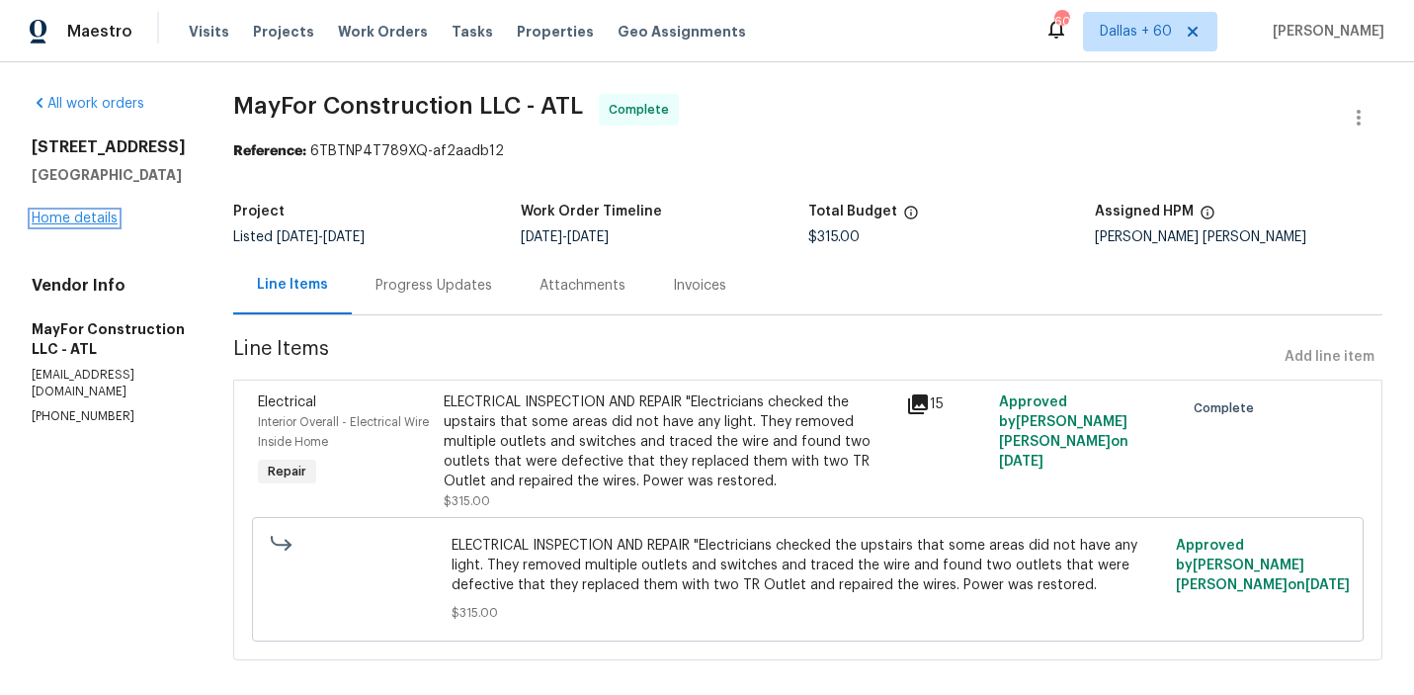
click at [76, 216] on link "Home details" at bounding box center [75, 218] width 86 height 14
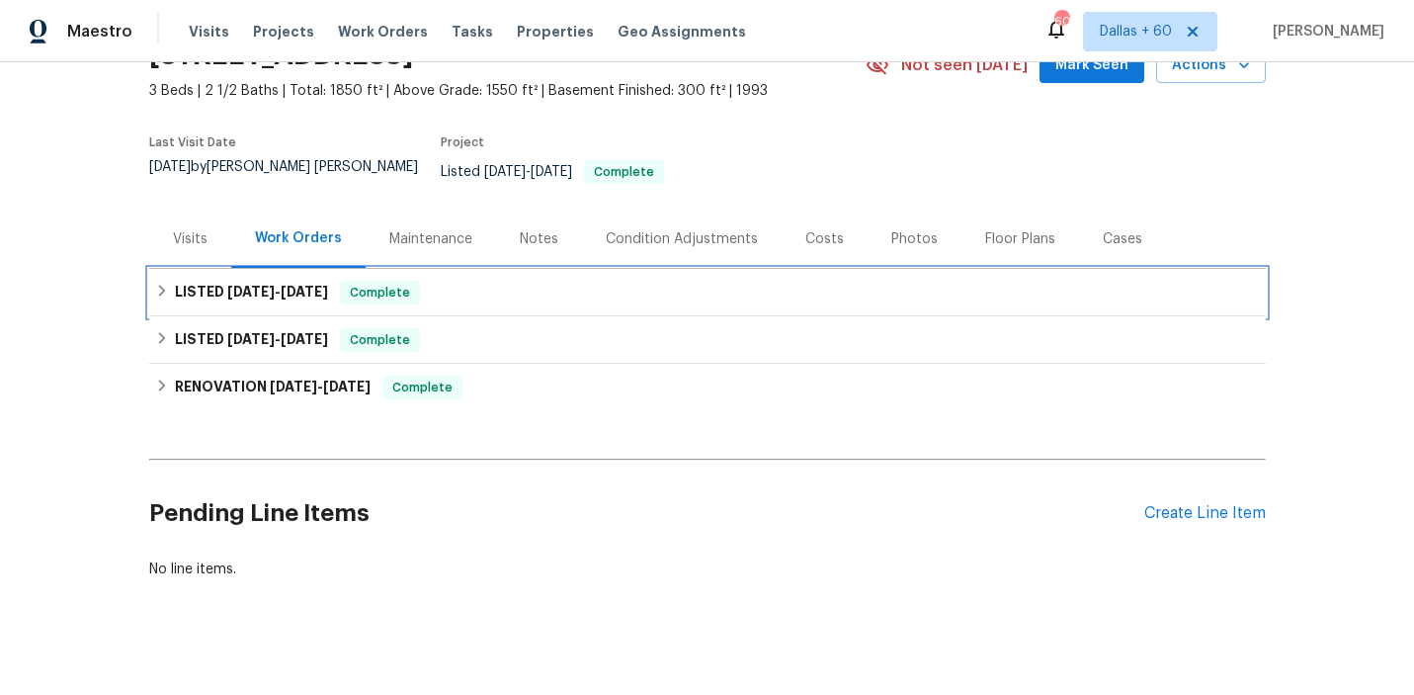
click at [532, 294] on div "LISTED 10/2/25 - 10/3/25 Complete" at bounding box center [707, 292] width 1117 height 47
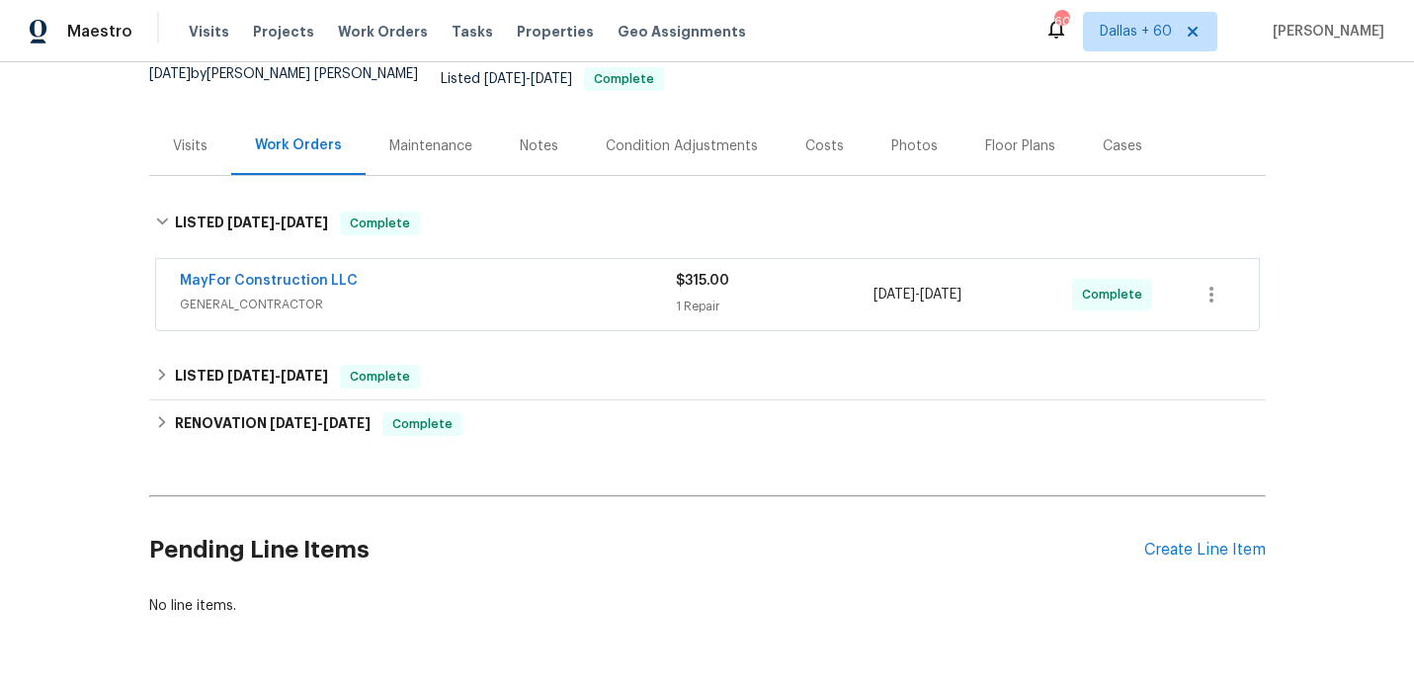
click at [532, 294] on span "GENERAL_CONTRACTOR" at bounding box center [428, 304] width 496 height 20
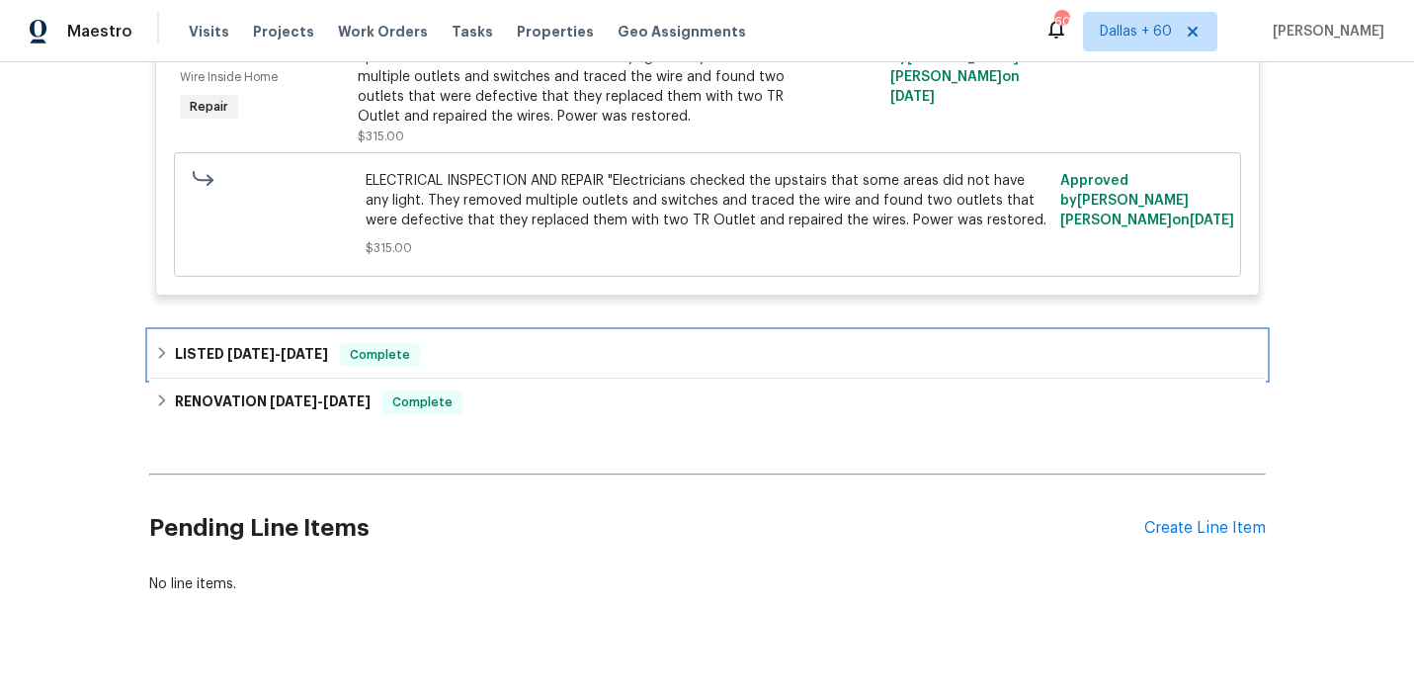
click at [535, 331] on div "LISTED 9/27/25 - 9/29/25 Complete" at bounding box center [707, 354] width 1117 height 47
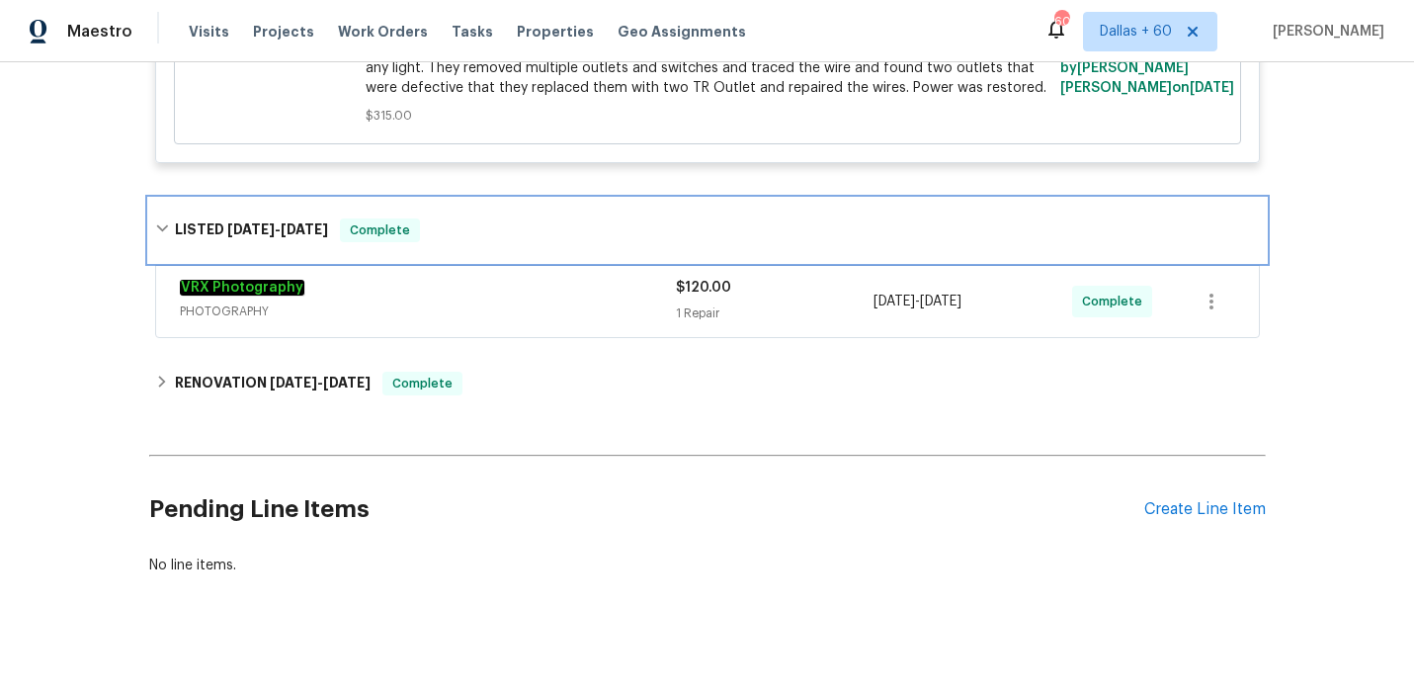
scroll to position [693, 0]
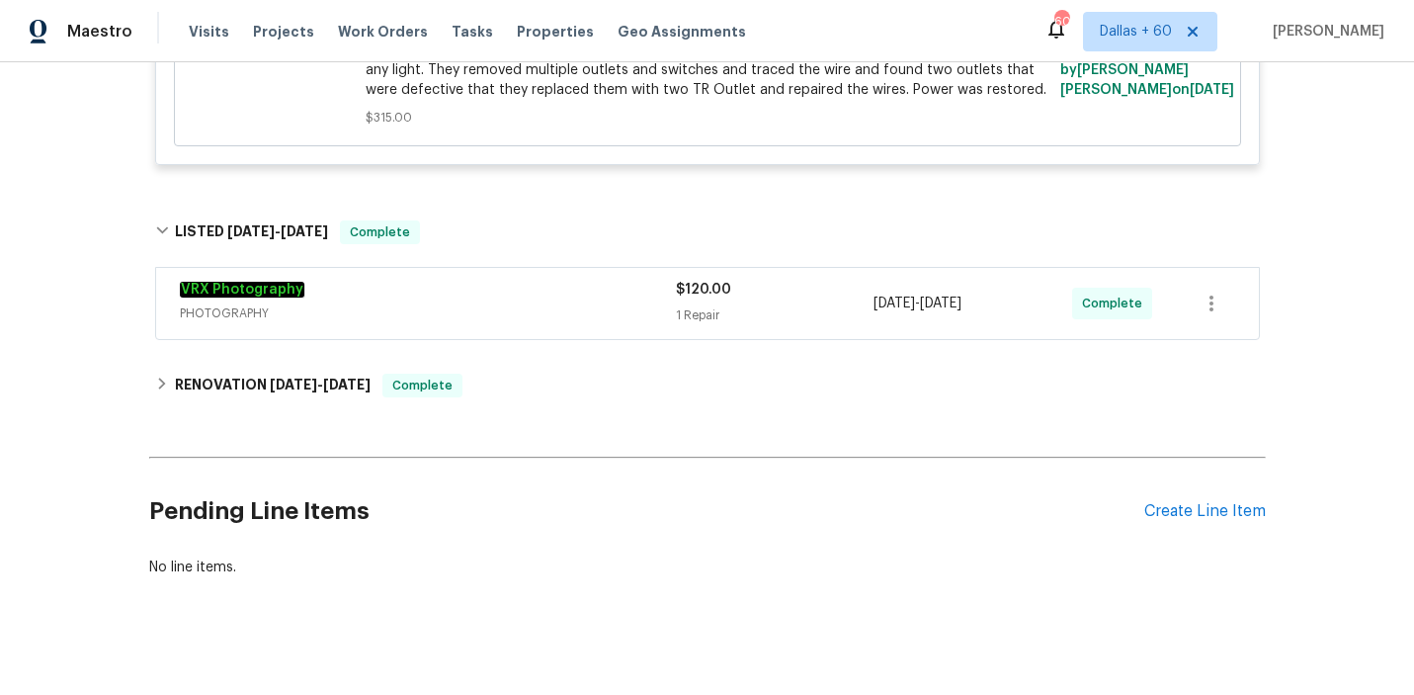
click at [540, 282] on div "VRX Photography" at bounding box center [428, 292] width 496 height 24
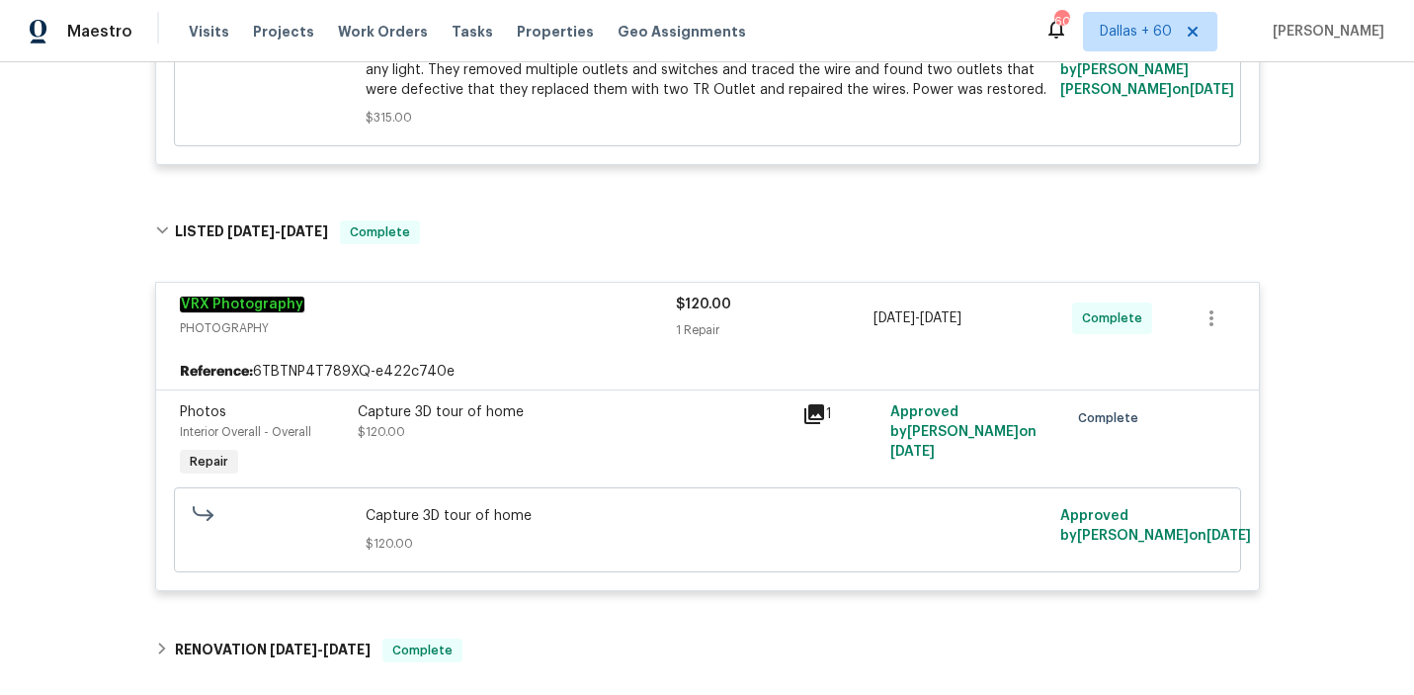
scroll to position [0, 0]
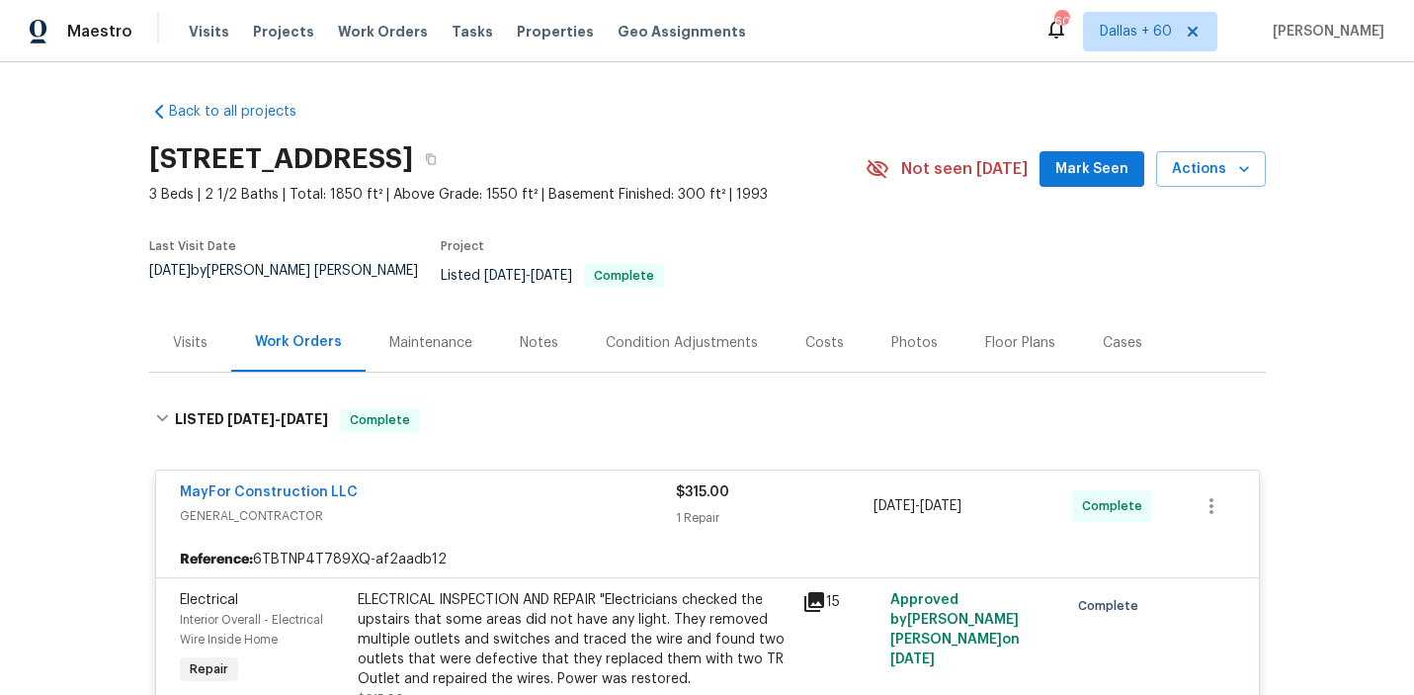
click at [374, 31] on span "Work Orders" at bounding box center [383, 32] width 90 height 20
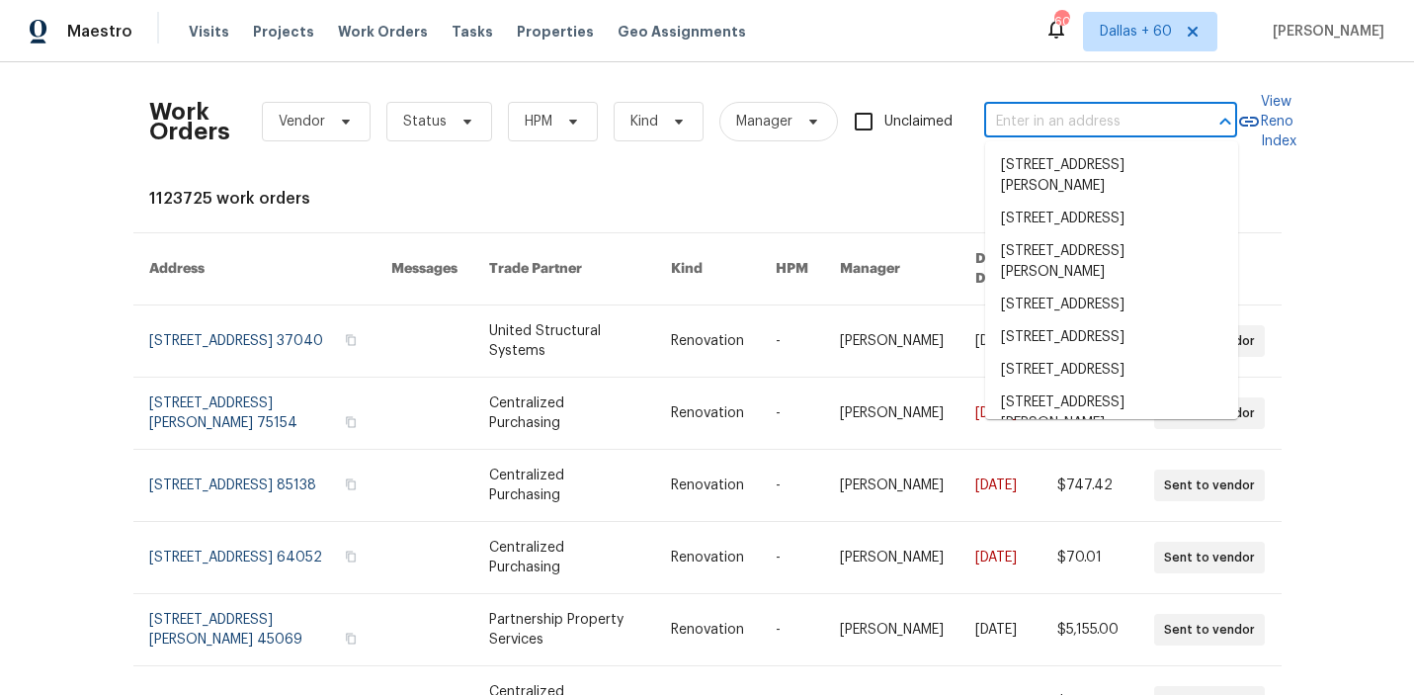
click at [1060, 114] on input "text" at bounding box center [1083, 122] width 198 height 31
paste input "250 Bethany Manor Ct, Ball Ground, GA 30107"
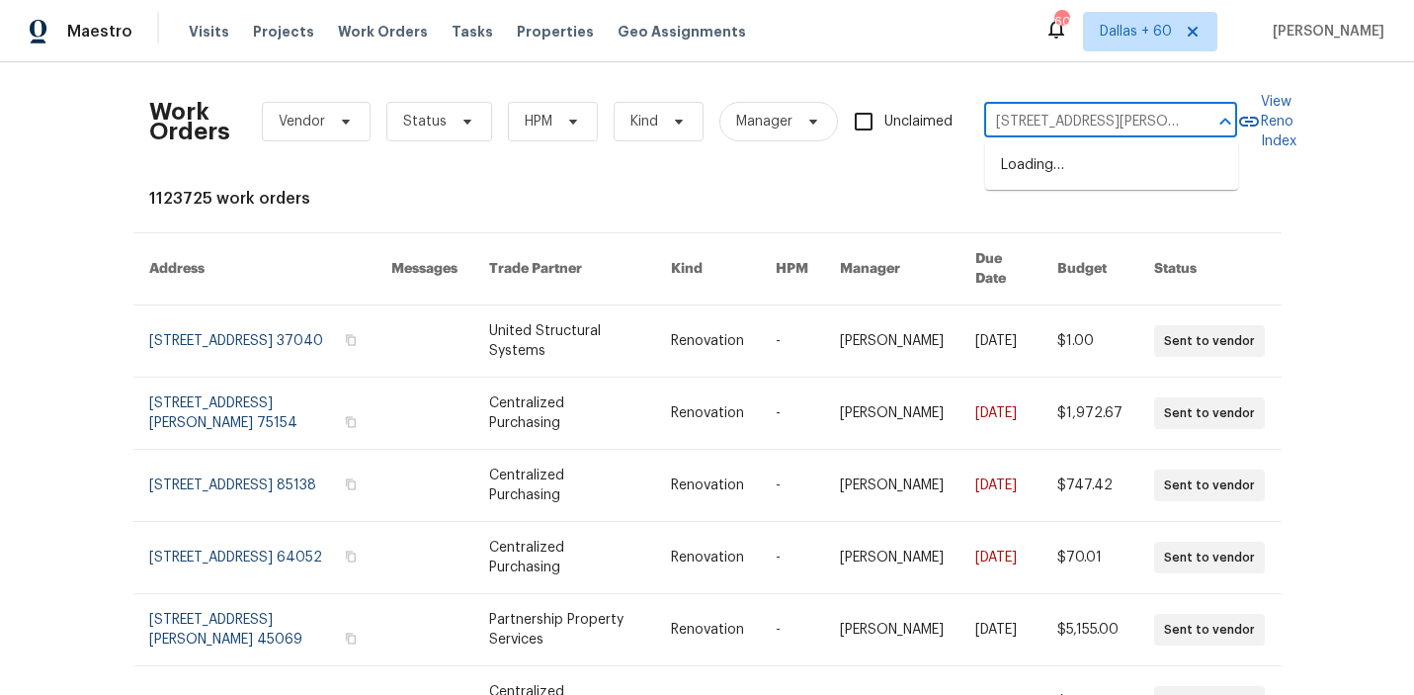
scroll to position [0, 113]
type input "250 Bethany Manor Ct, Ball Ground, GA 30107"
click at [1061, 168] on li "250 Bethany Manor Ct, Ball Ground, GA 30107" at bounding box center [1111, 175] width 253 height 53
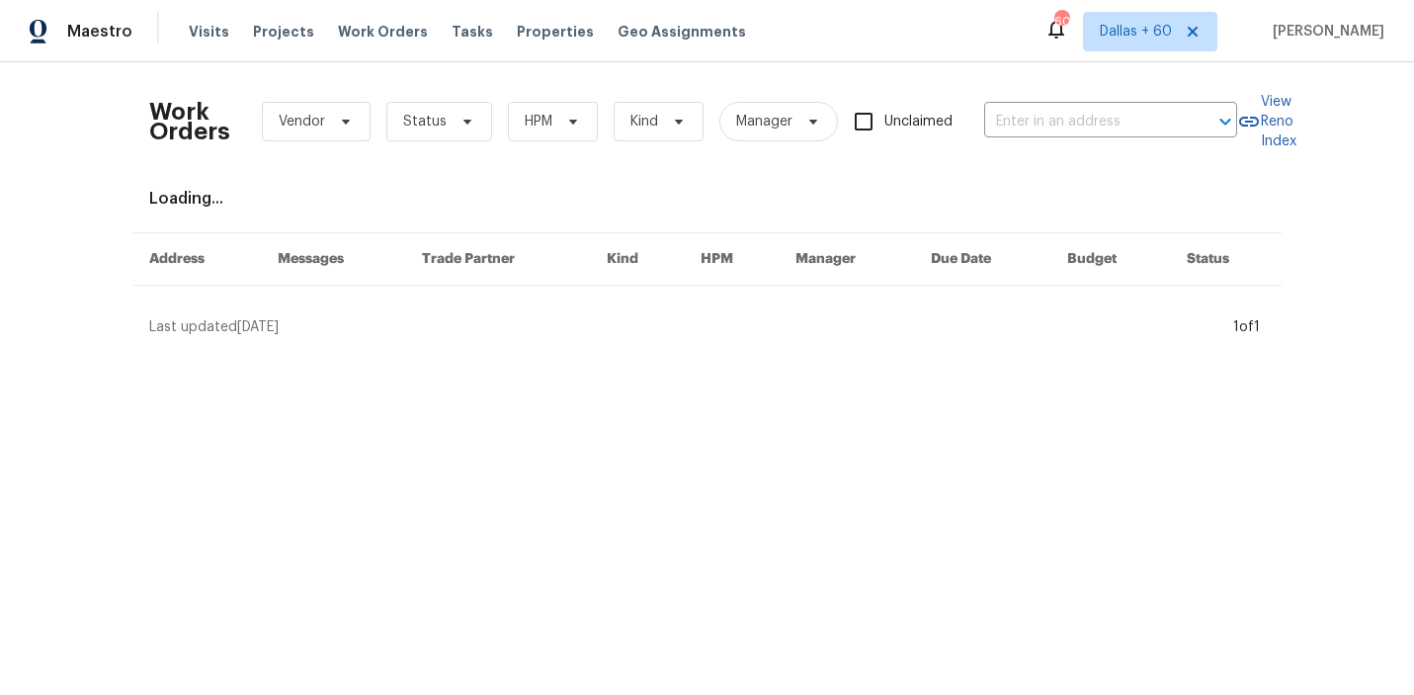
type input "250 Bethany Manor Ct, Ball Ground, GA 30107"
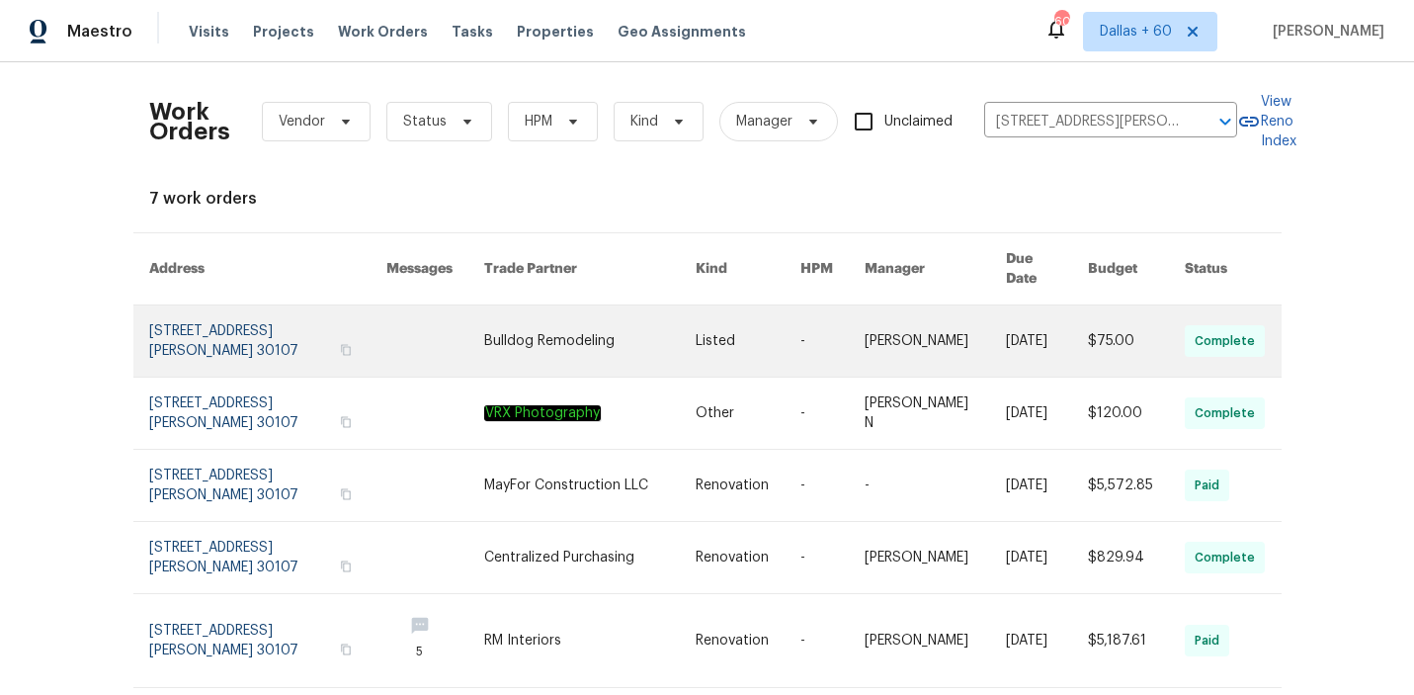
click at [669, 316] on link at bounding box center [589, 340] width 211 height 71
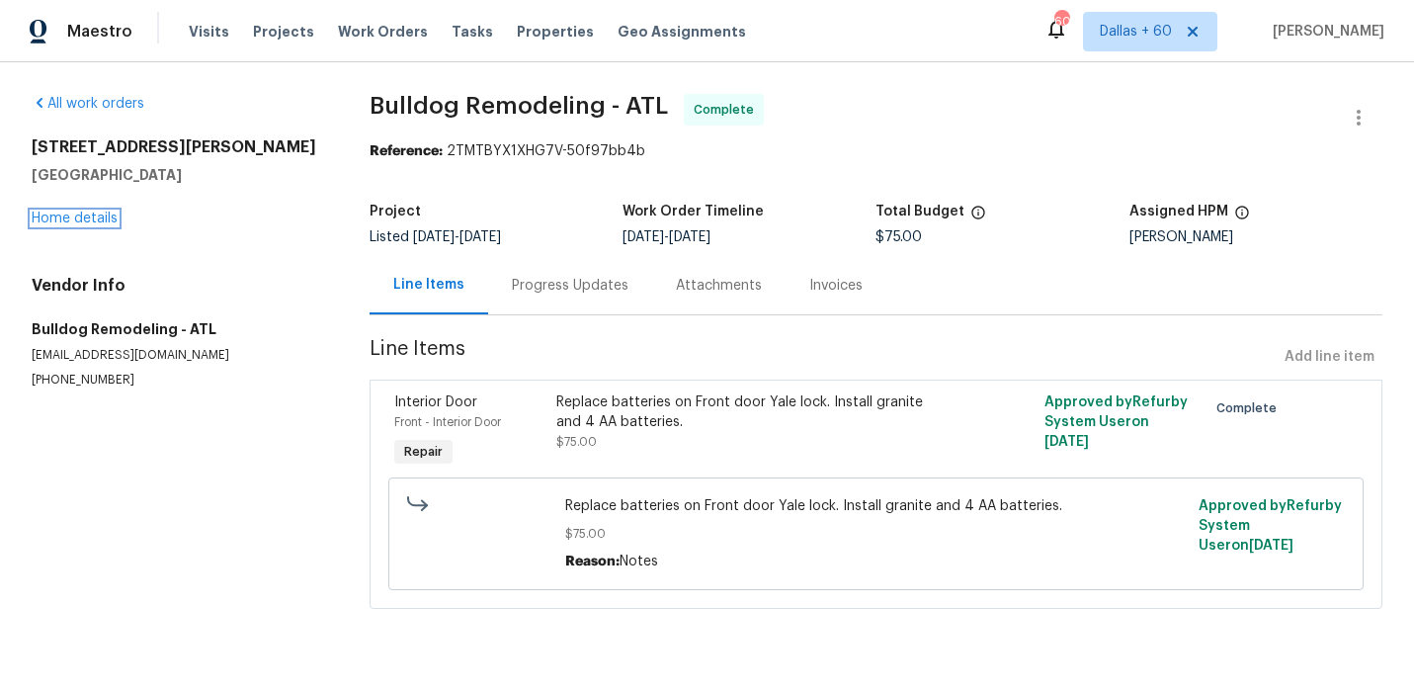
click at [96, 218] on link "Home details" at bounding box center [75, 218] width 86 height 14
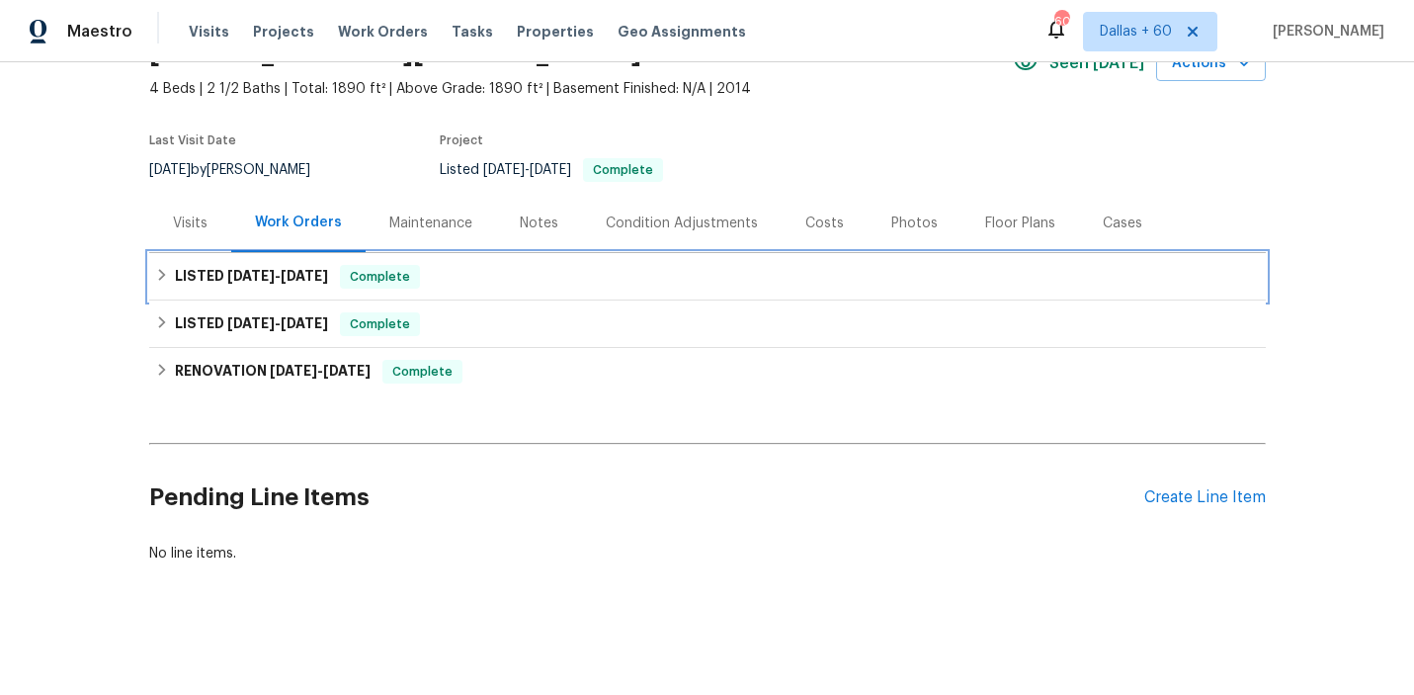
click at [561, 279] on div "LISTED 9/30/25 - 10/3/25 Complete" at bounding box center [707, 277] width 1105 height 24
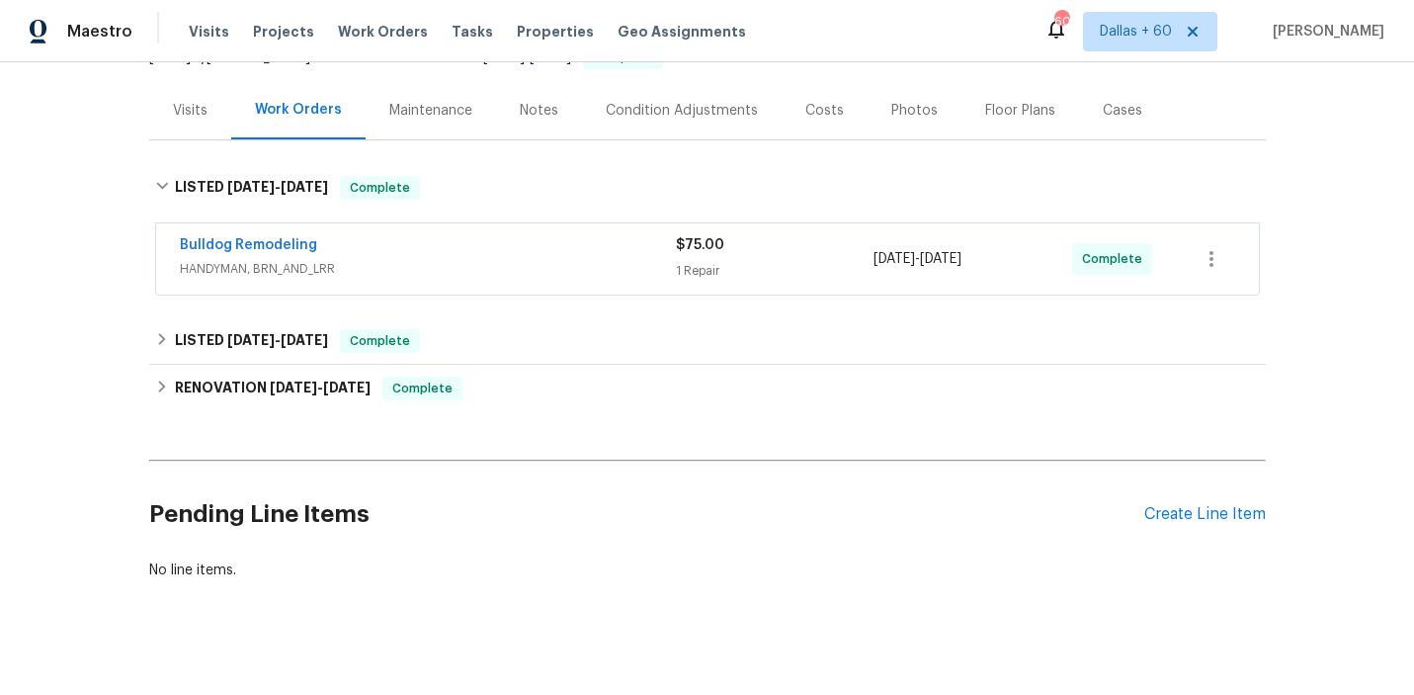
click at [561, 277] on span "HANDYMAN, BRN_AND_LRR" at bounding box center [428, 269] width 496 height 20
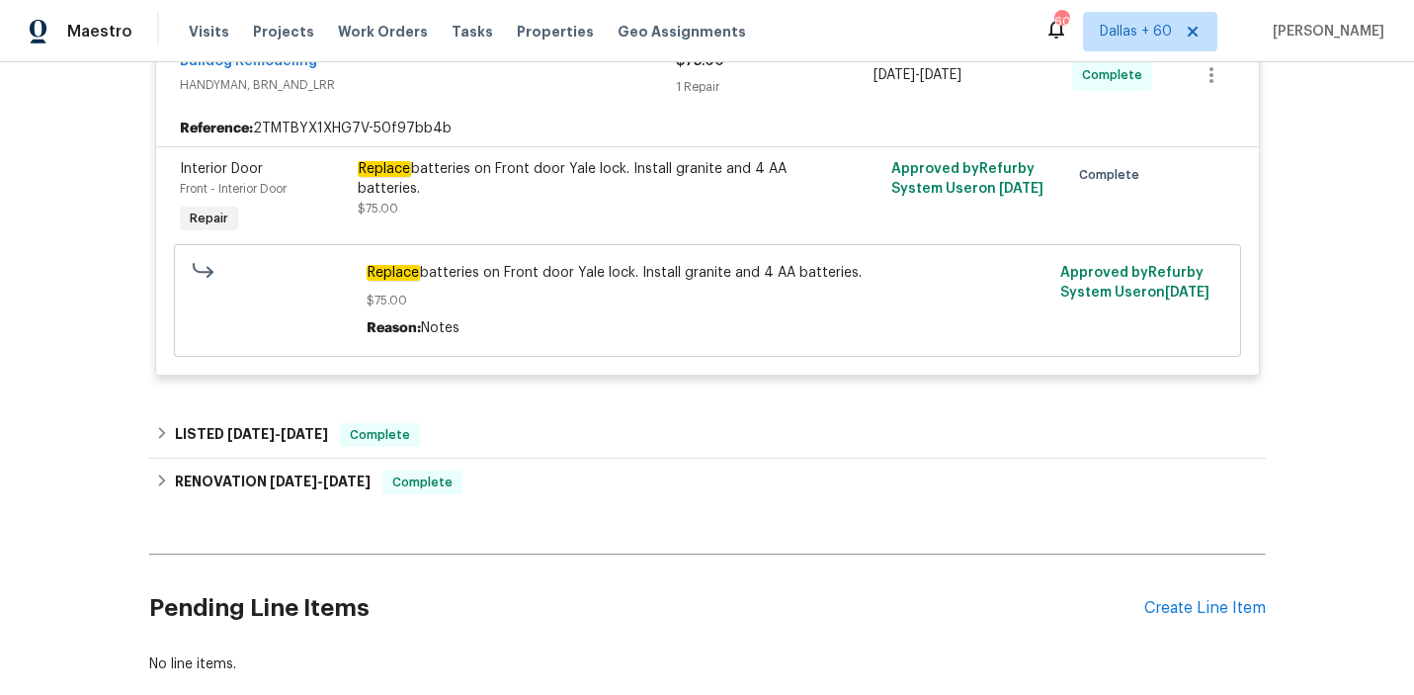
scroll to position [416, 0]
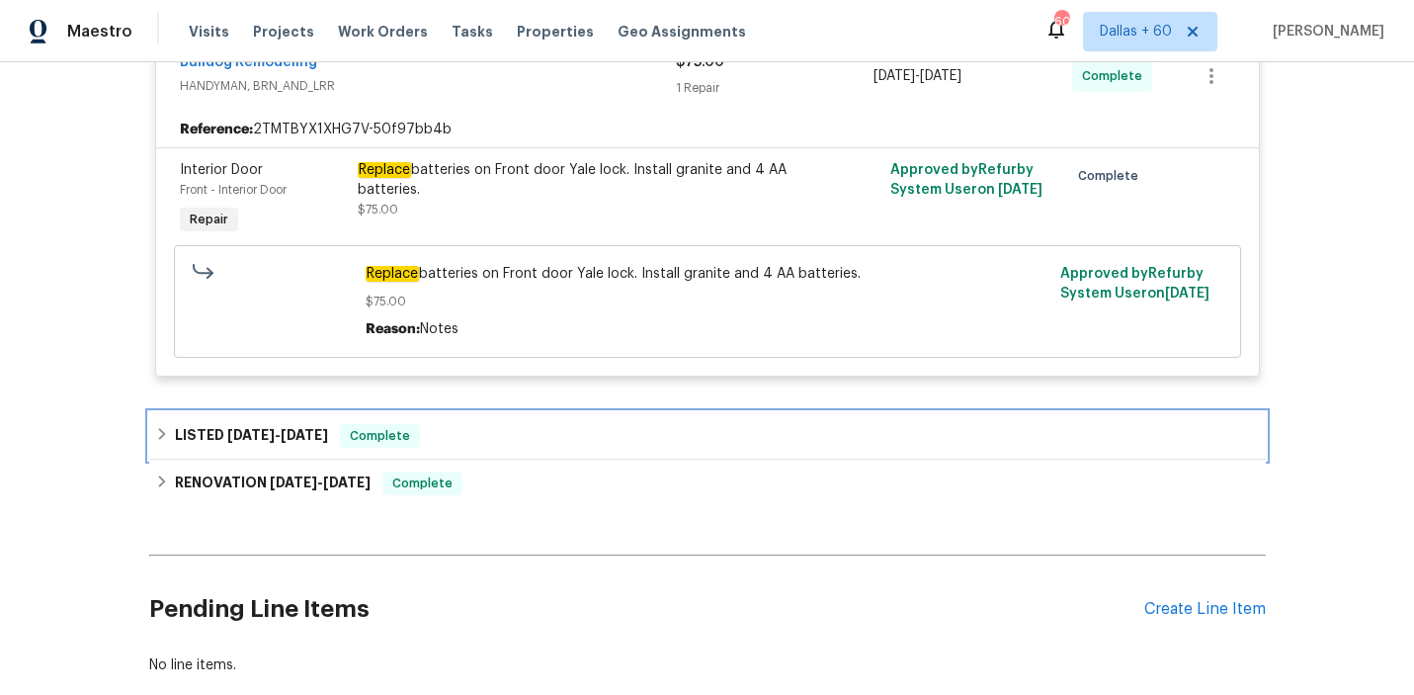
click at [596, 428] on div "LISTED 9/18/25 - 9/19/25 Complete" at bounding box center [707, 436] width 1105 height 24
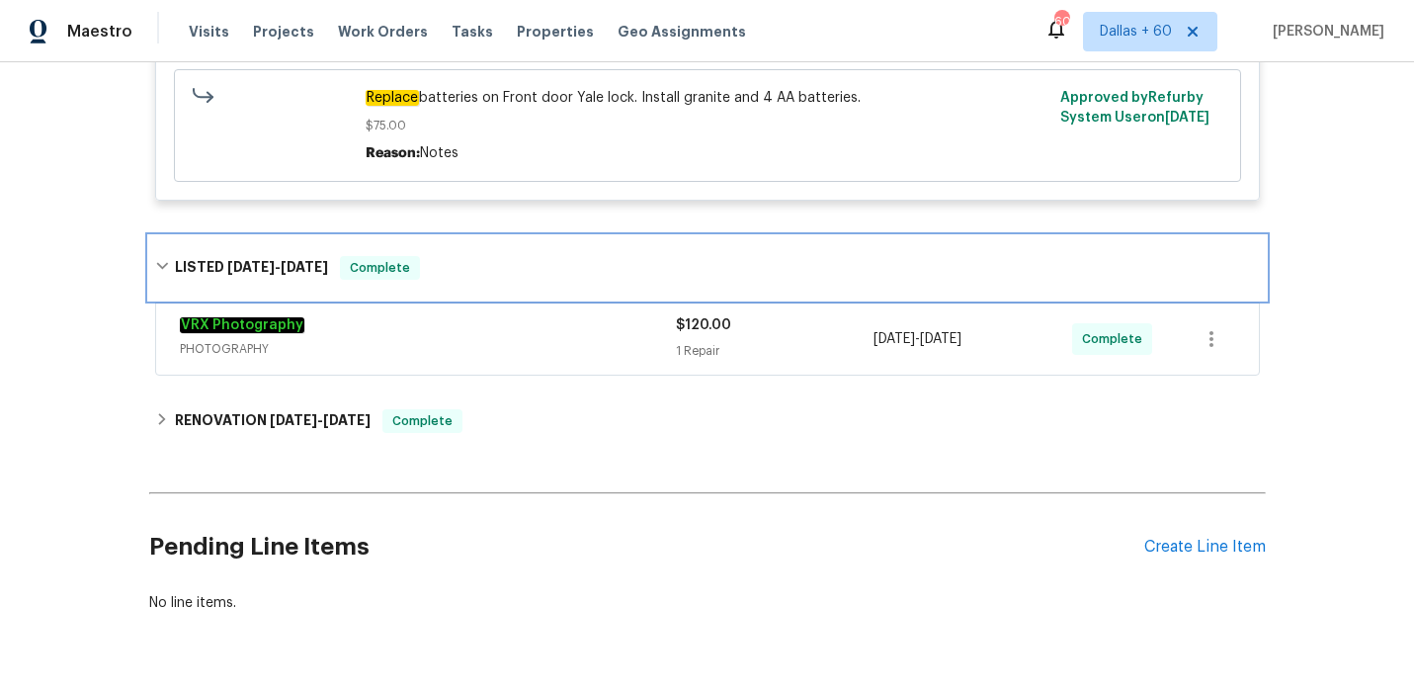
scroll to position [591, 0]
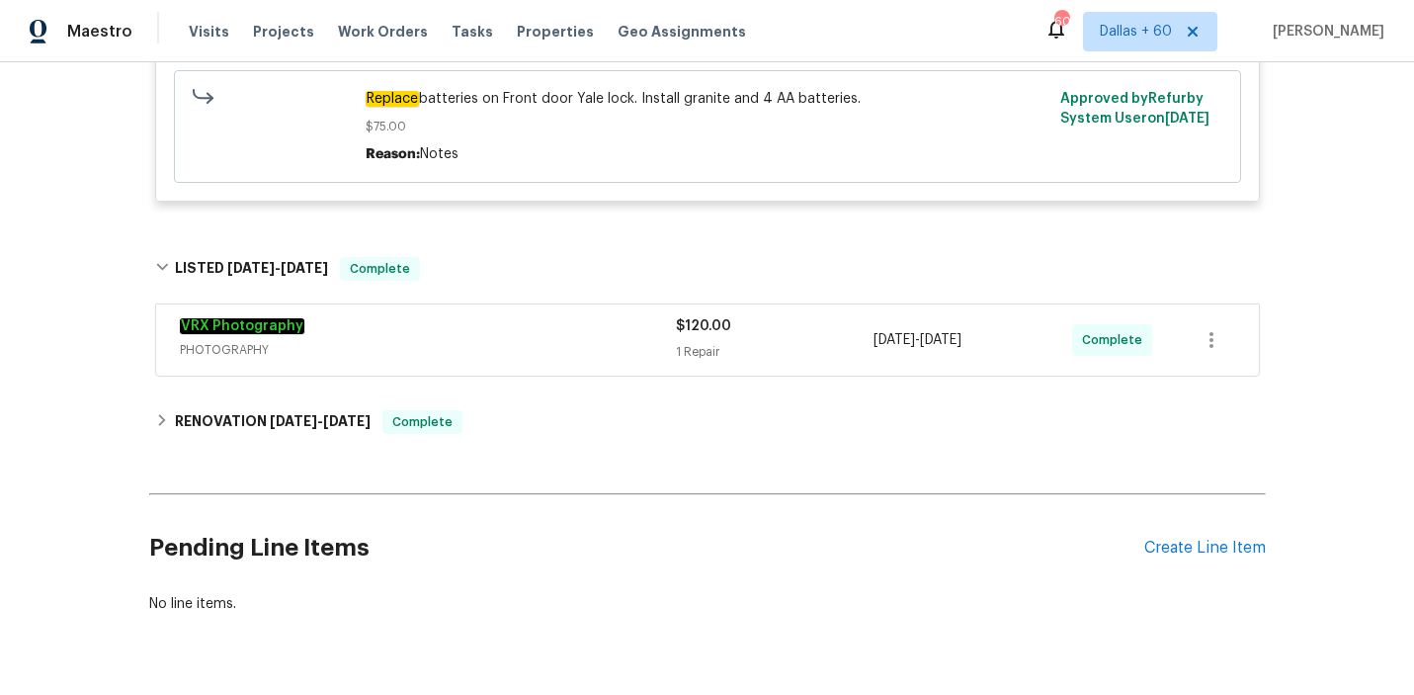
click at [557, 336] on div "VRX Photography" at bounding box center [428, 328] width 496 height 24
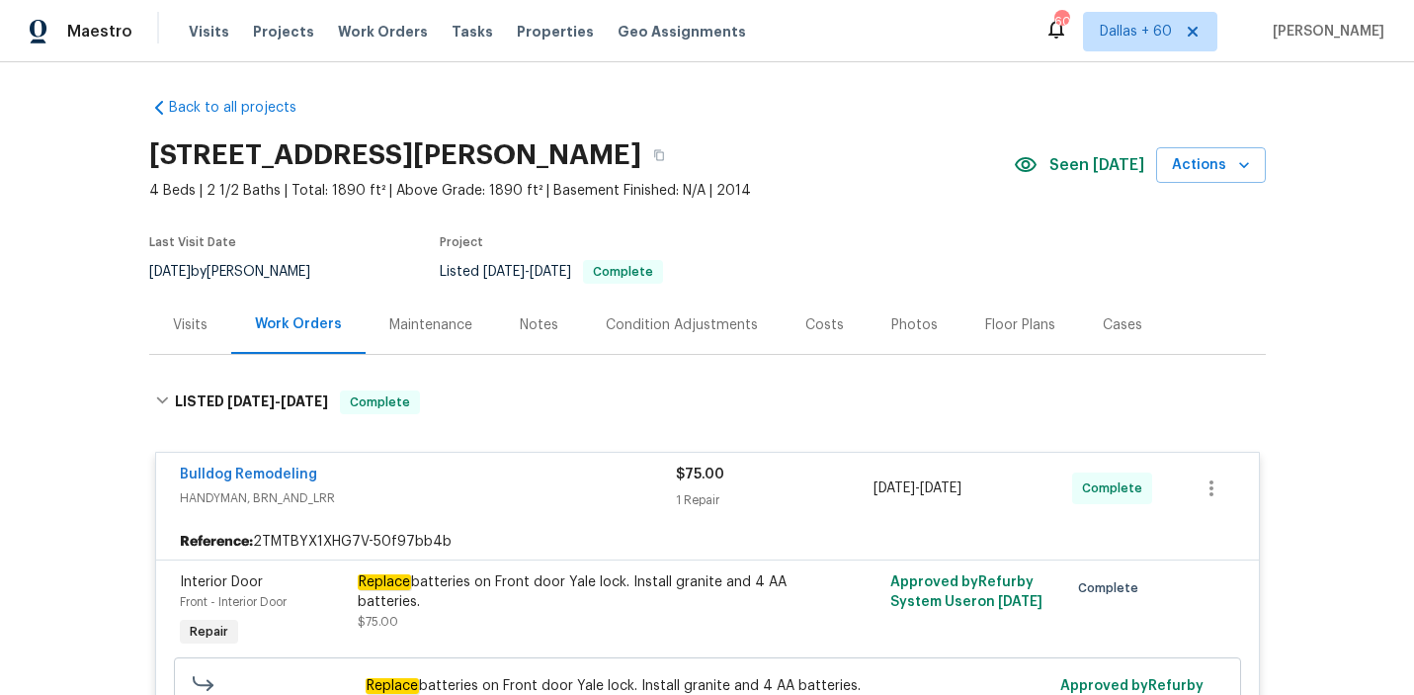
scroll to position [0, 0]
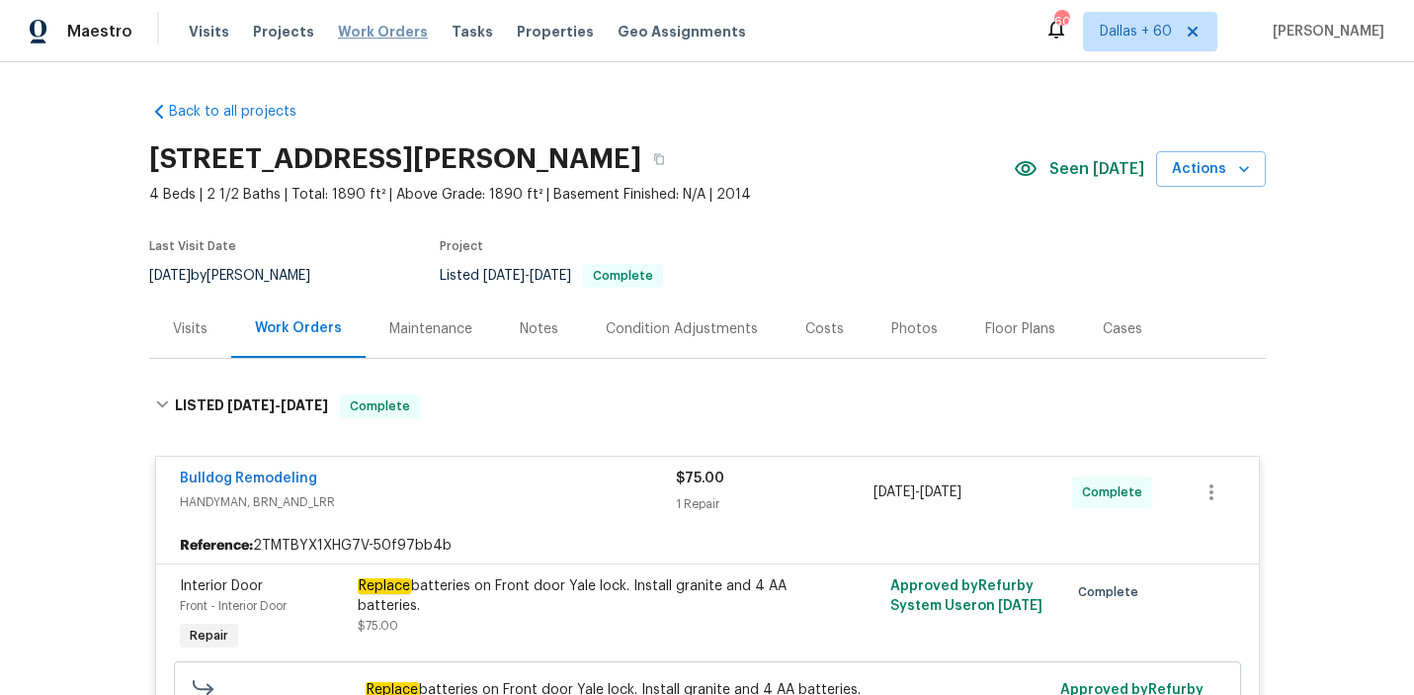
click at [372, 33] on span "Work Orders" at bounding box center [383, 32] width 90 height 20
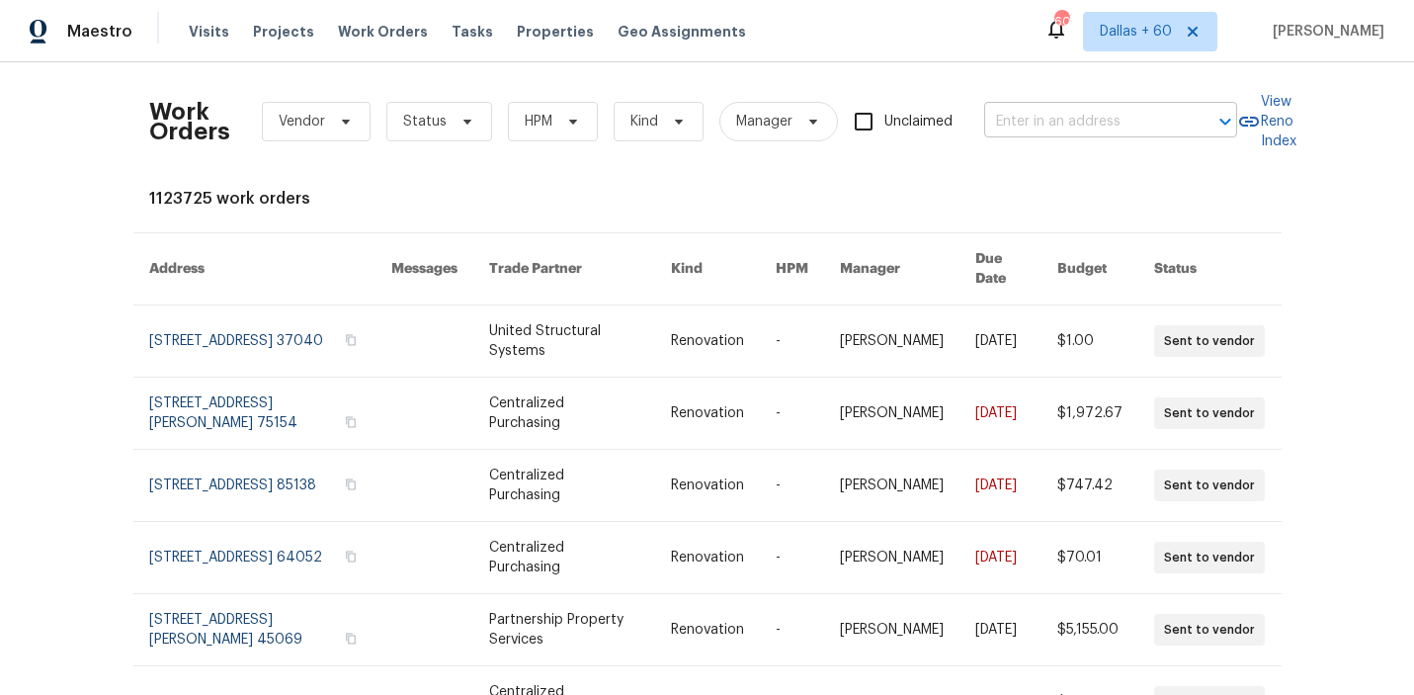
click at [1047, 117] on input "text" at bounding box center [1083, 122] width 198 height 31
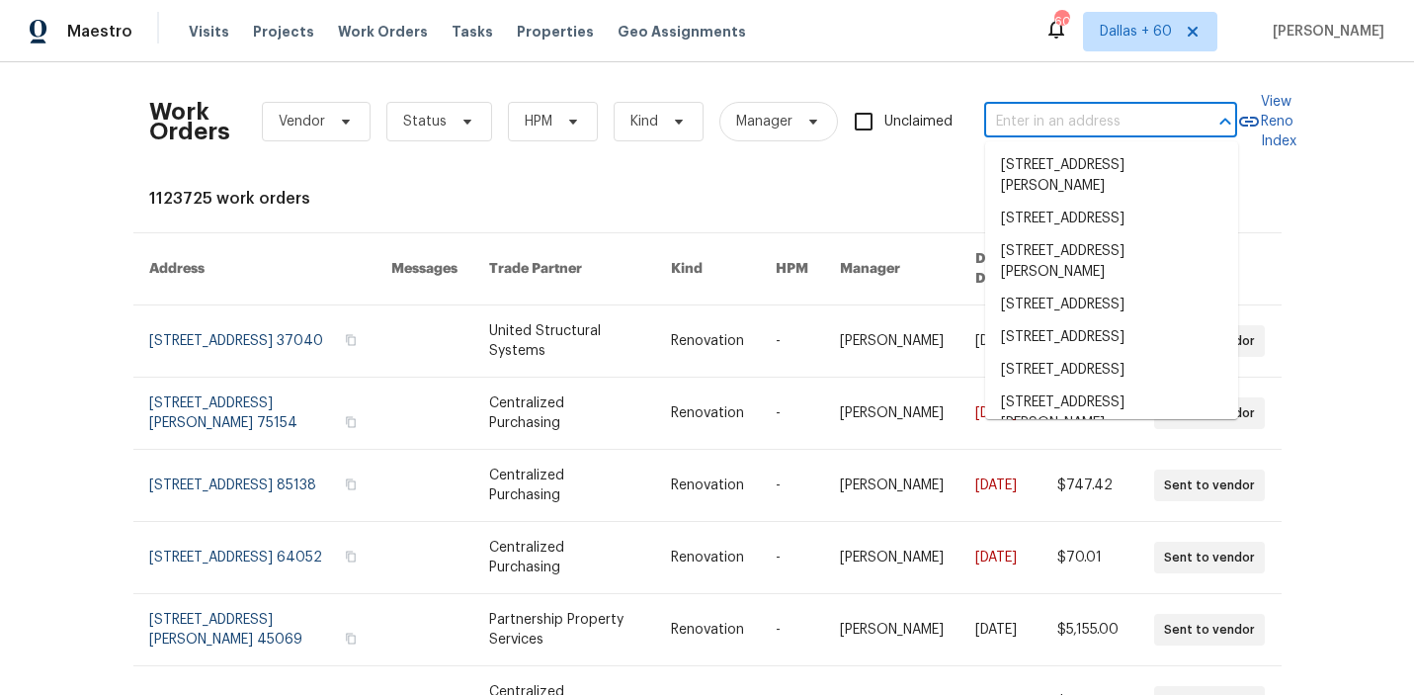
paste input "[STREET_ADDRESS]"
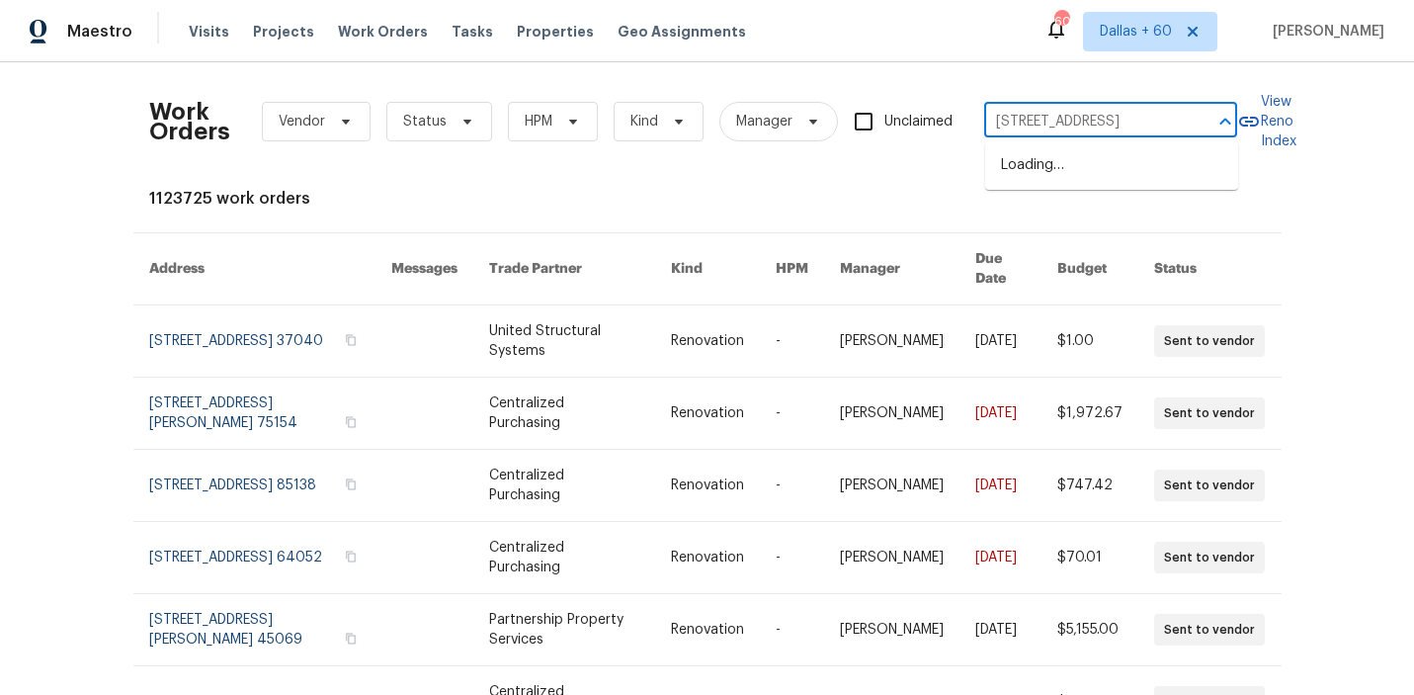
type input "[STREET_ADDRESS]"
click at [1057, 166] on li "[STREET_ADDRESS]" at bounding box center [1111, 165] width 253 height 33
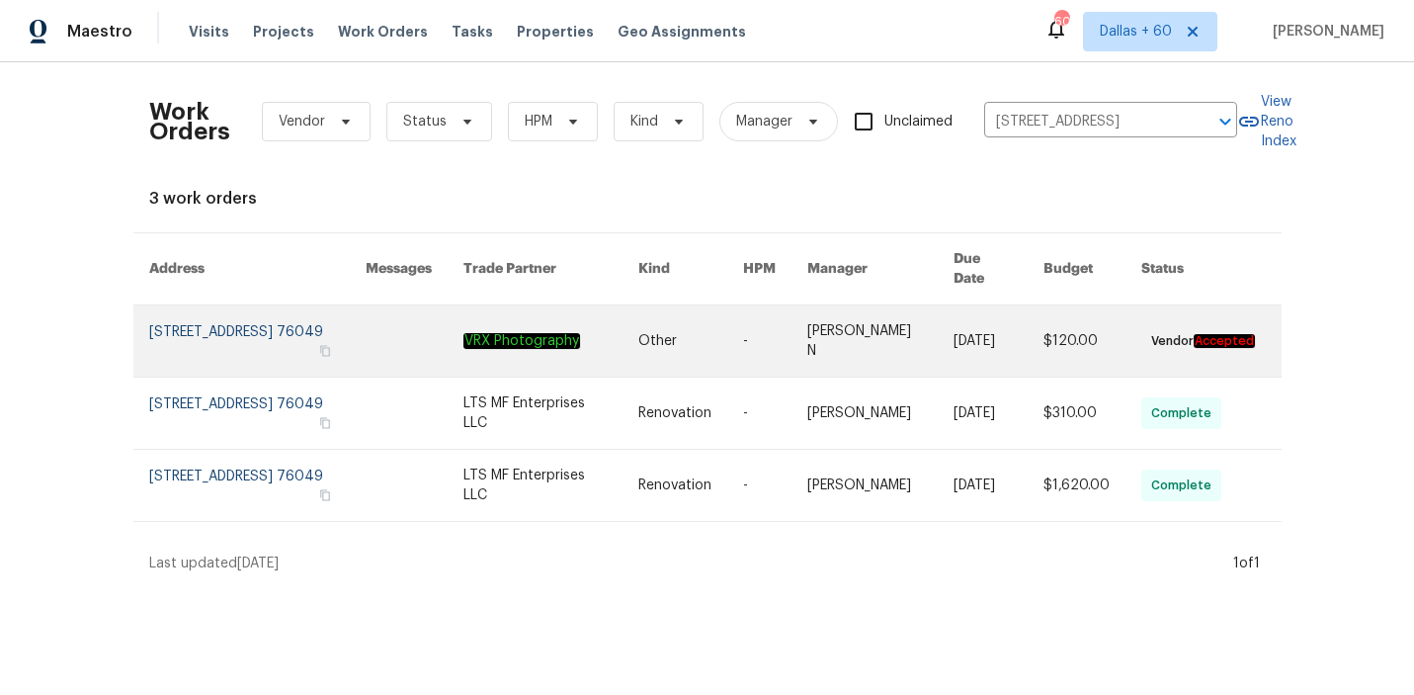
click at [568, 318] on link at bounding box center [550, 340] width 175 height 71
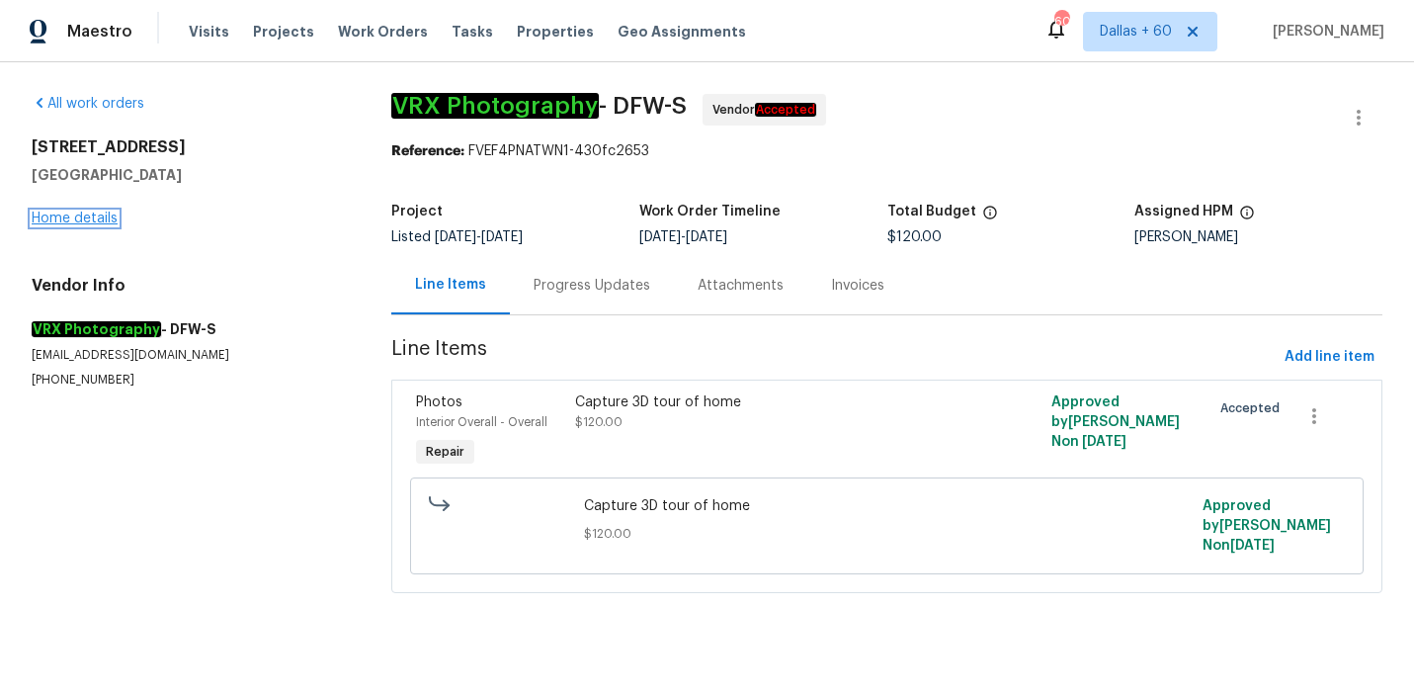
click at [69, 216] on link "Home details" at bounding box center [75, 218] width 86 height 14
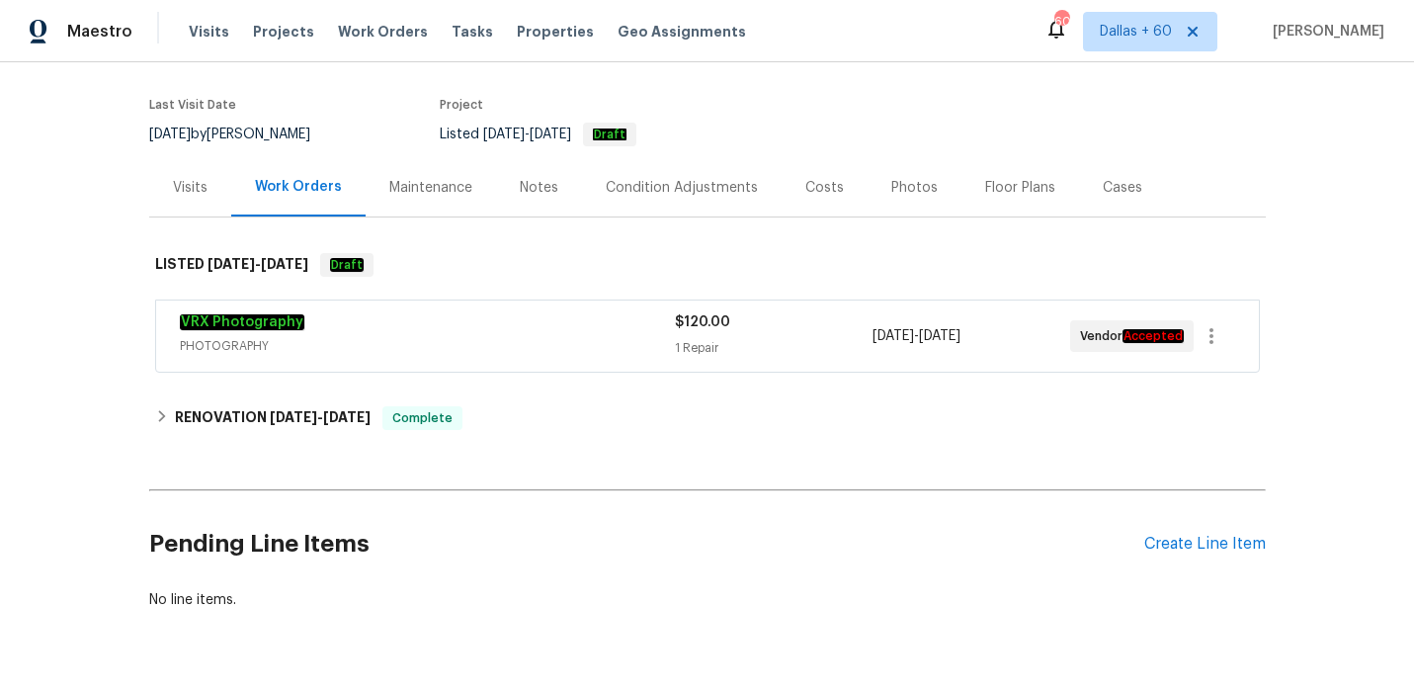
click at [469, 344] on span "PHOTOGRAPHY" at bounding box center [427, 346] width 495 height 20
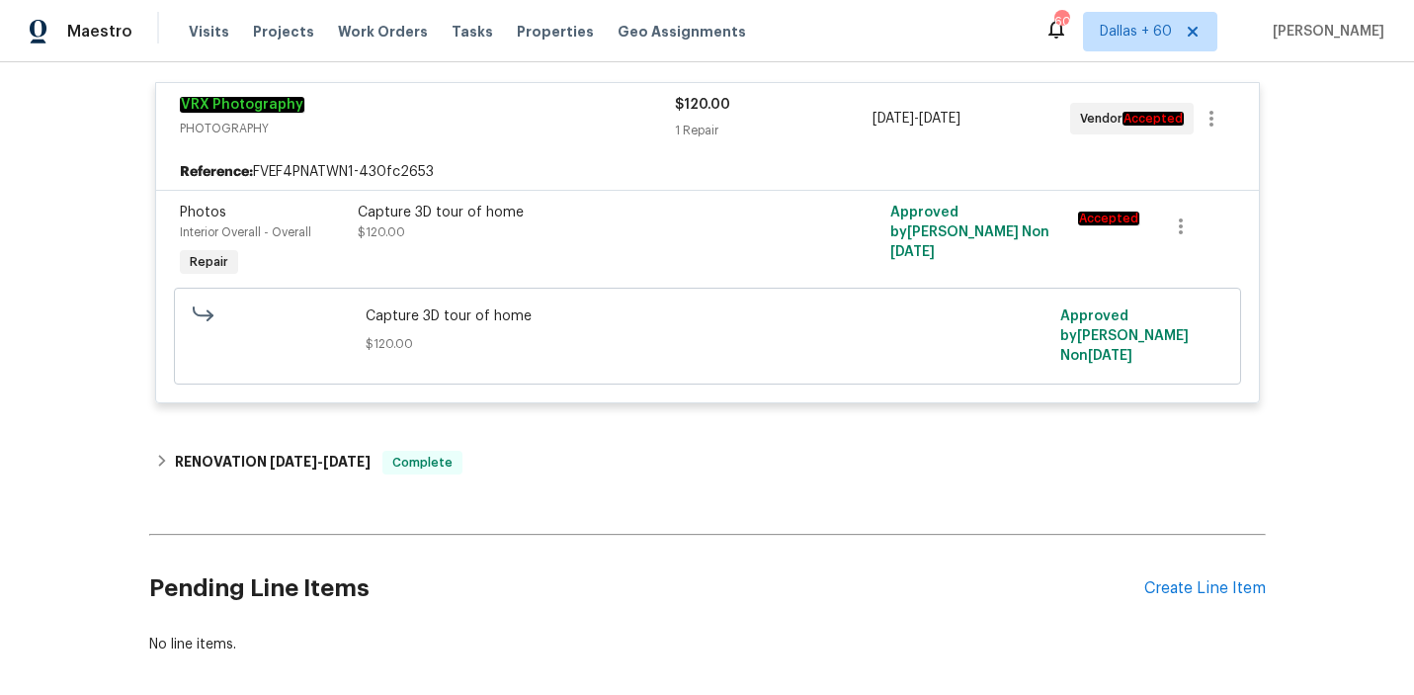
scroll to position [373, 0]
click at [543, 420] on div "Back to all projects 4309 Elmwood Ct, Granbury, TX 76049 3 Beds | 3 1/2 Baths |…" at bounding box center [707, 192] width 1117 height 958
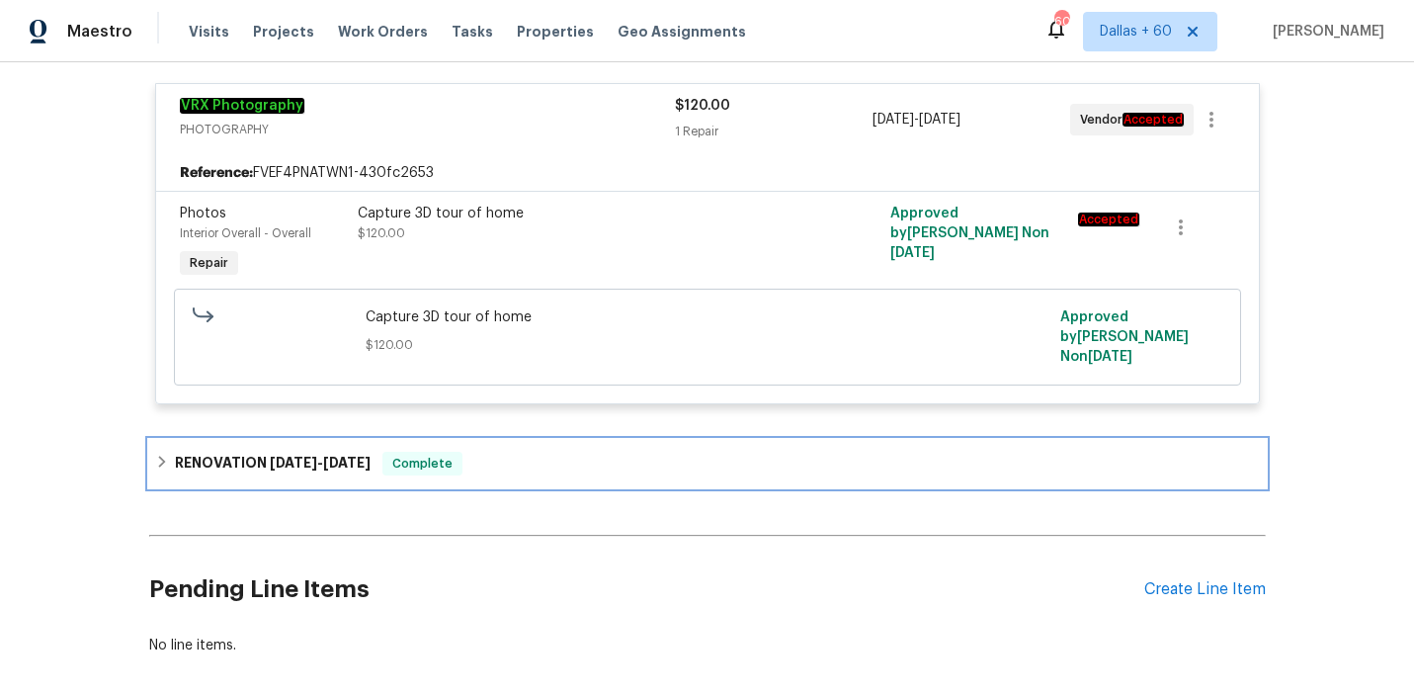
click at [544, 452] on div "RENOVATION 9/22/25 - 9/24/25 Complete" at bounding box center [707, 464] width 1105 height 24
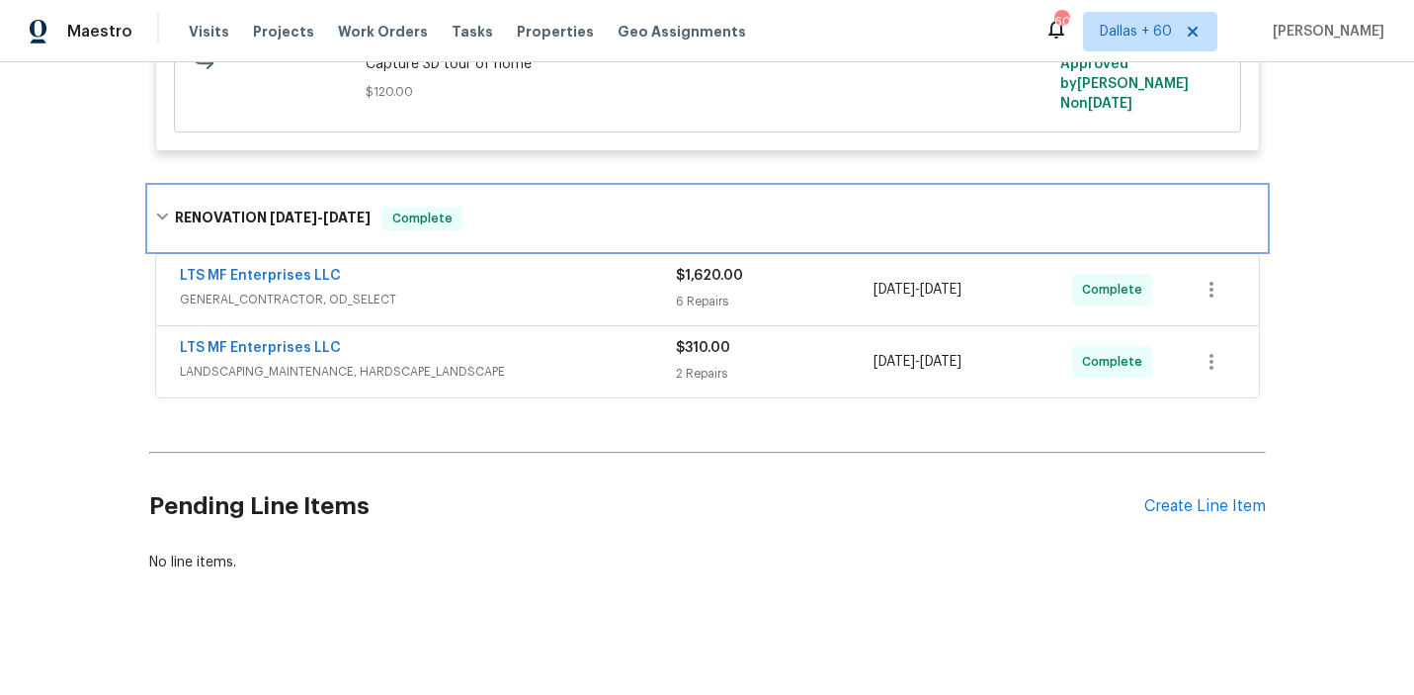
scroll to position [622, 0]
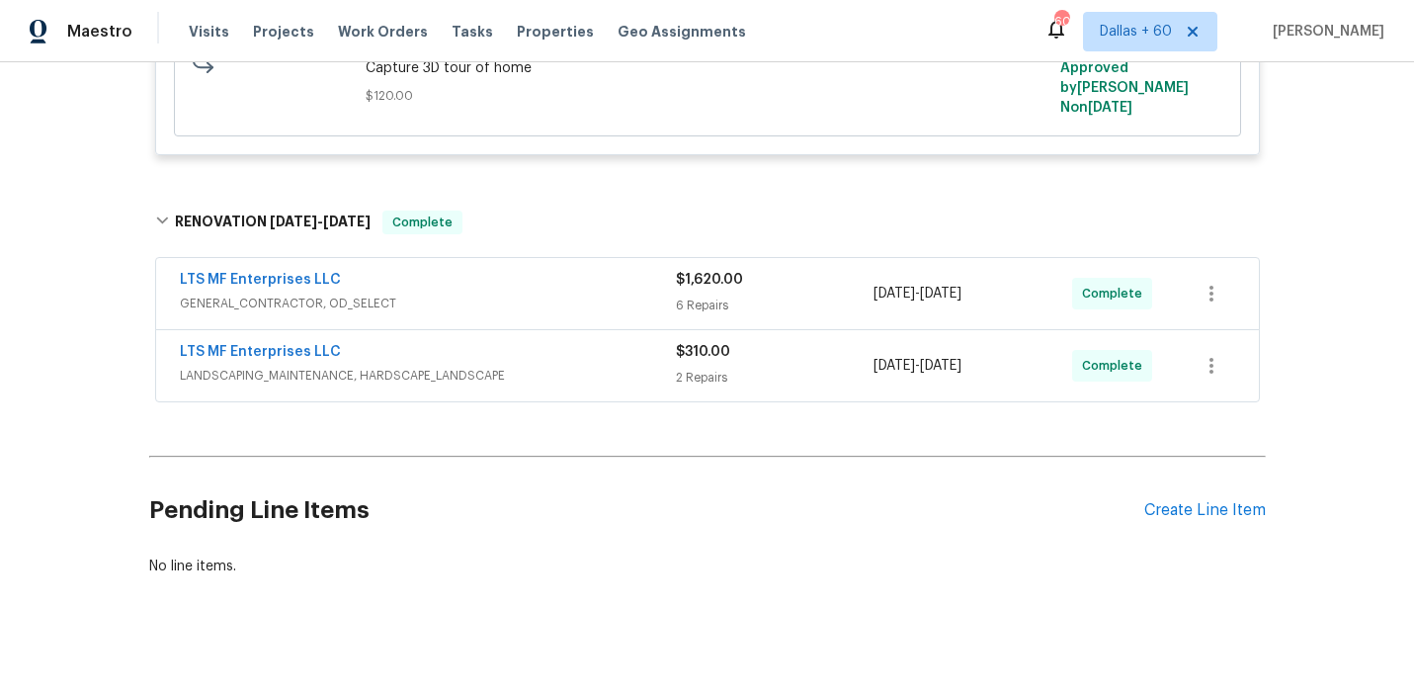
click at [595, 342] on div "LTS MF Enterprises LLC" at bounding box center [428, 354] width 496 height 24
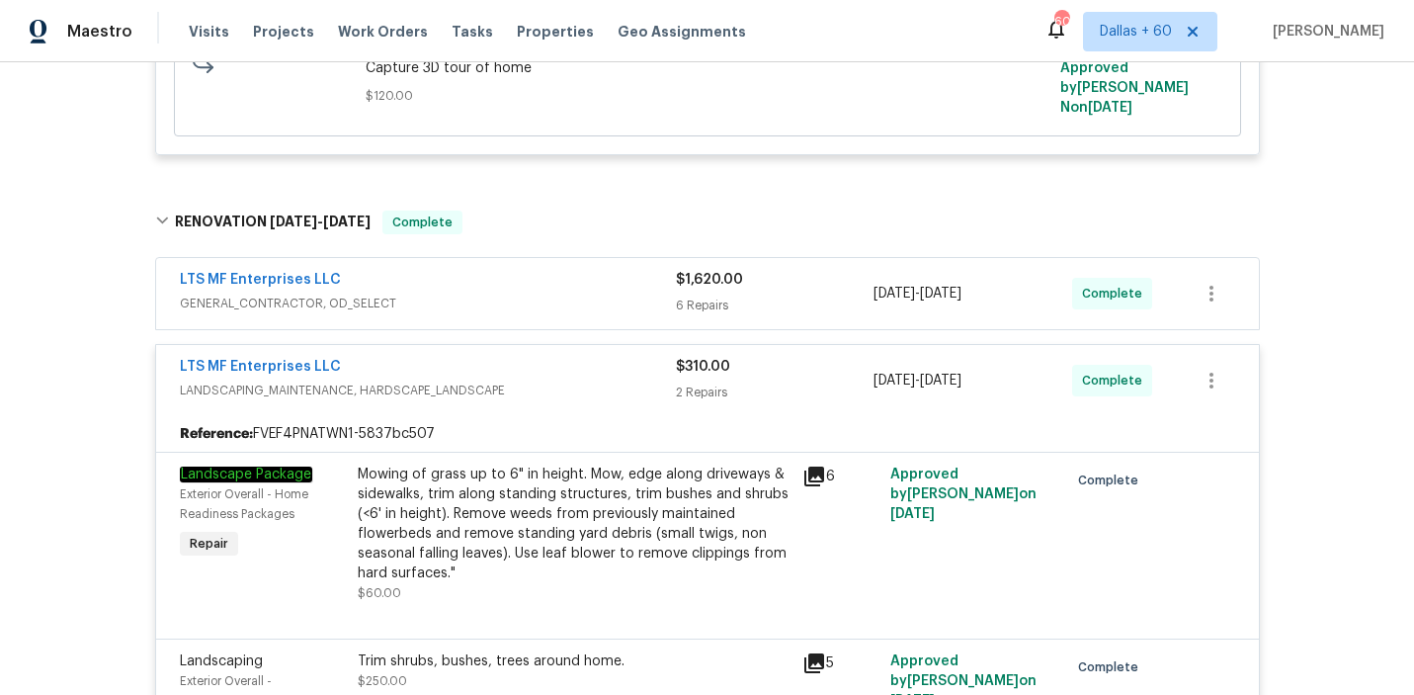
click at [557, 274] on div "LTS MF Enterprises LLC" at bounding box center [428, 282] width 496 height 24
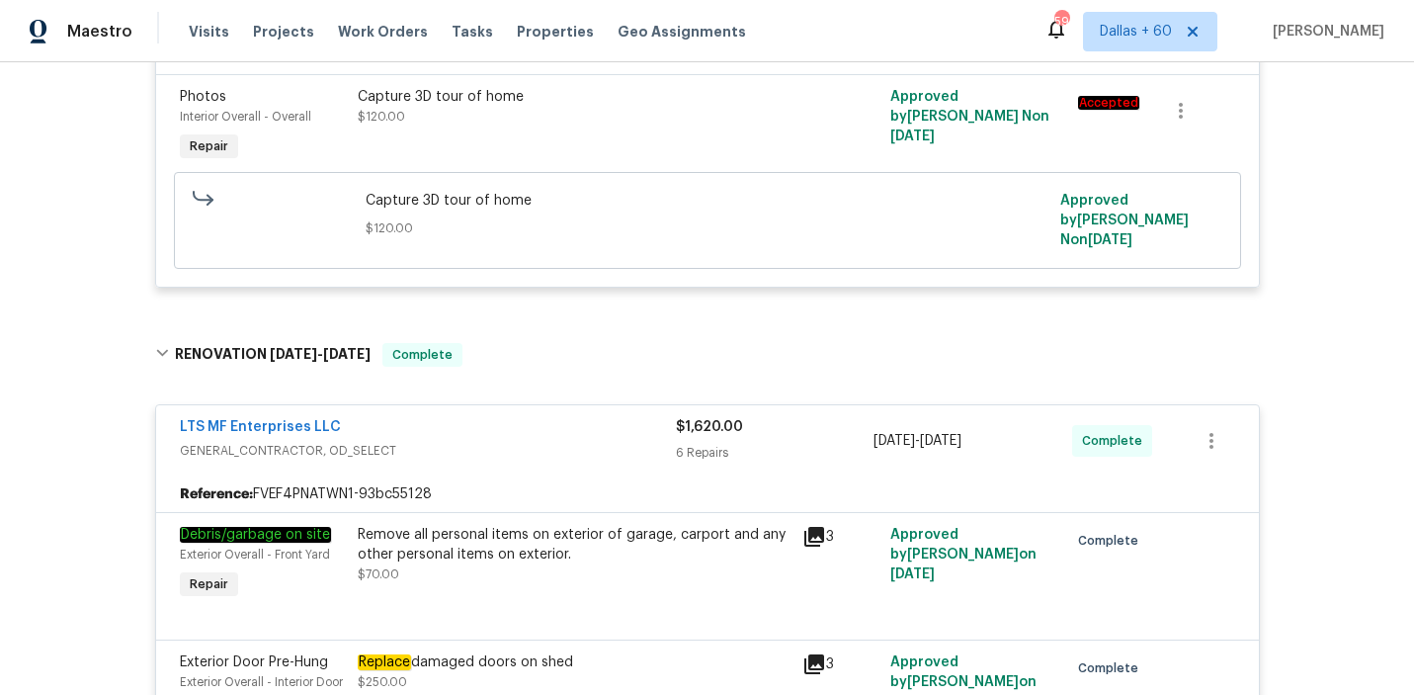
scroll to position [0, 0]
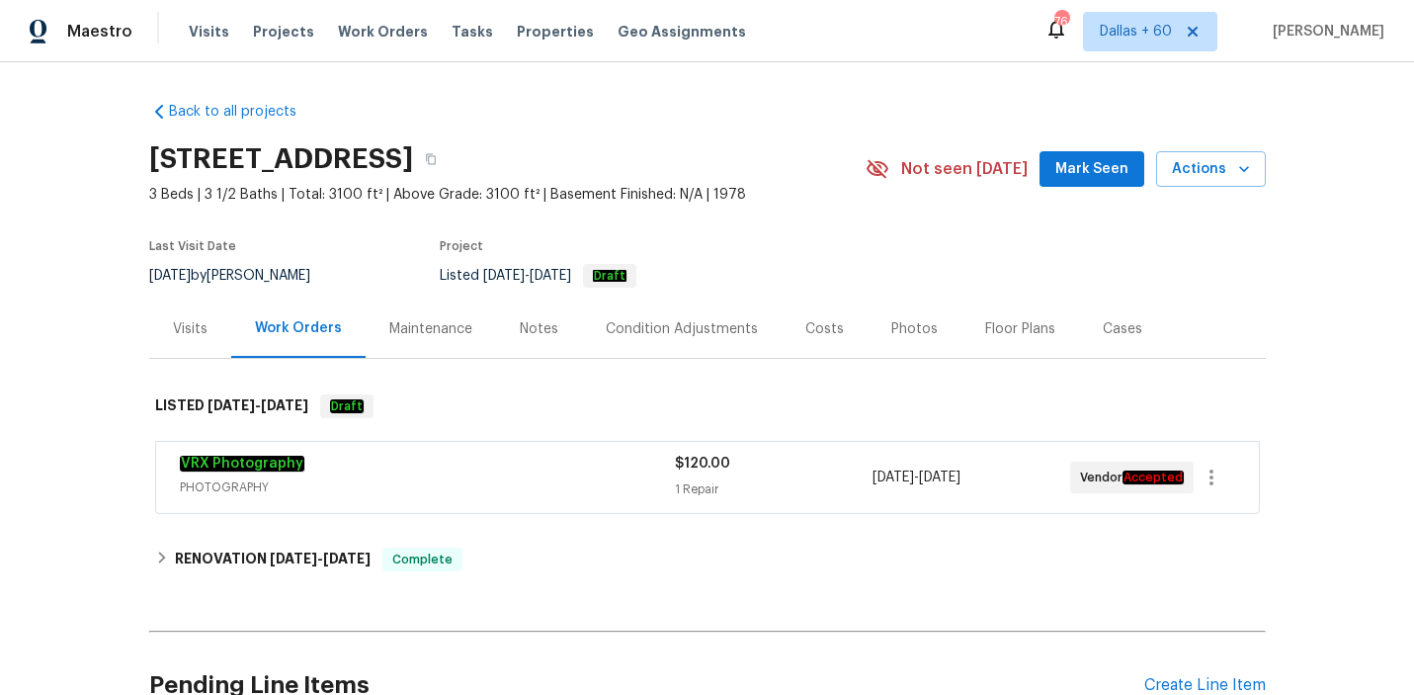
click at [185, 332] on div "Visits" at bounding box center [190, 329] width 35 height 20
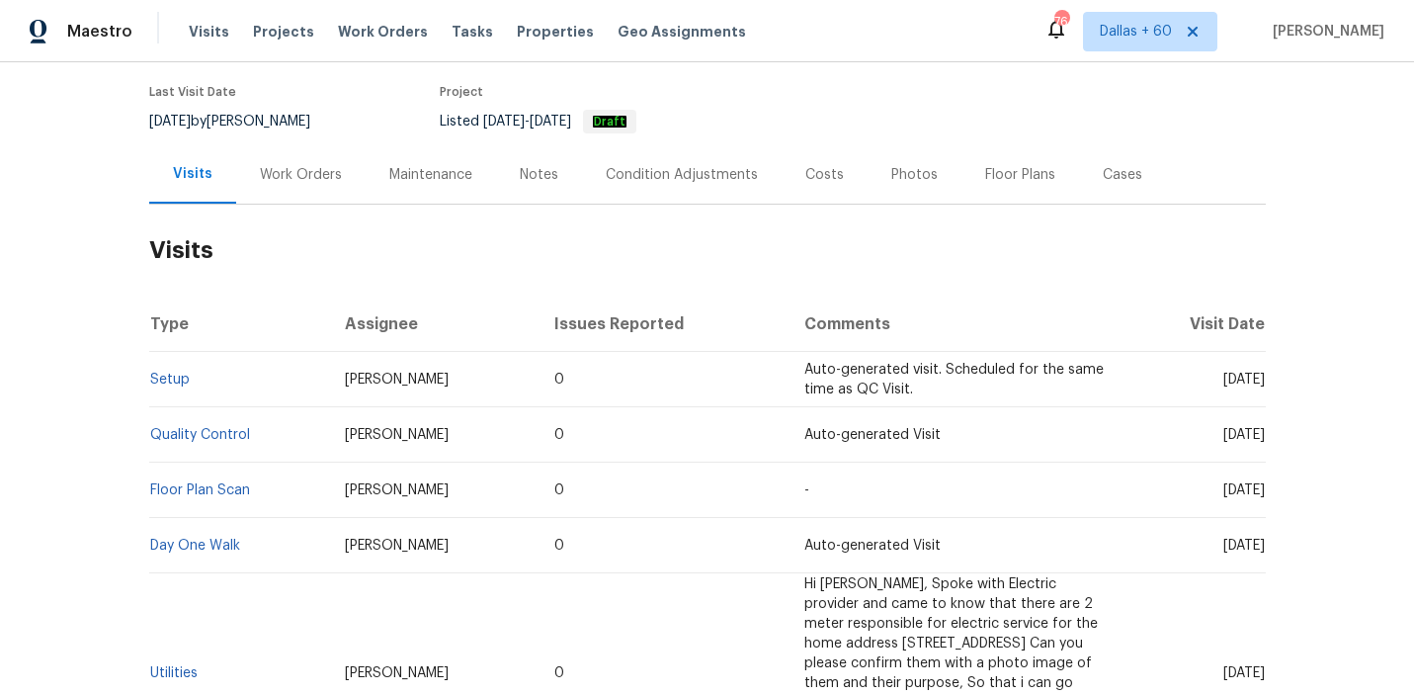
scroll to position [169, 0]
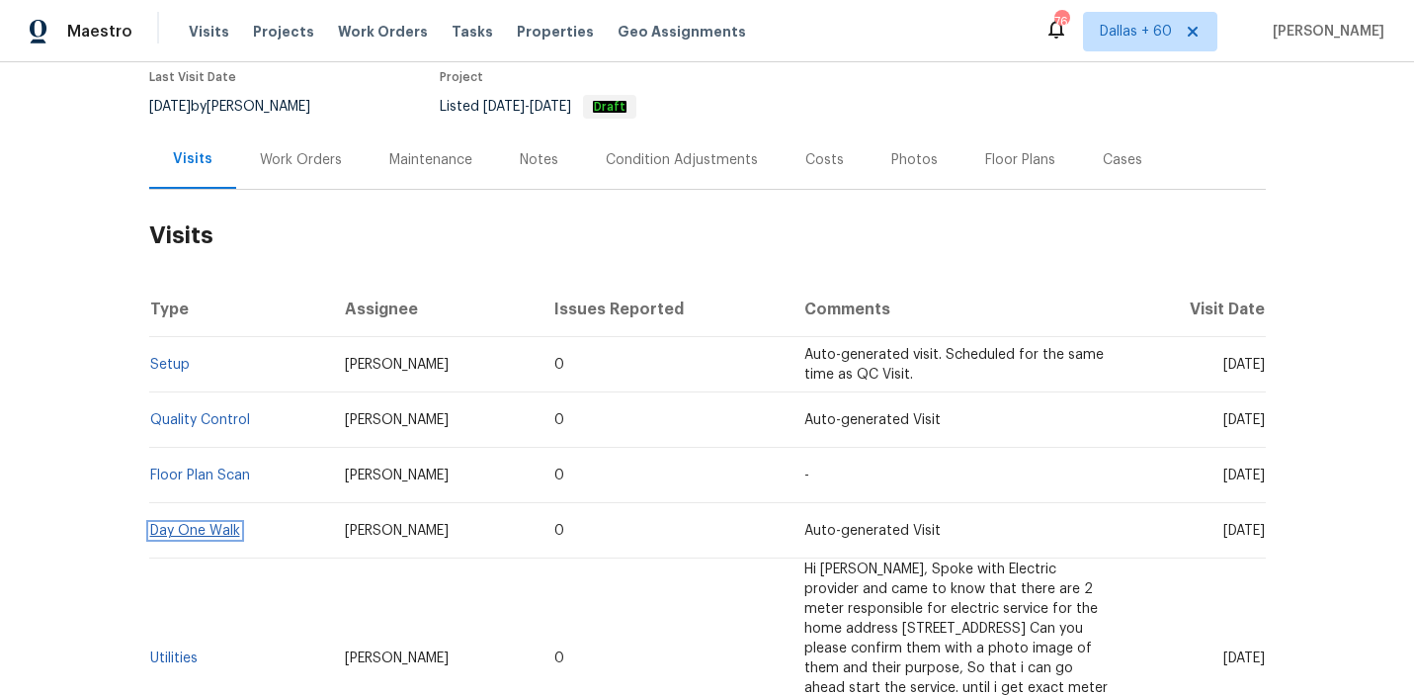
click at [205, 529] on link "Day One Walk" at bounding box center [195, 531] width 90 height 14
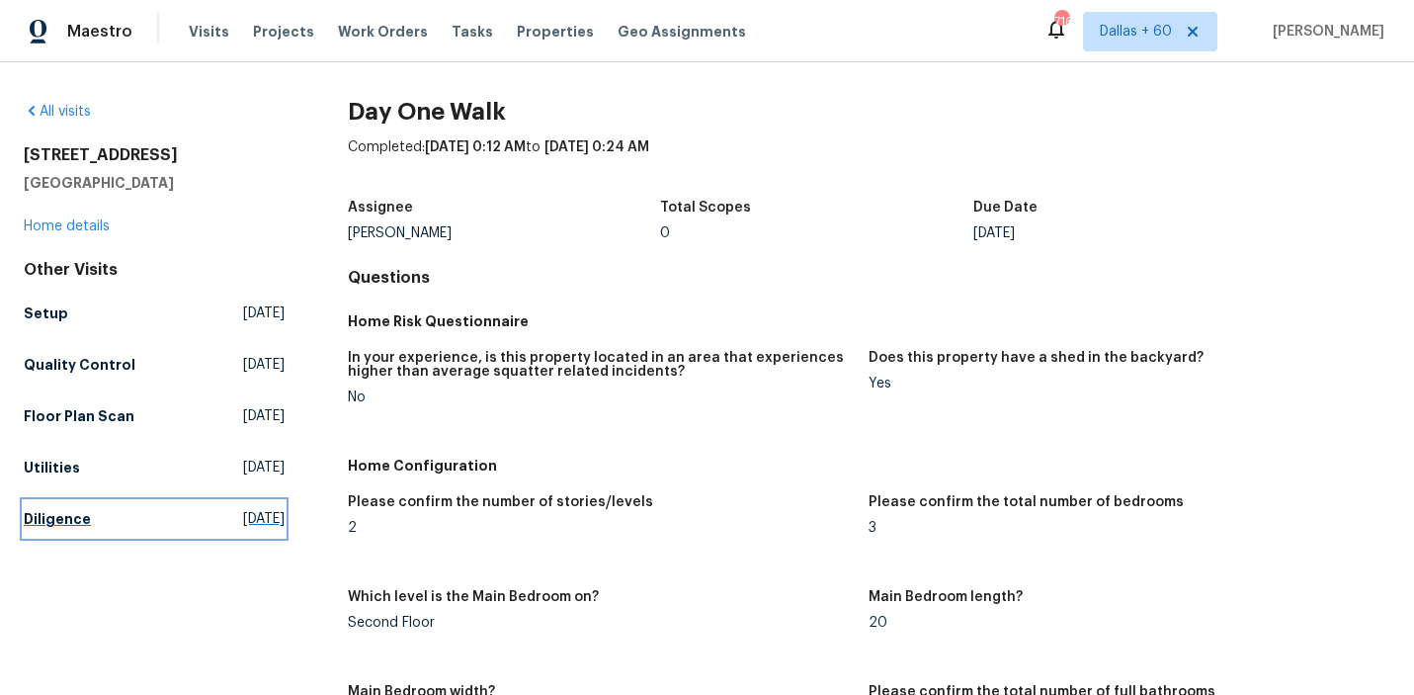
click at [53, 514] on h5 "Diligence" at bounding box center [57, 519] width 67 height 20
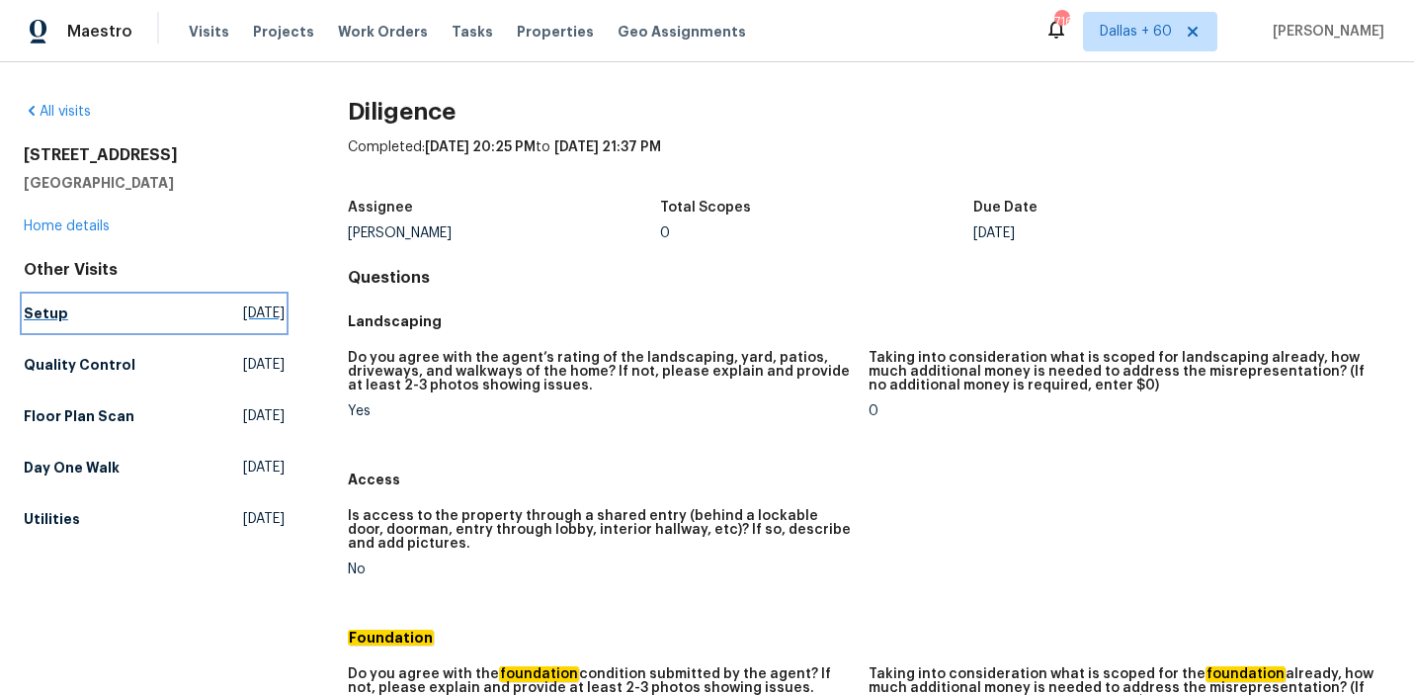
click at [40, 310] on h5 "Setup" at bounding box center [46, 313] width 44 height 20
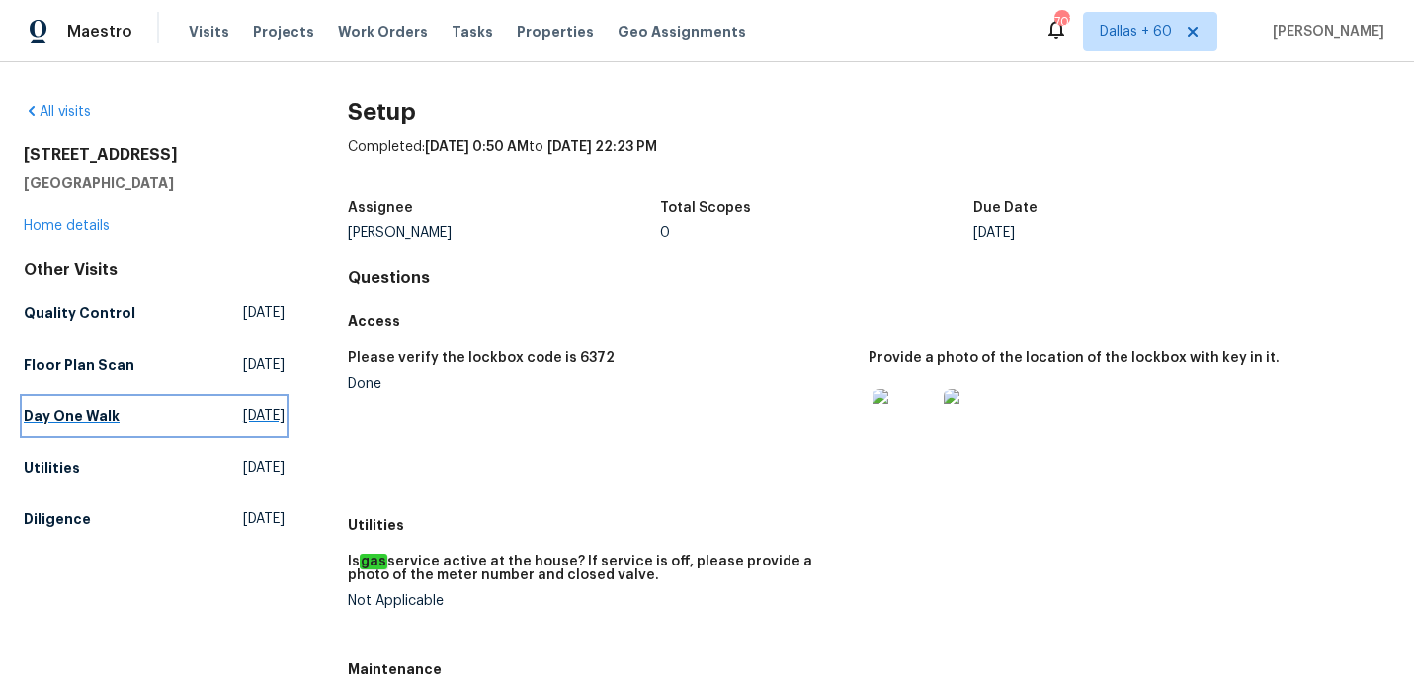
click at [55, 414] on h5 "Day One Walk" at bounding box center [72, 416] width 96 height 20
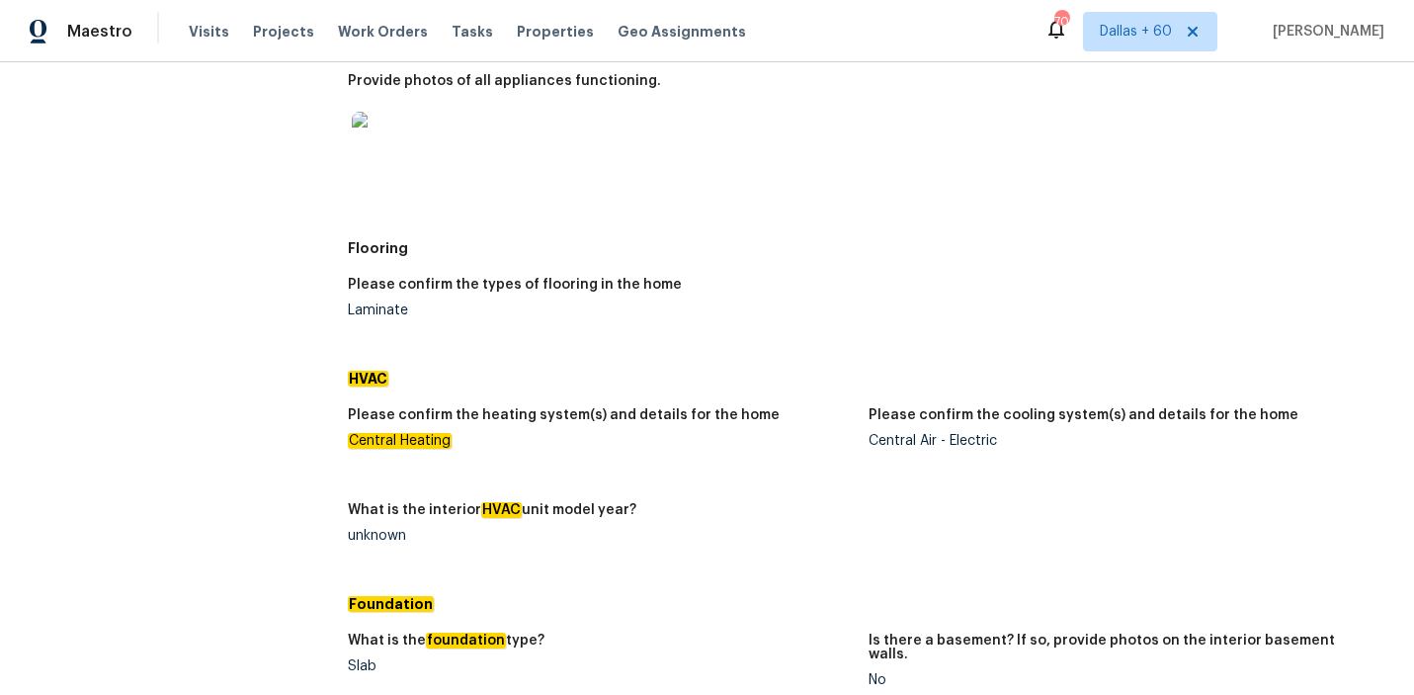
scroll to position [1804, 0]
